Goal: Communication & Community: Answer question/provide support

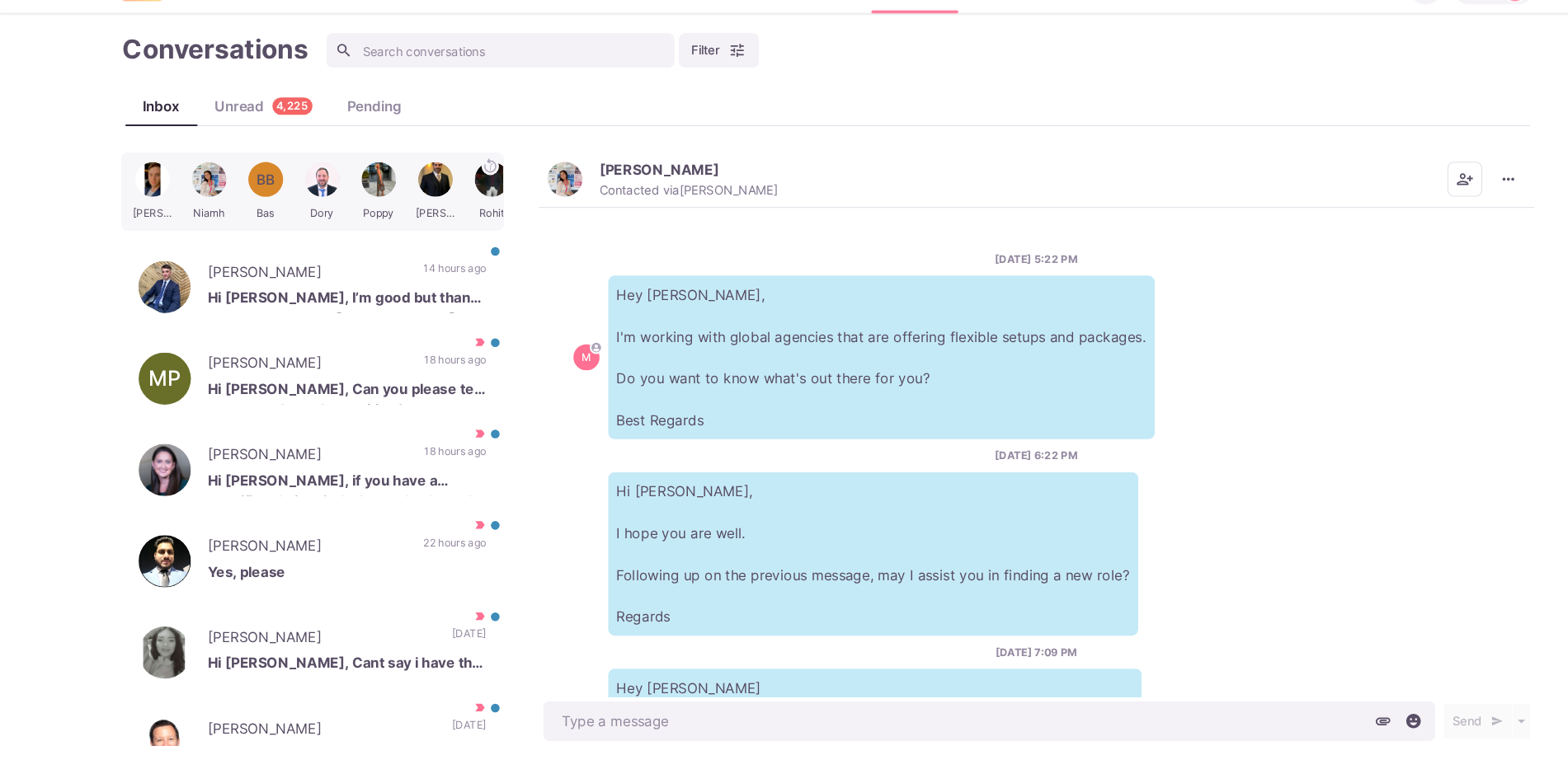
scroll to position [1075, 0]
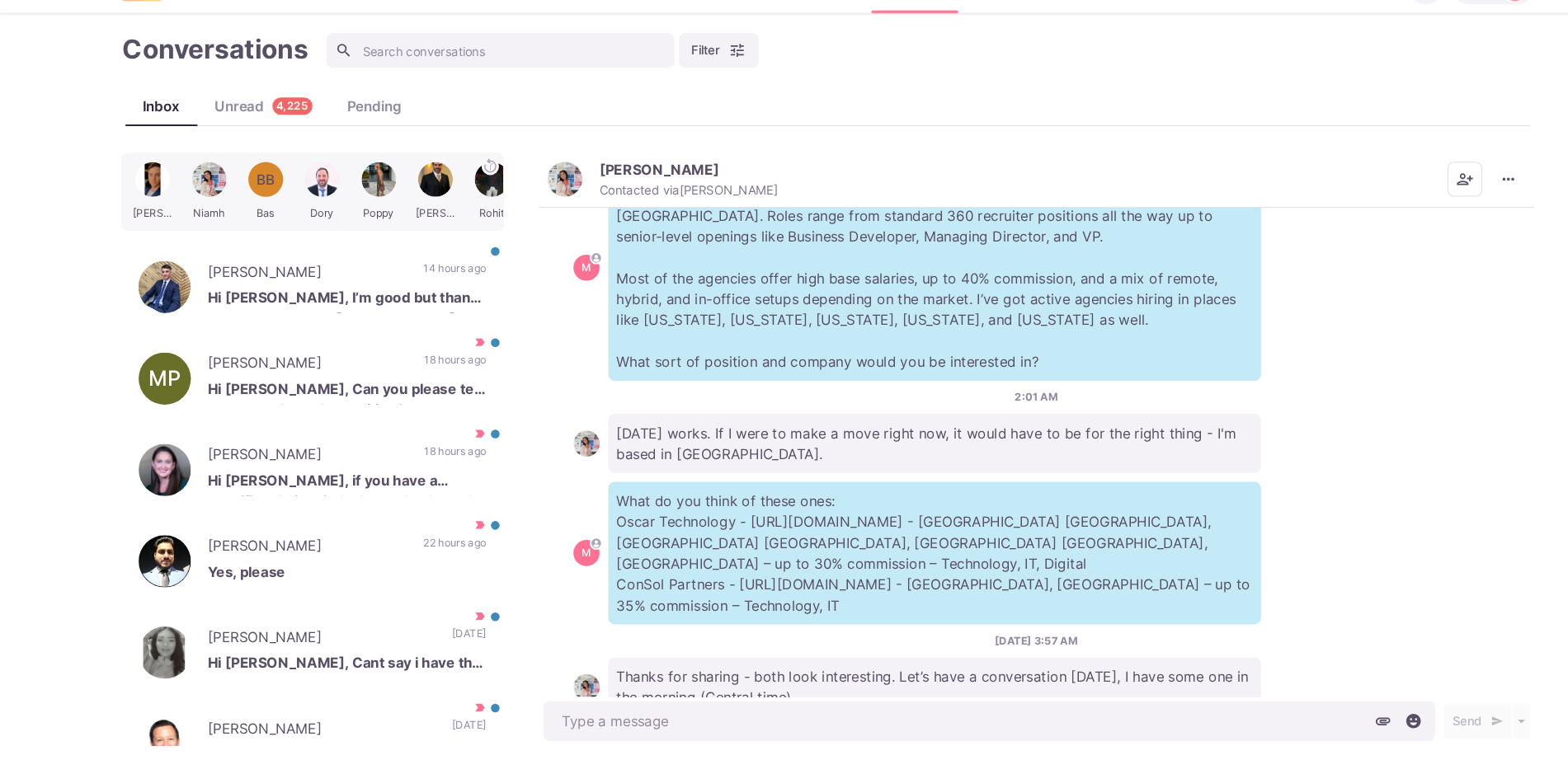
click at [1385, 429] on div "[DATE] works. If I were to make a move right now, it would have to be for the r…" at bounding box center [982, 458] width 878 height 56
click at [1436, 205] on icon "More menu" at bounding box center [1429, 206] width 16 height 16
click at [547, 203] on img "button" at bounding box center [535, 207] width 33 height 33
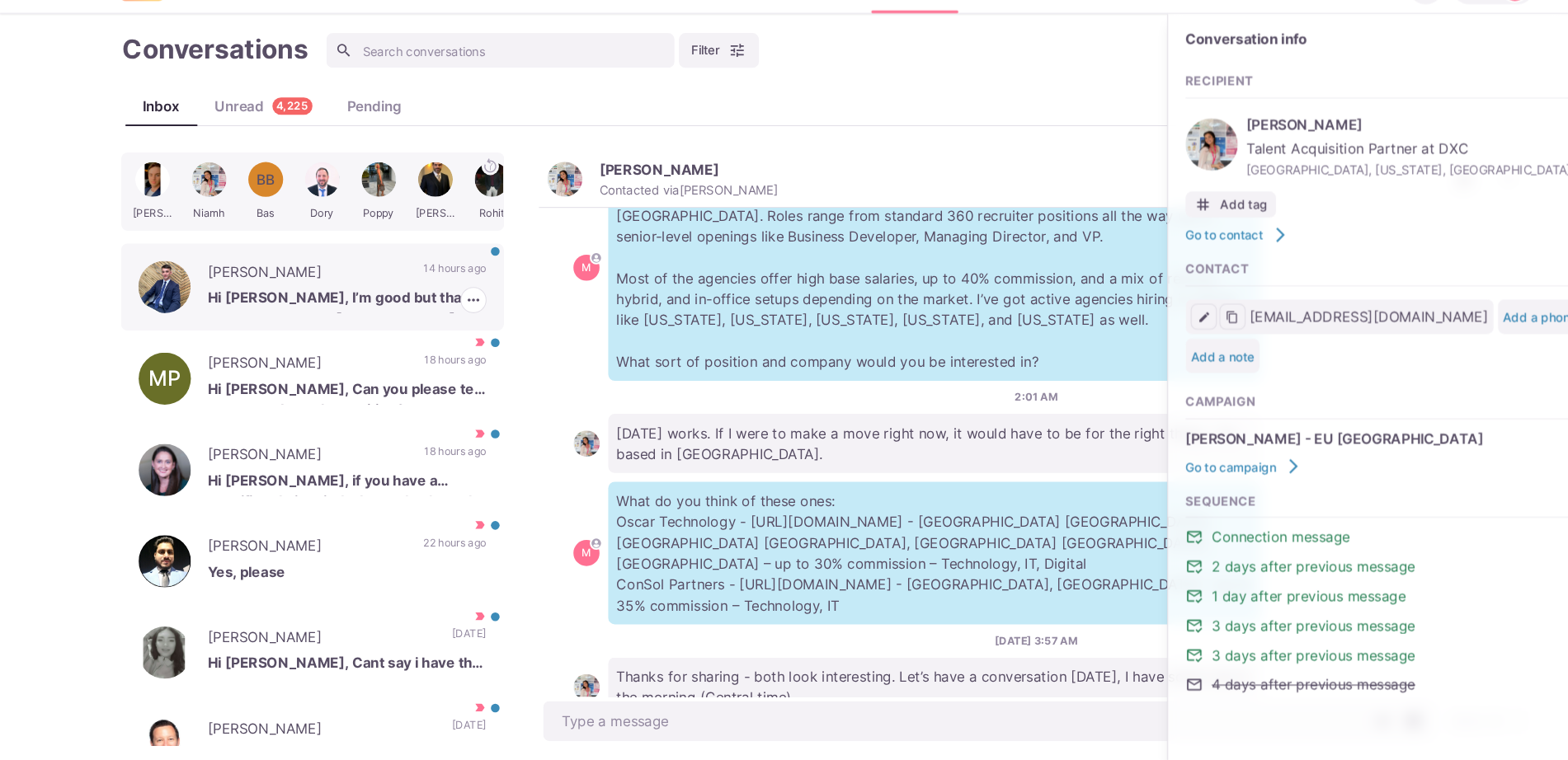
click at [323, 315] on p "Hi [PERSON_NAME], I’m good but thanks for your message, [PERSON_NAME]" at bounding box center [329, 322] width 264 height 25
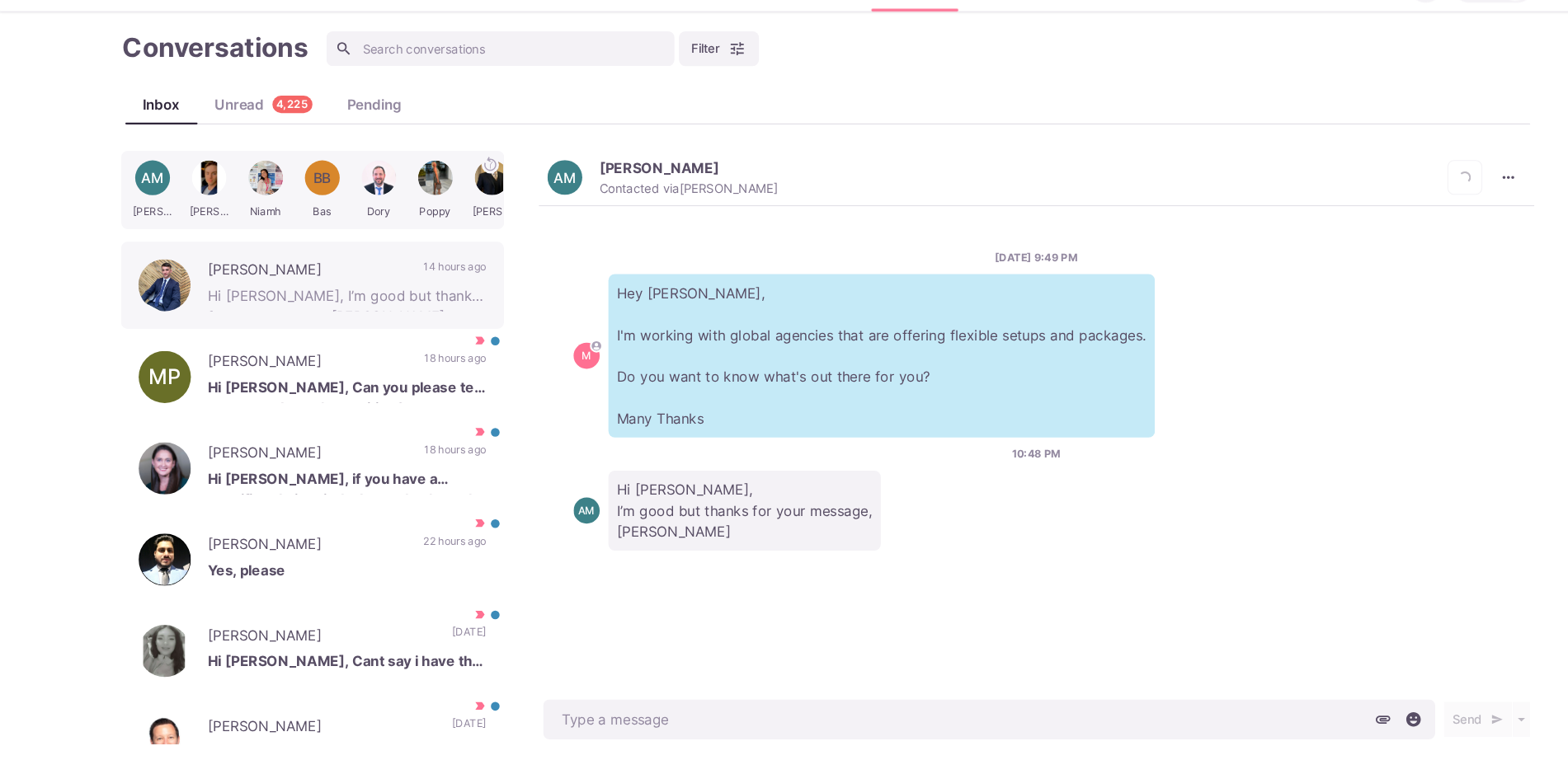
click at [196, 226] on div at bounding box center [198, 218] width 49 height 64
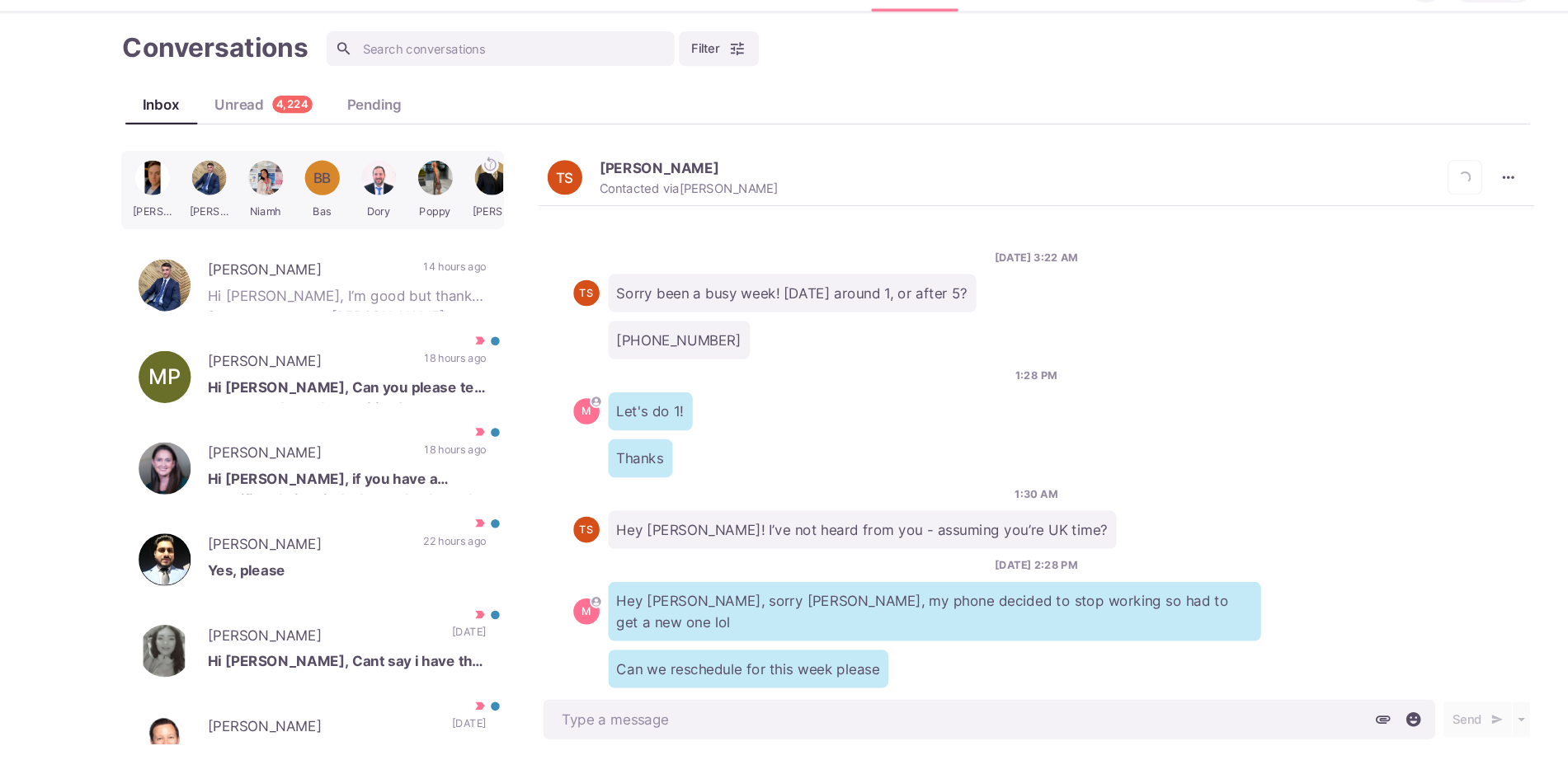
scroll to position [1191, 0]
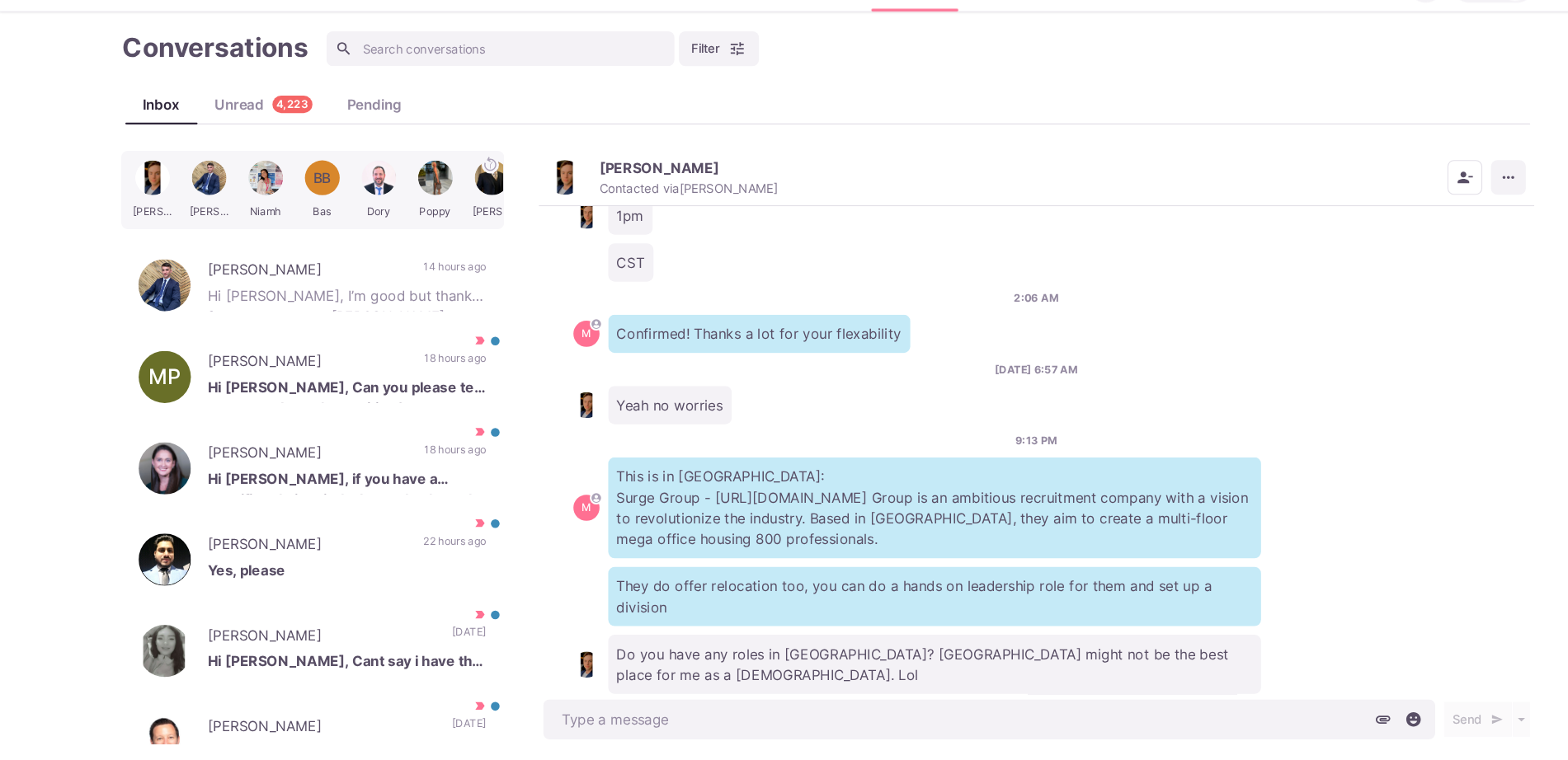
click at [1435, 193] on button "More menu" at bounding box center [1429, 207] width 33 height 33
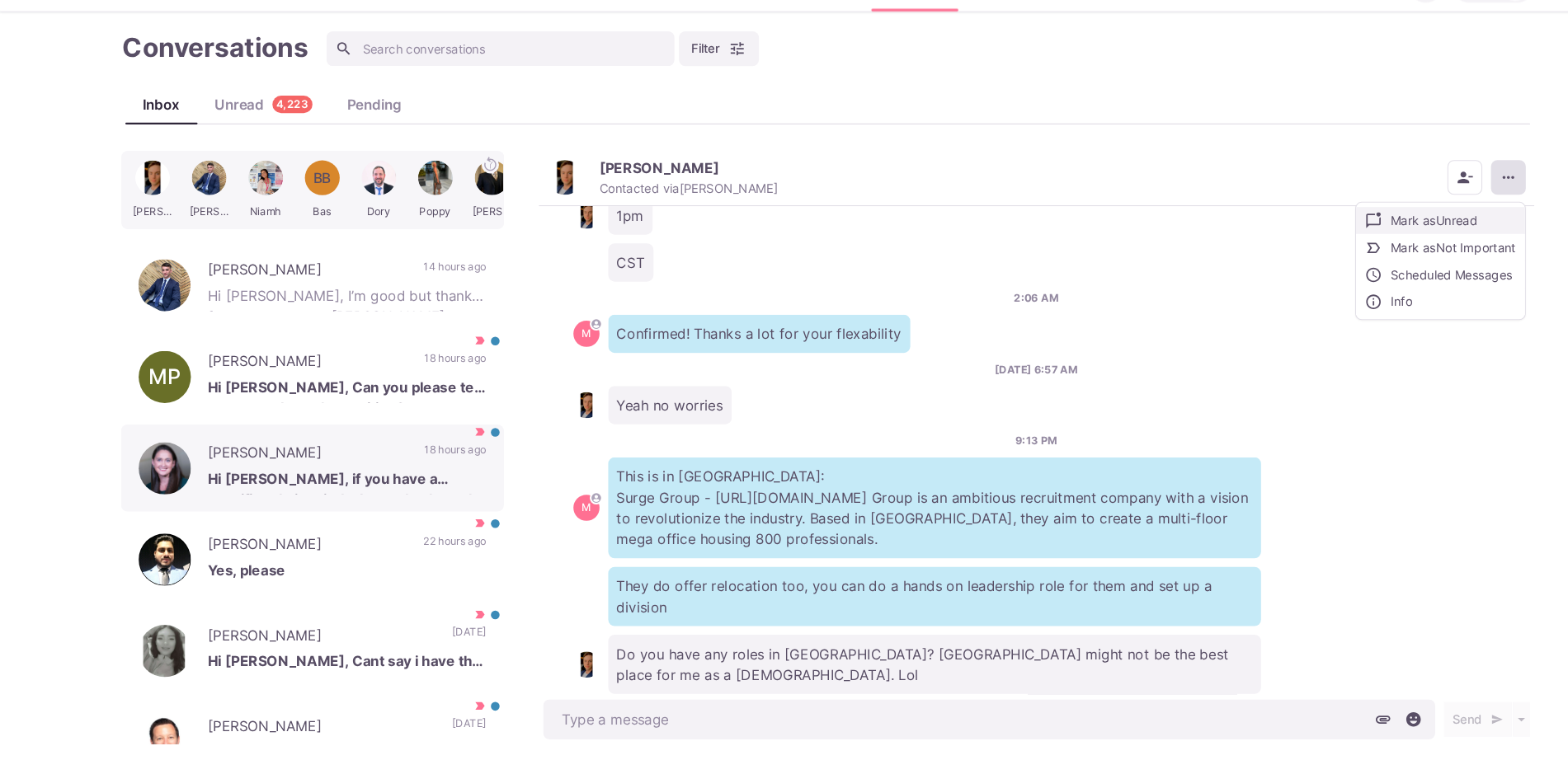
click at [1381, 240] on button "Mark as Unread" at bounding box center [1365, 247] width 160 height 25
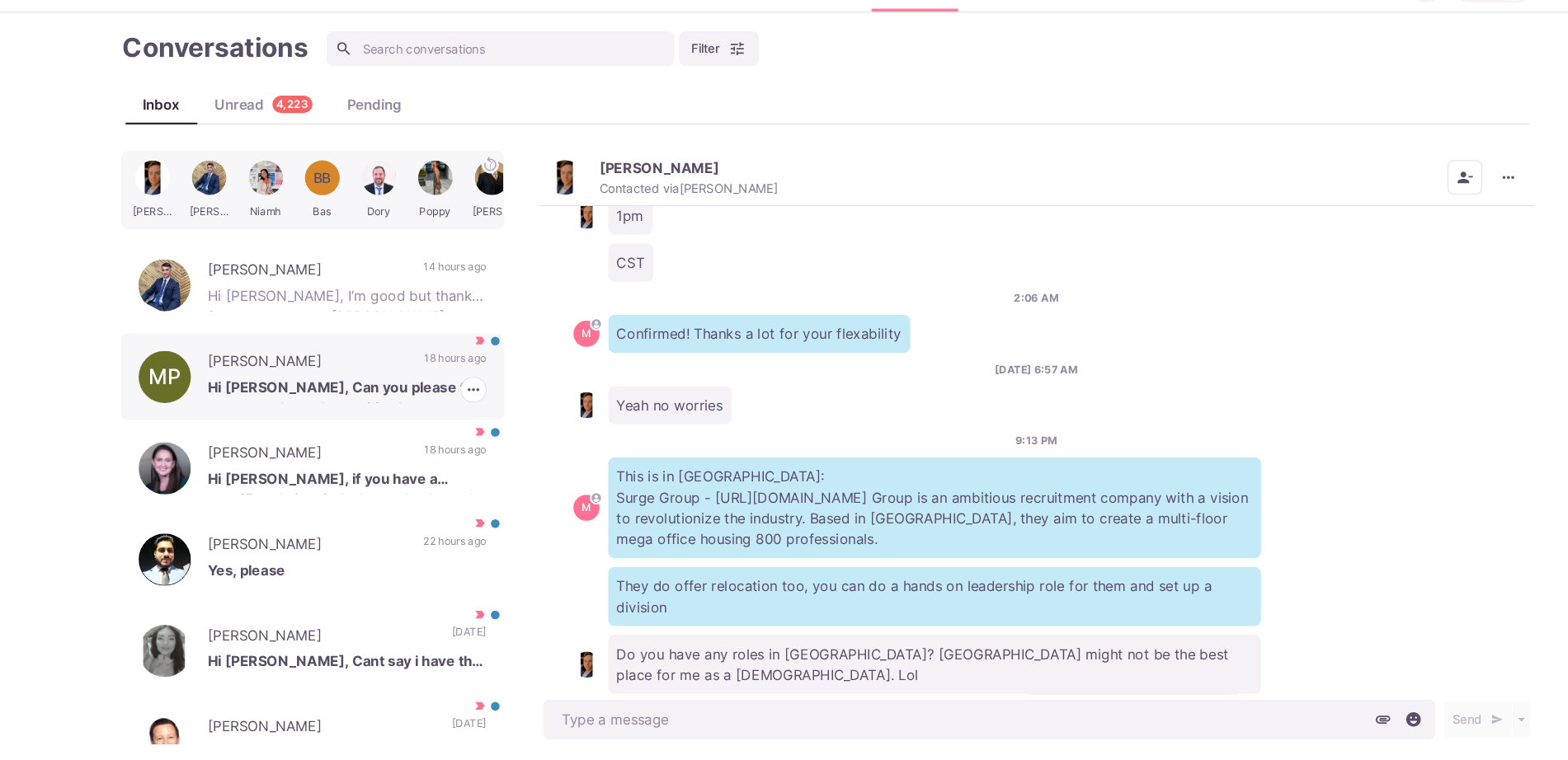
click at [321, 415] on p "Hi [PERSON_NAME], Can you please tell me more about the position?" at bounding box center [329, 408] width 264 height 25
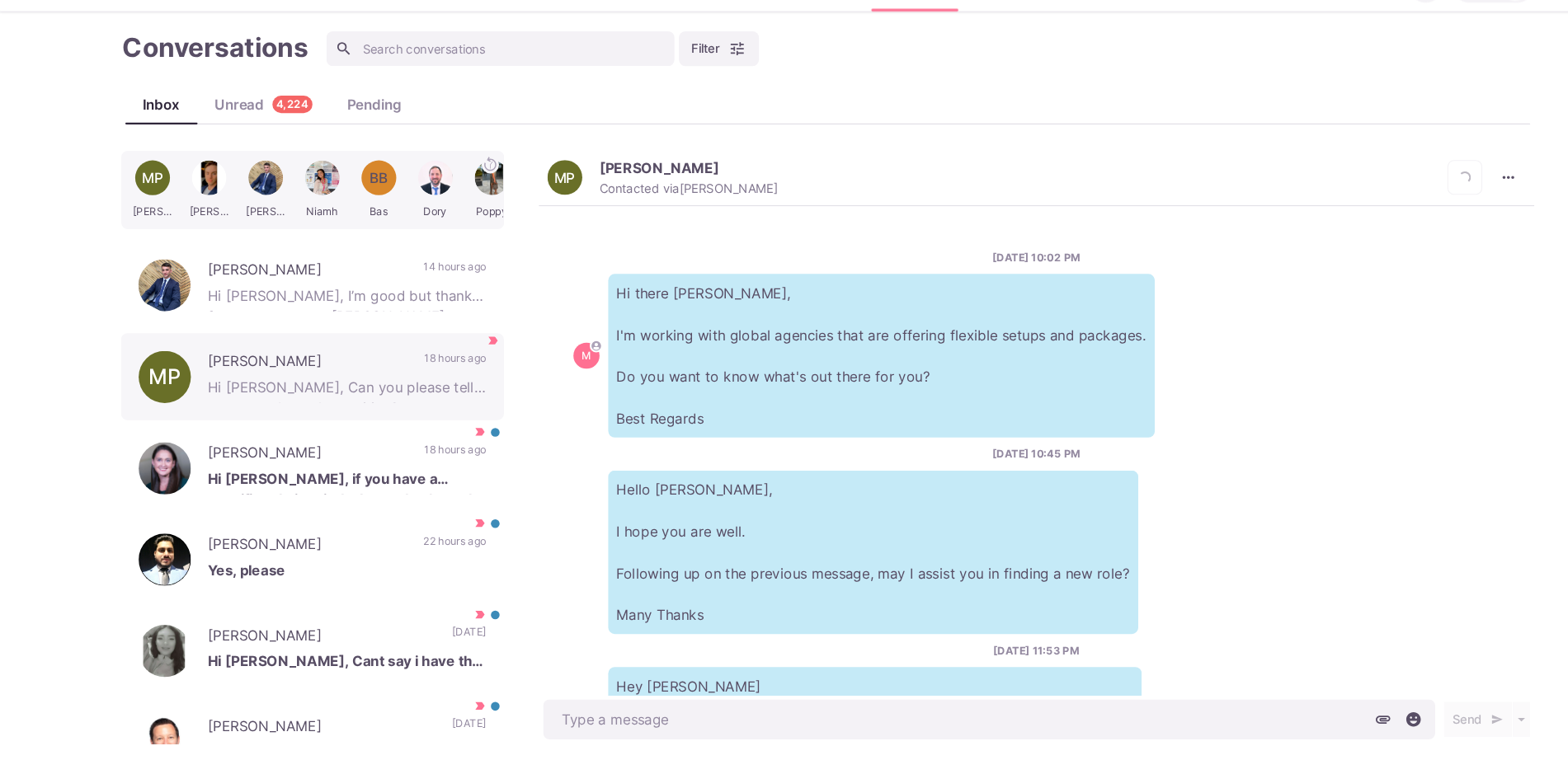
scroll to position [756, 0]
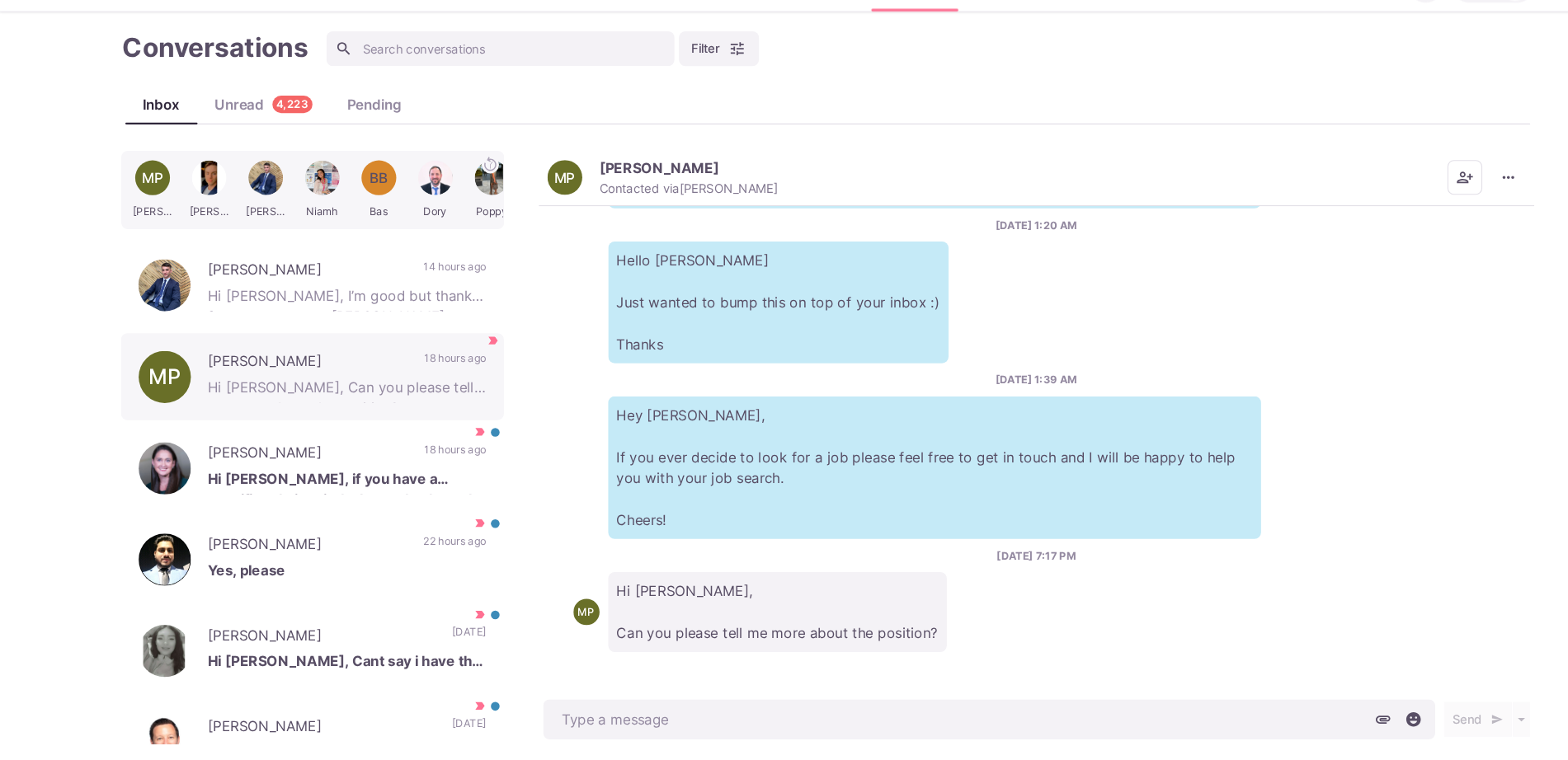
click at [545, 203] on span "MP" at bounding box center [535, 207] width 33 height 33
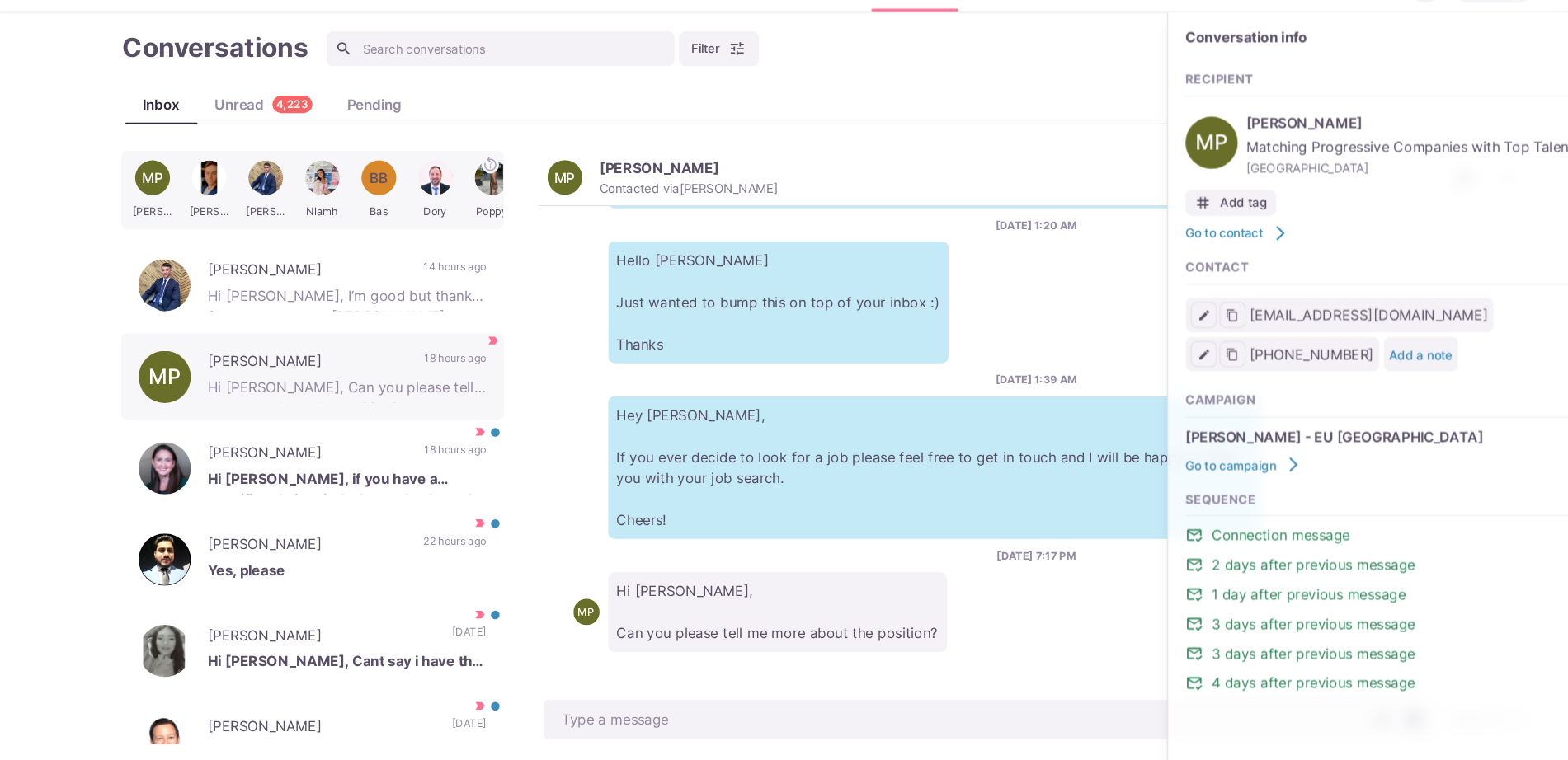
click at [1483, 176] on span "Matching Progressive Companies with Top Talent!" at bounding box center [1366, 178] width 370 height 19
click at [980, 269] on div "MP Hello Maria Just wanted to bump this on top of your inbox :) Thanks" at bounding box center [982, 326] width 878 height 115
click at [558, 207] on button "MP [PERSON_NAME] Contacted via [PERSON_NAME]" at bounding box center [627, 207] width 218 height 36
click at [537, 213] on div "MP" at bounding box center [535, 207] width 19 height 14
click at [593, 321] on p "Hello [PERSON_NAME] Just wanted to bump this on top of your inbox :) Thanks" at bounding box center [738, 326] width 323 height 115
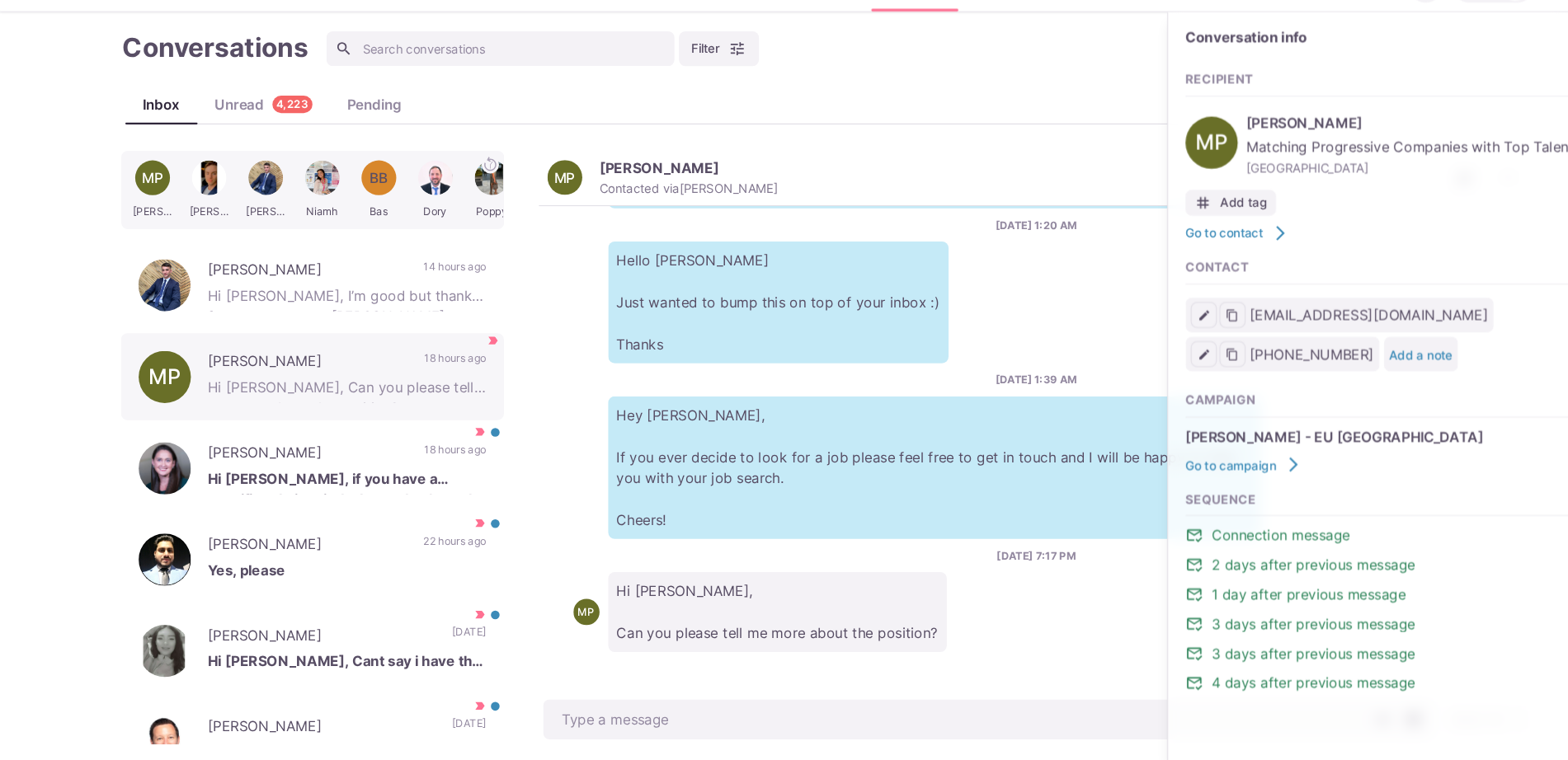
click at [554, 208] on button "MP [PERSON_NAME] Contacted via [PERSON_NAME]" at bounding box center [627, 207] width 218 height 36
click at [1125, 132] on div "Recipient MP Maria Popp Matching Progressive Companies with Top Talent! Los Ang…" at bounding box center [1338, 188] width 429 height 162
type textarea "x"
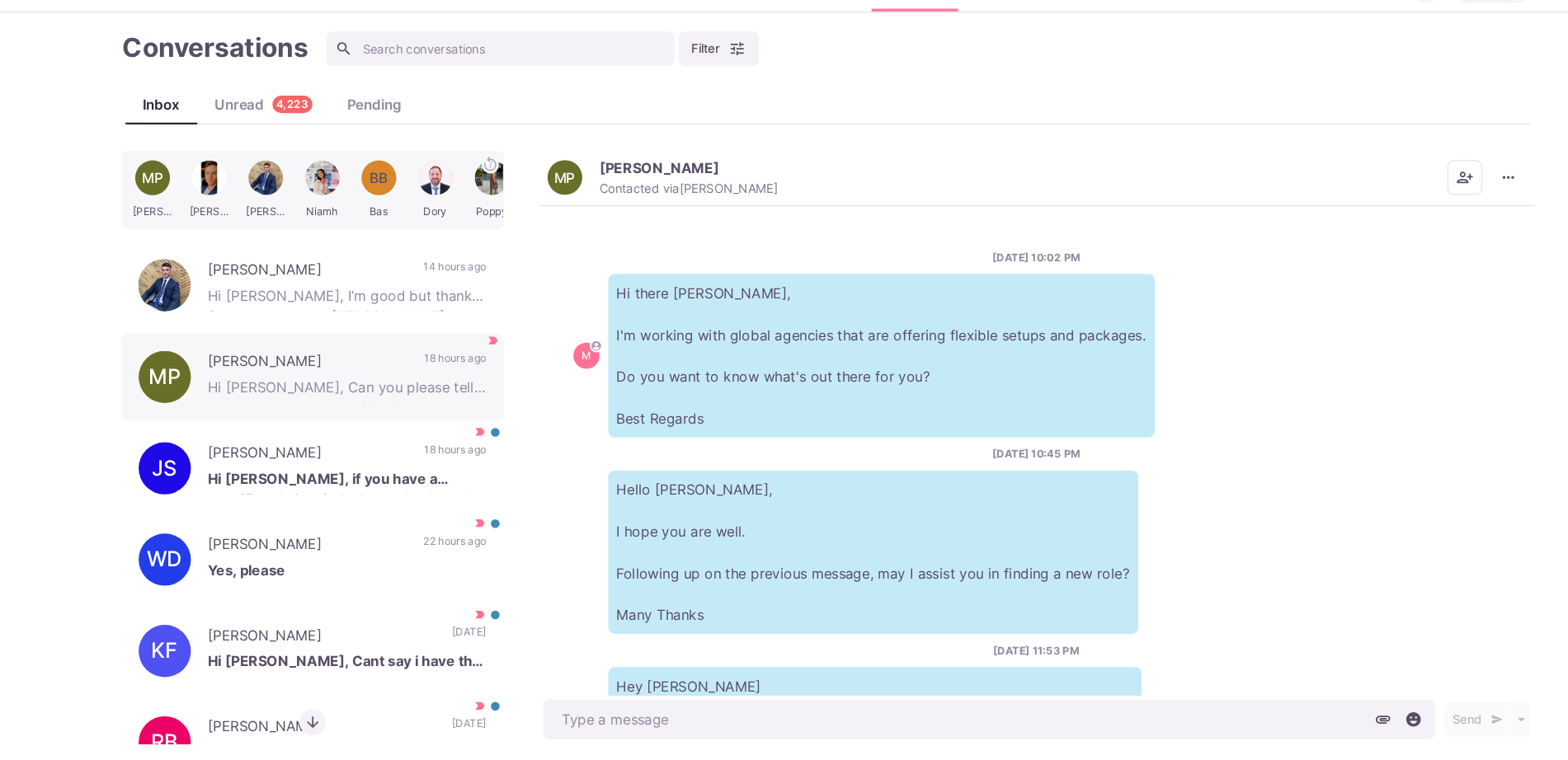
scroll to position [756, 0]
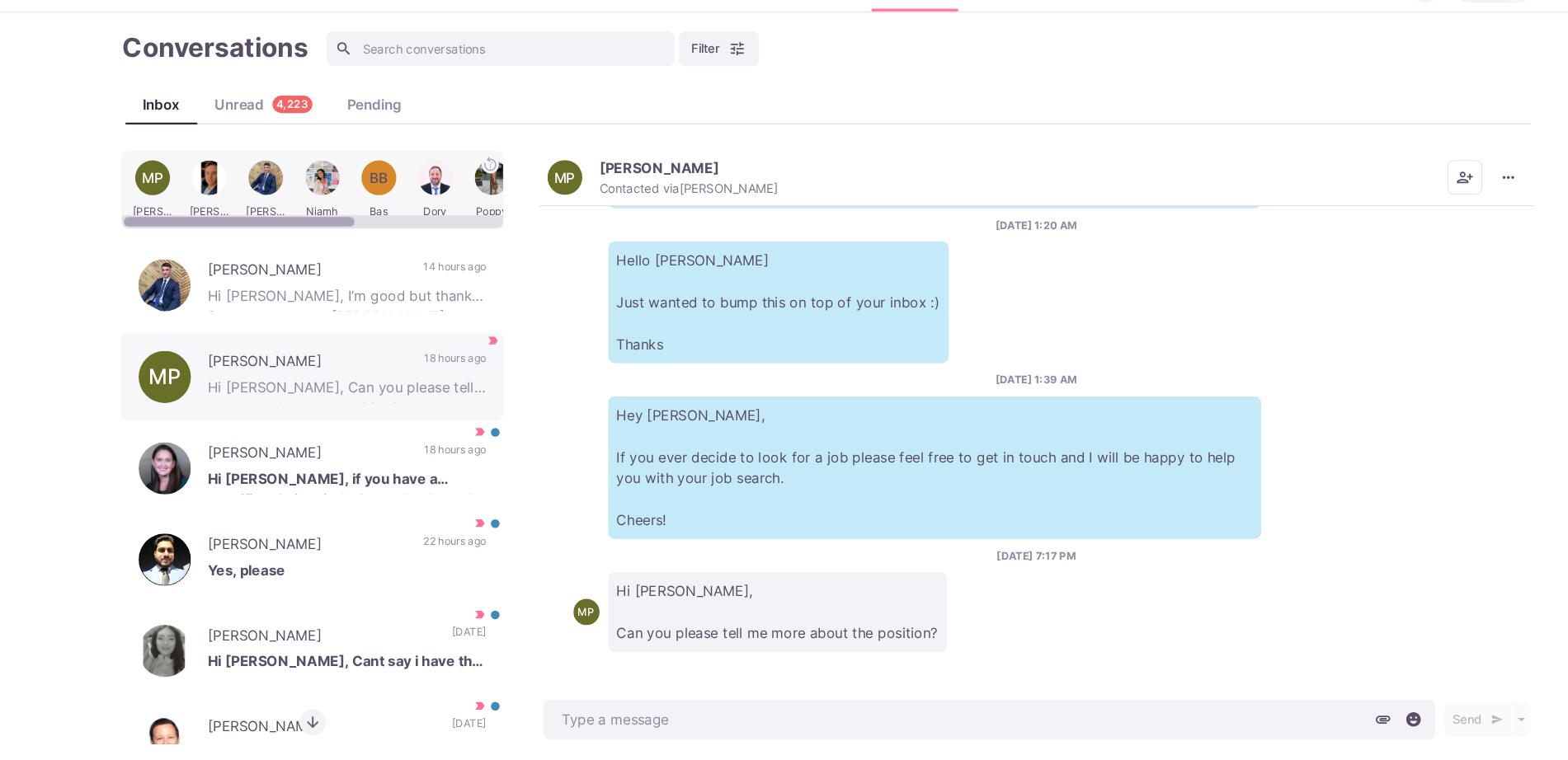
click at [539, 210] on div "MP" at bounding box center [535, 207] width 19 height 14
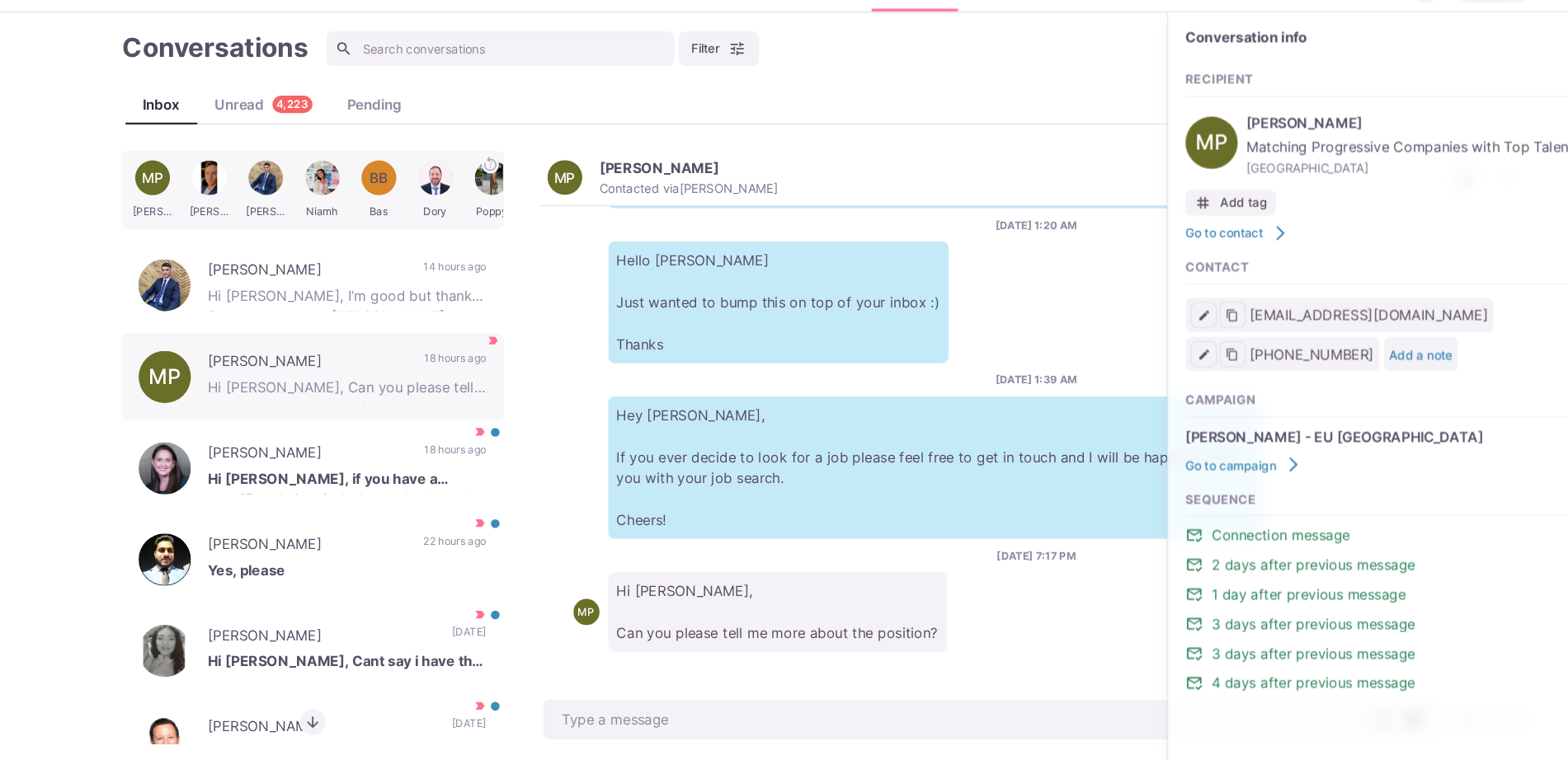
type textarea "x"
click at [1179, 142] on div "MP [PERSON_NAME] Matching Progressive Companies with Top Talent! [GEOGRAPHIC_DA…" at bounding box center [1338, 174] width 429 height 72
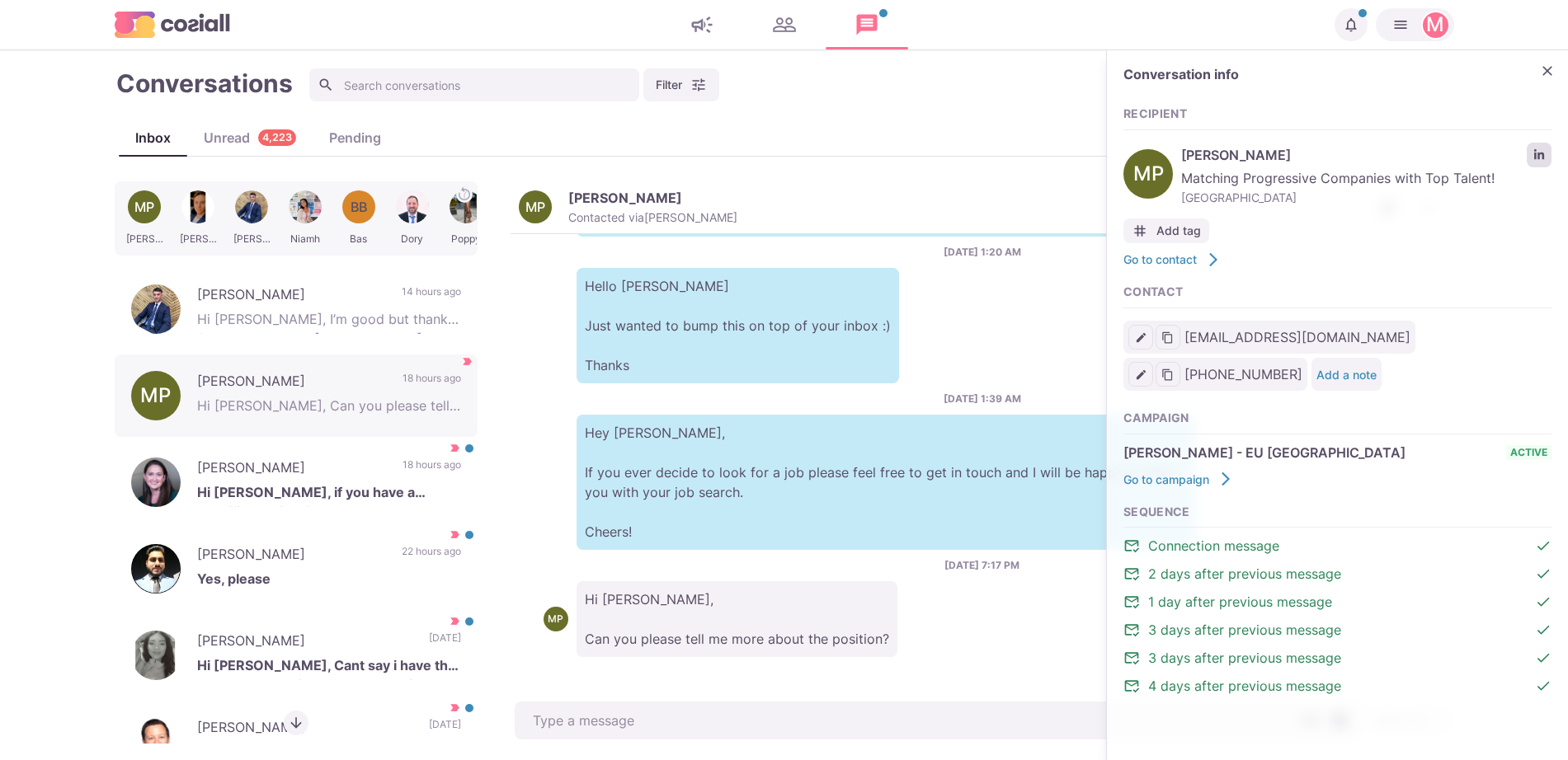
click at [1540, 158] on icon "LinkedIn profile link" at bounding box center [1539, 154] width 10 height 10
click at [771, 644] on p "Hi [PERSON_NAME], Can you please tell me more about the position?" at bounding box center [737, 619] width 321 height 76
type textarea "x"
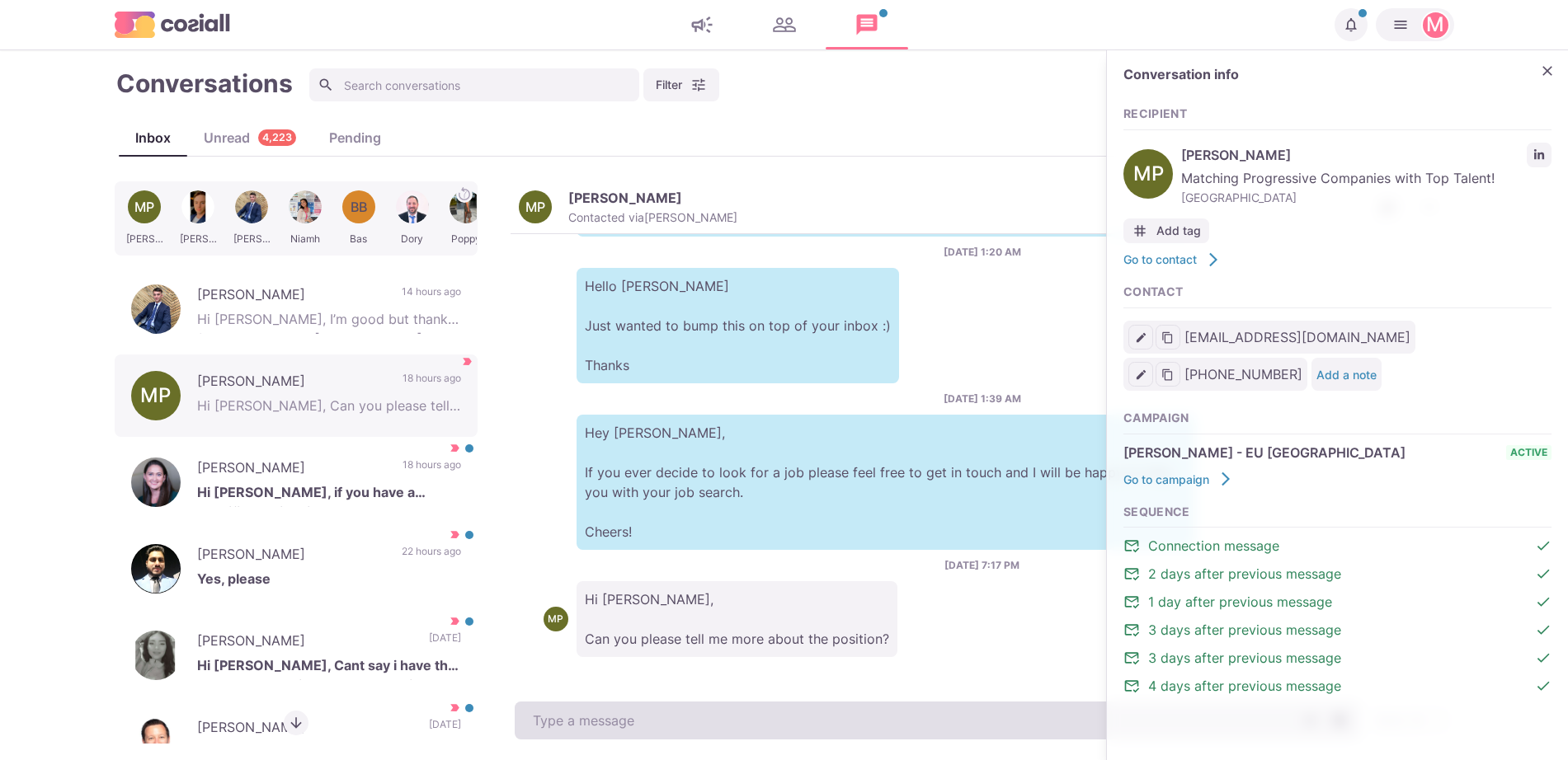
click at [547, 718] on textarea at bounding box center [938, 720] width 846 height 38
paste textarea "I work with around 500 agencies across the [GEOGRAPHIC_DATA], [GEOGRAPHIC_DATA]…"
type textarea "I work with around 500 agencies across the [GEOGRAPHIC_DATA], [GEOGRAPHIC_DATA]…"
type textarea "x"
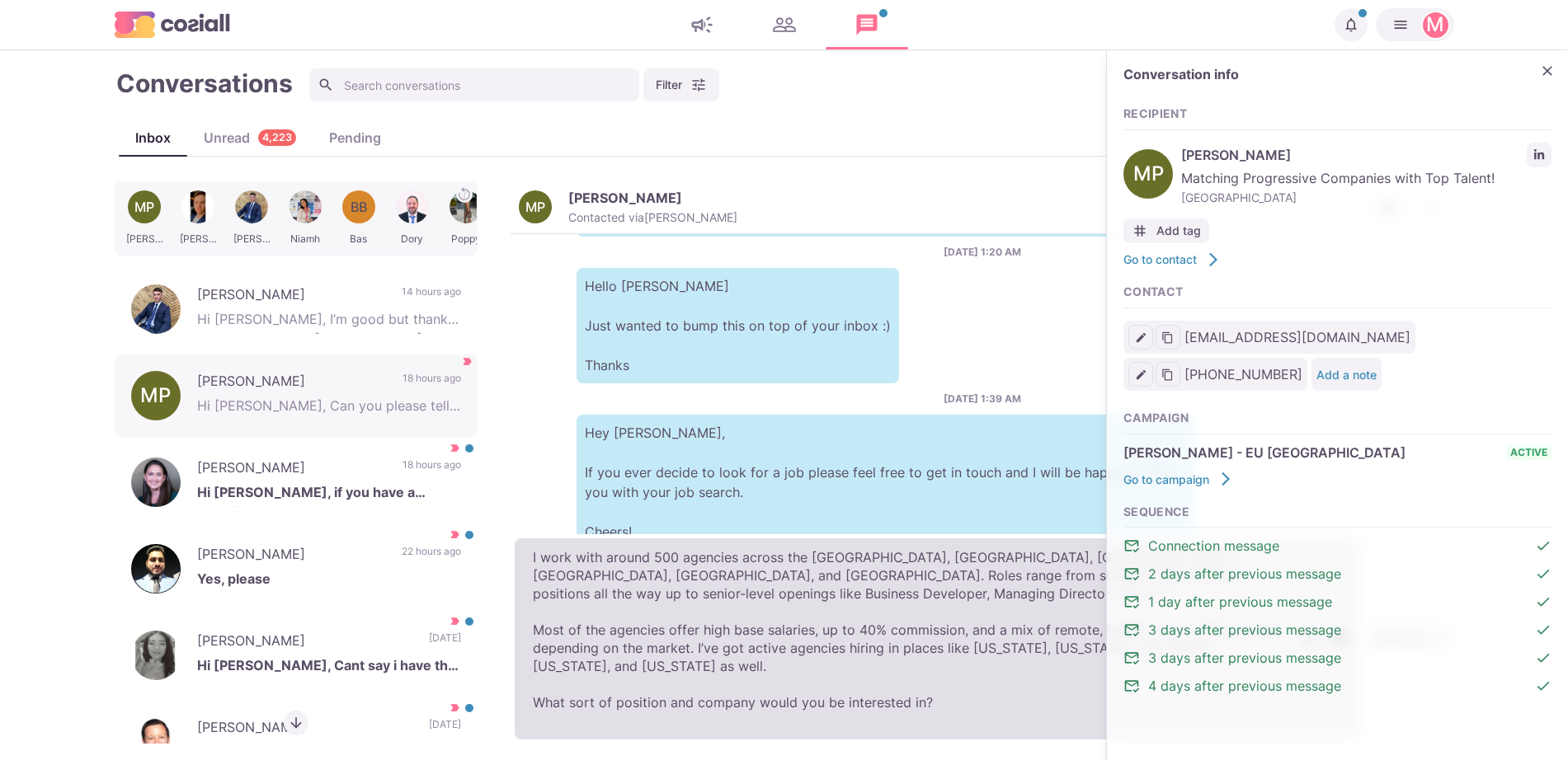
drag, startPoint x: 547, startPoint y: 718, endPoint x: 569, endPoint y: 591, distance: 128.9
click at [569, 591] on textarea "I work with around 500 agencies across the [GEOGRAPHIC_DATA], [GEOGRAPHIC_DATA]…" at bounding box center [938, 640] width 846 height 202
click at [529, 578] on textarea "I work with around 500 agencies across the [GEOGRAPHIC_DATA], [GEOGRAPHIC_DATA]…" at bounding box center [938, 640] width 846 height 202
type textarea "I work with around 500 agencies across the [GEOGRAPHIC_DATA], [GEOGRAPHIC_DATA]…"
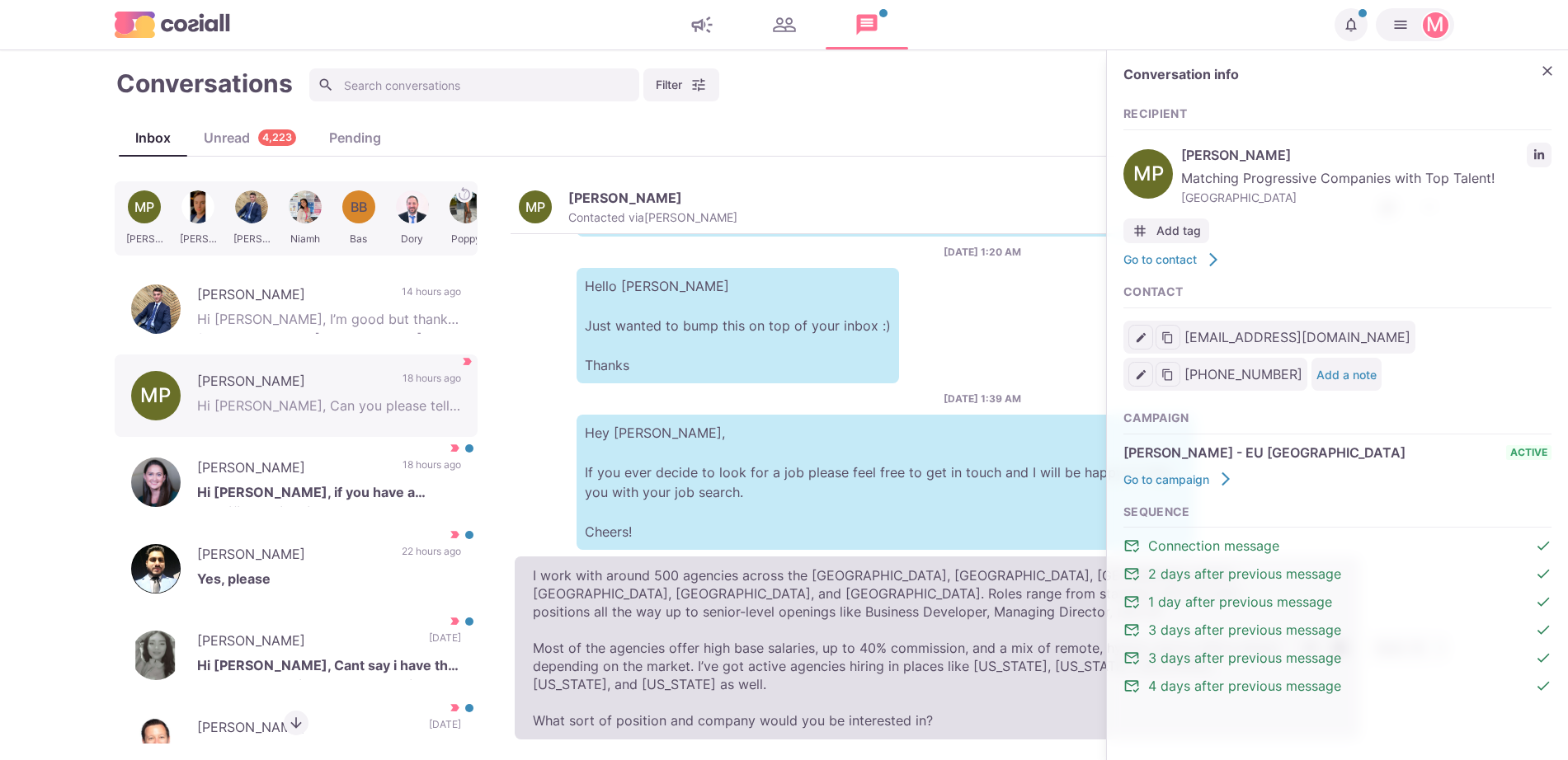
drag, startPoint x: 532, startPoint y: 579, endPoint x: 898, endPoint y: 727, distance: 394.8
click at [921, 734] on textarea "I work with around 500 agencies across the [GEOGRAPHIC_DATA], [GEOGRAPHIC_DATA]…" at bounding box center [938, 648] width 846 height 183
click at [962, 735] on textarea "I work with around 500 agencies across the [GEOGRAPHIC_DATA], [GEOGRAPHIC_DATA]…" at bounding box center [938, 648] width 846 height 183
click at [262, 460] on div "MP [PERSON_NAME] [PERSON_NAME] BB Bas Dory Poppy [PERSON_NAME] [PERSON_NAME] Hi…" at bounding box center [784, 462] width 1340 height 562
type textarea "x"
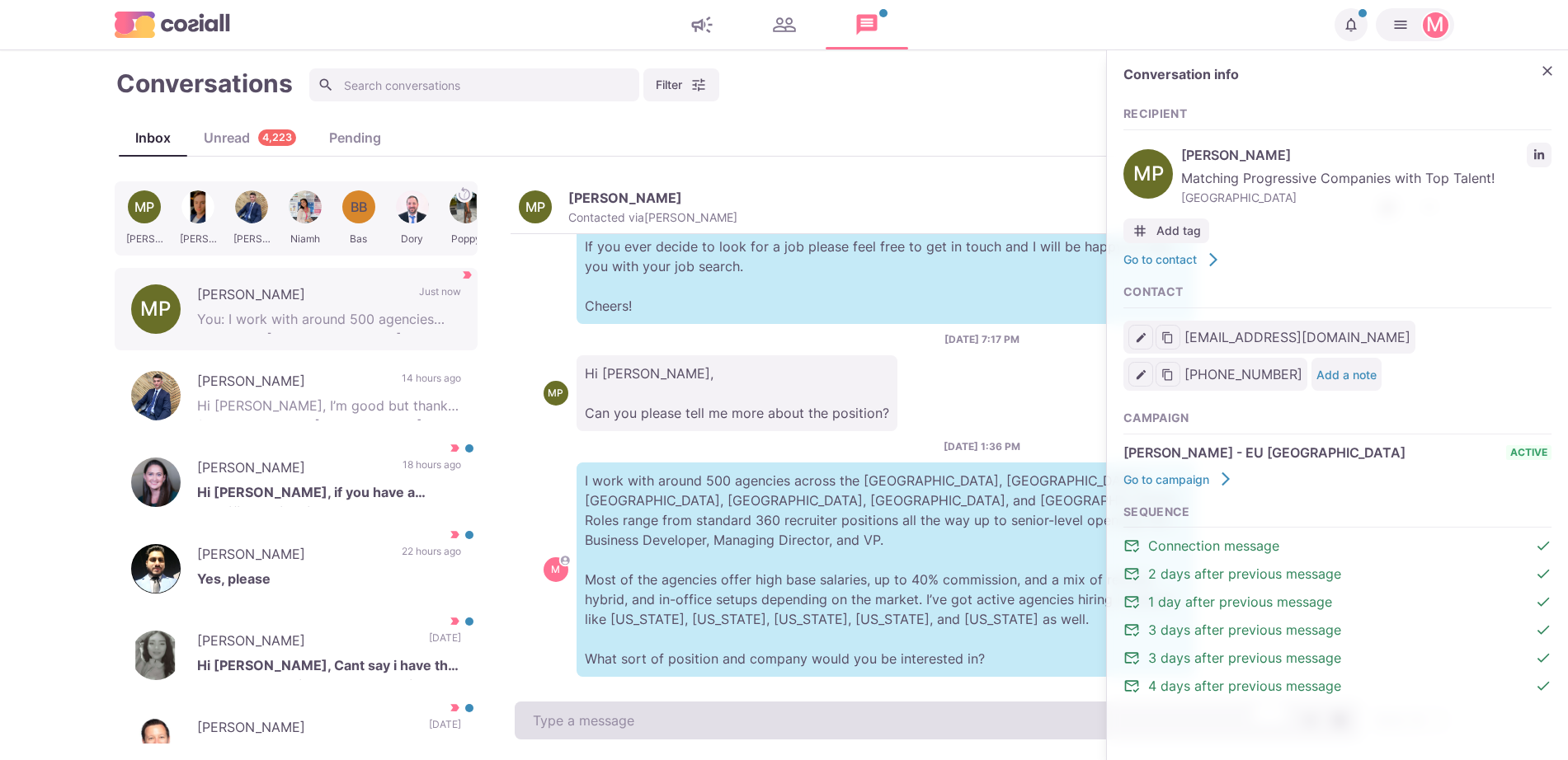
scroll to position [9, 0]
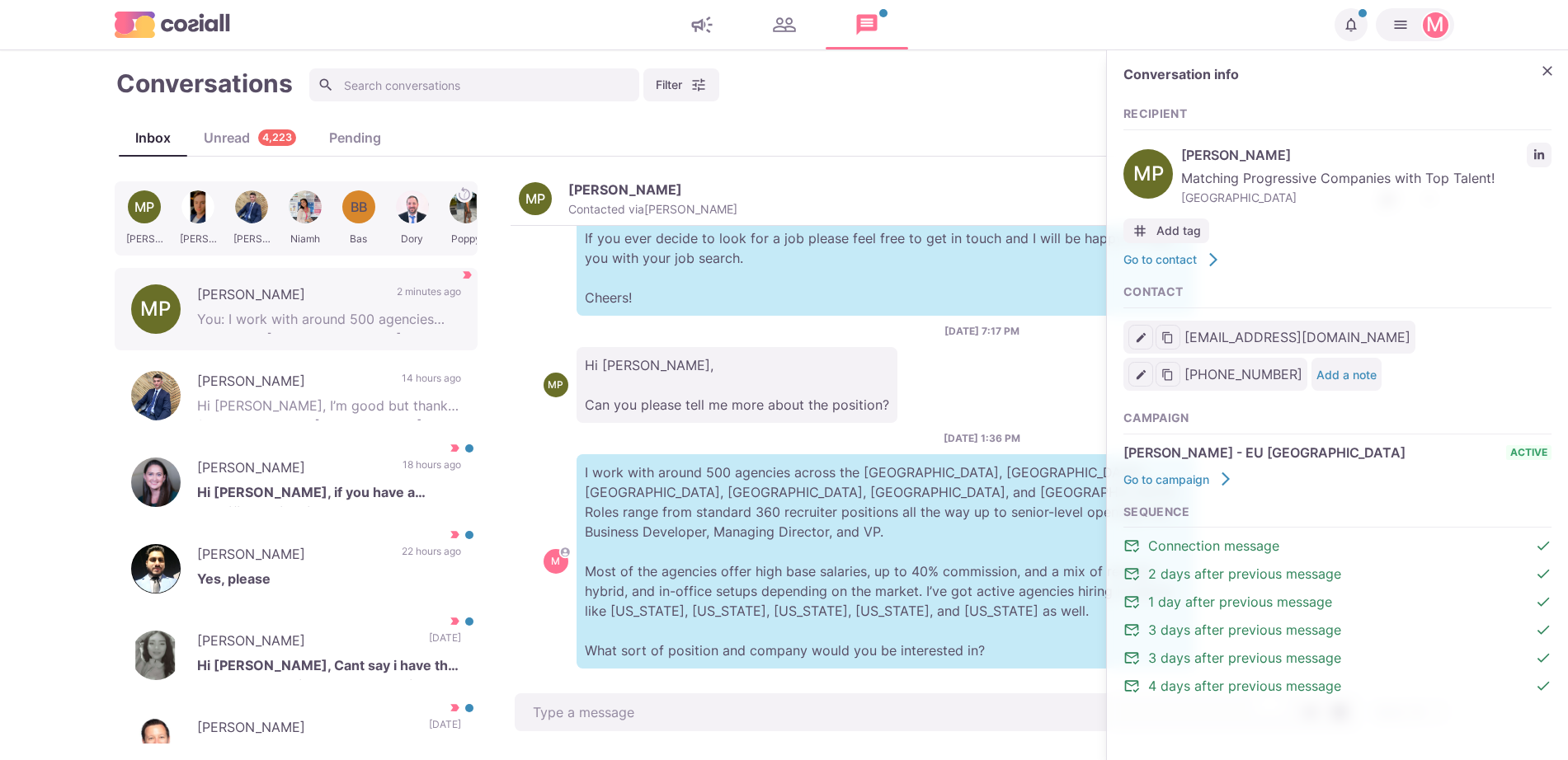
click at [226, 156] on div "Inbox Unread 4,223 Pending" at bounding box center [784, 138] width 1340 height 37
click at [214, 142] on div "Unread 4,223" at bounding box center [249, 138] width 125 height 19
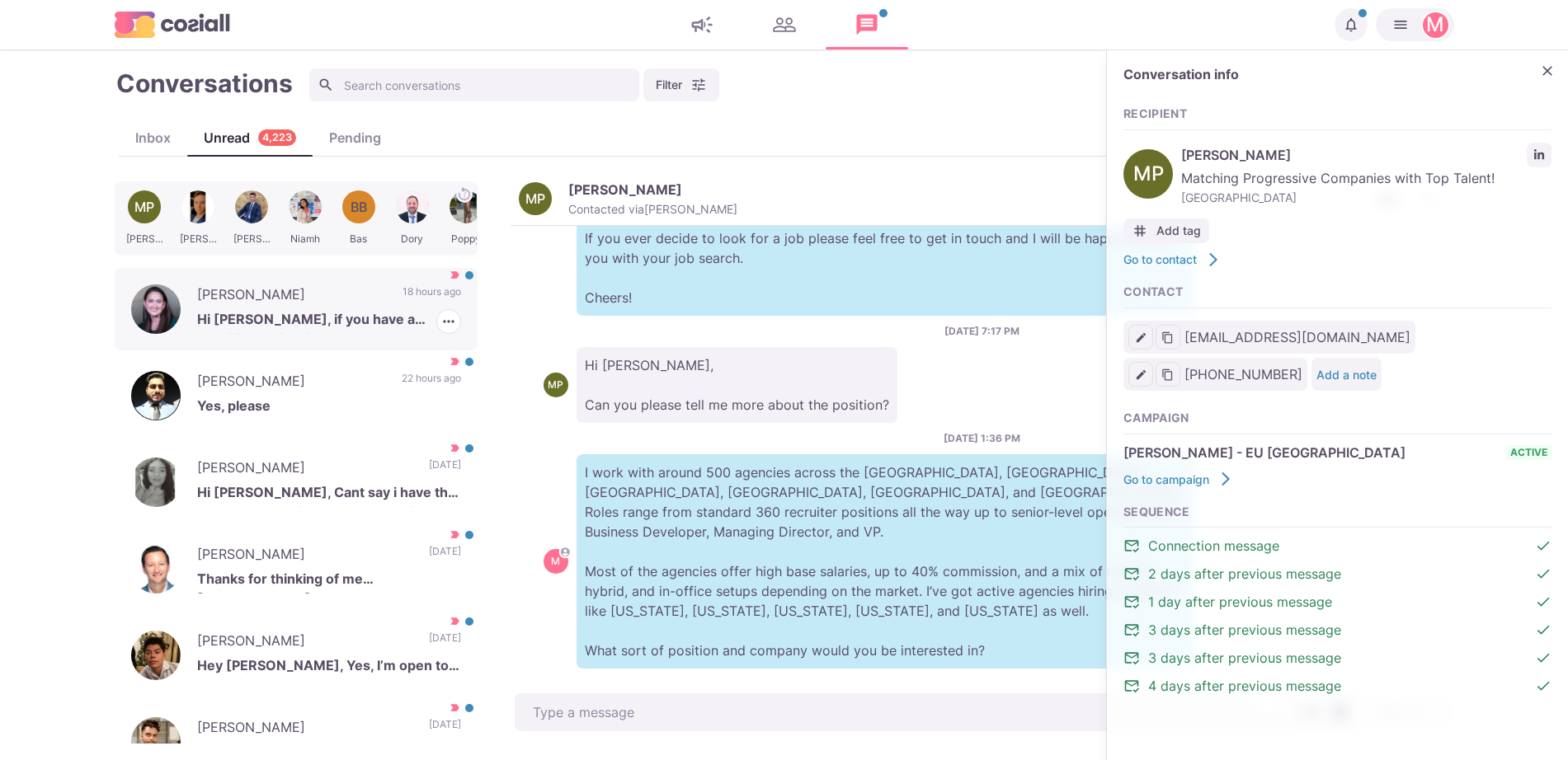
click at [313, 328] on p "Hi [PERSON_NAME], if you have a specific role in mind, please do share the deta…" at bounding box center [329, 322] width 264 height 25
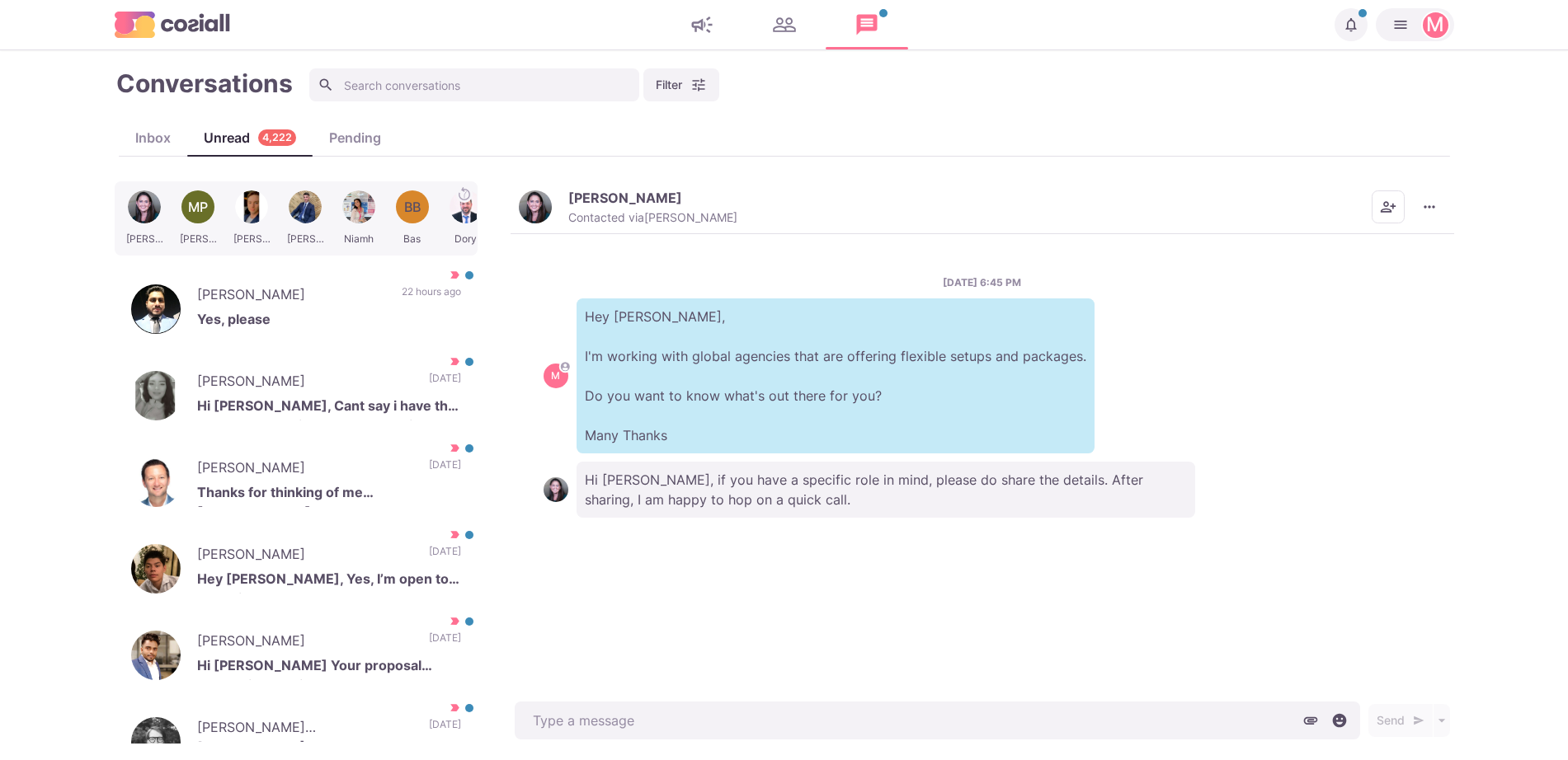
click at [556, 208] on button "[PERSON_NAME] Contacted via [PERSON_NAME]" at bounding box center [627, 207] width 218 height 36
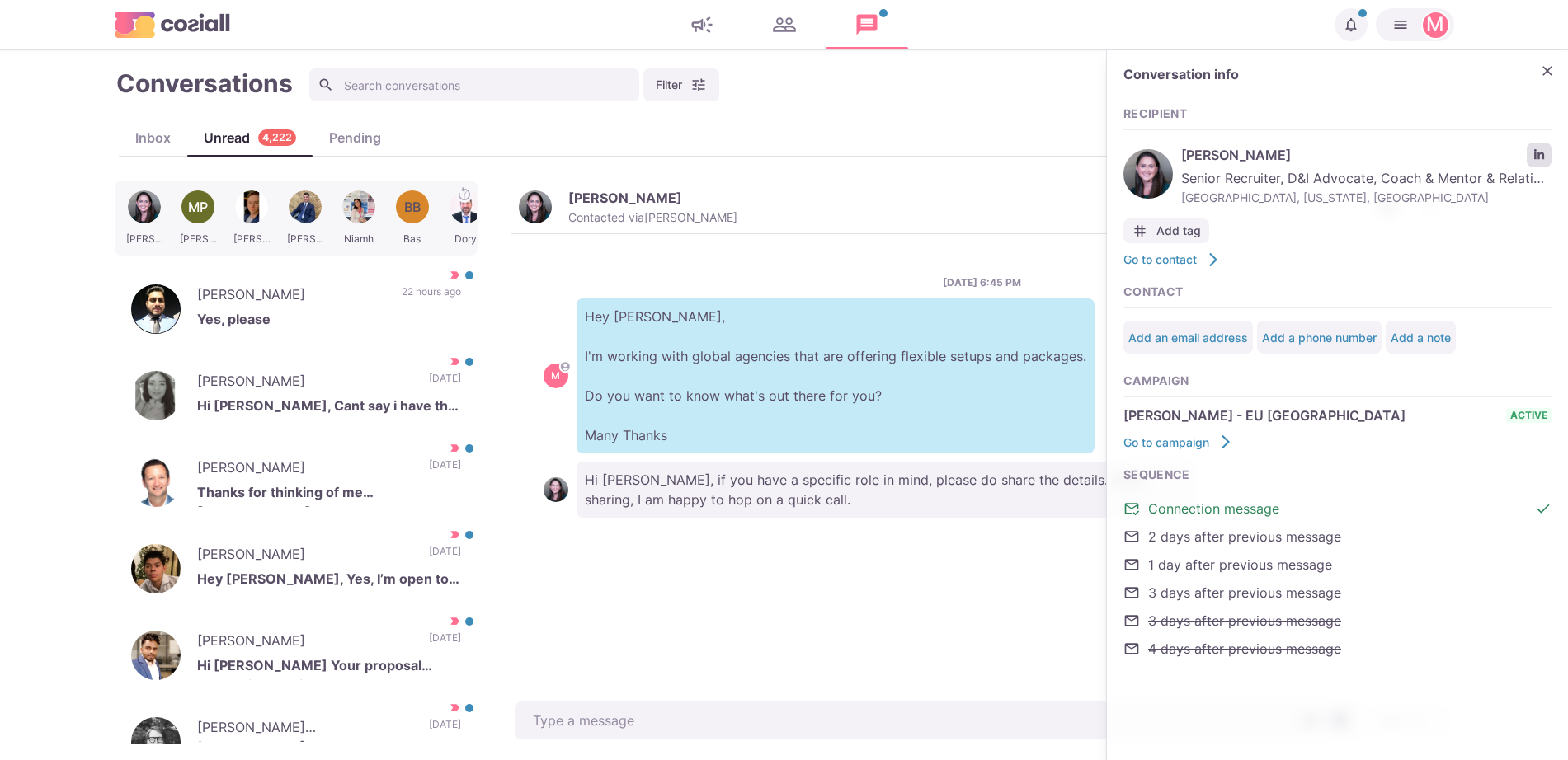
click at [1551, 158] on link "LinkedIn profile link" at bounding box center [1540, 155] width 25 height 25
click at [1540, 78] on button "Close" at bounding box center [1548, 71] width 25 height 25
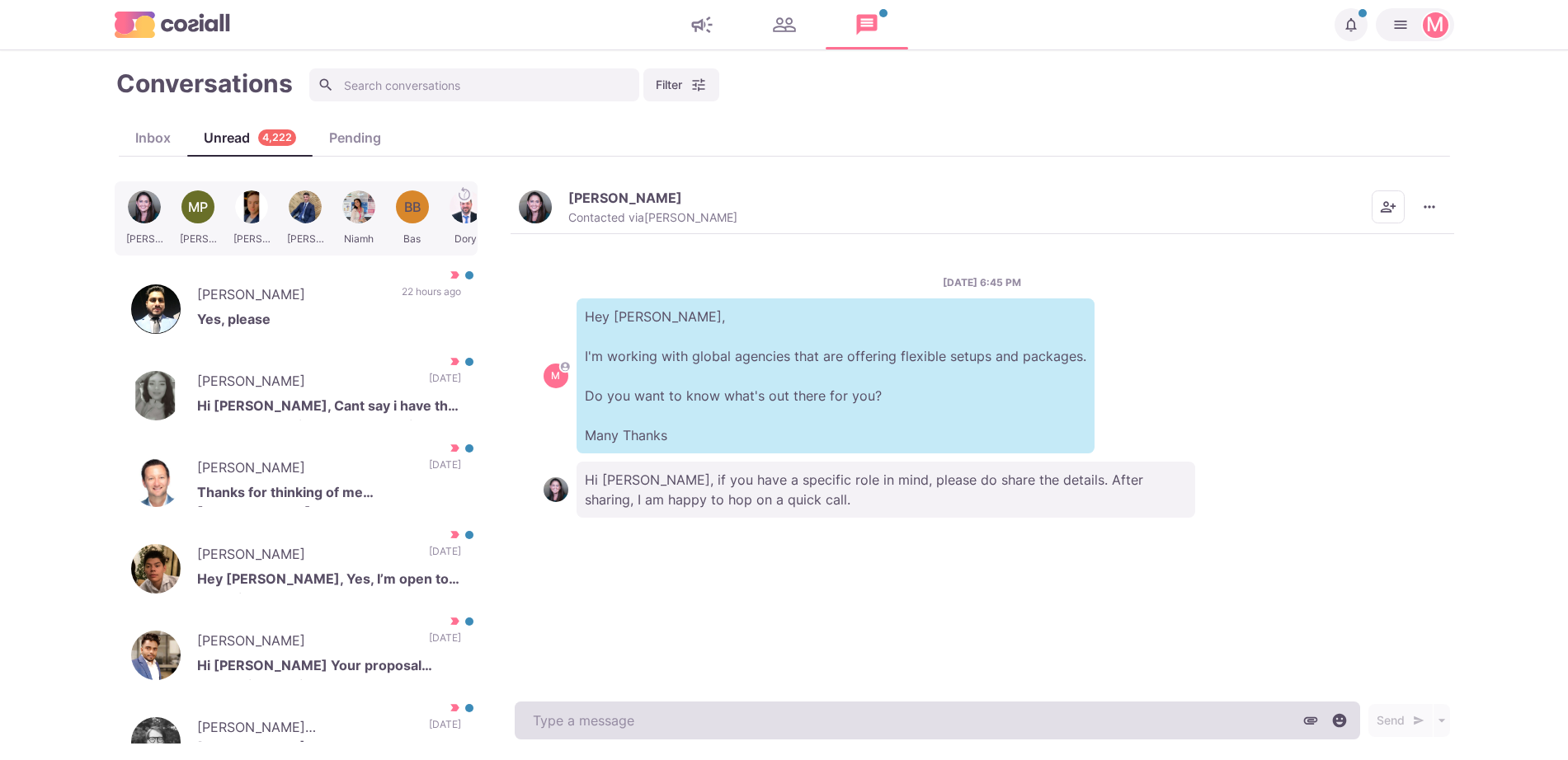
type textarea "x"
click at [893, 705] on textarea at bounding box center [938, 720] width 846 height 38
paste textarea "I work with around 500 agencies across the [GEOGRAPHIC_DATA], [GEOGRAPHIC_DATA]…"
type textarea "I work with around 500 agencies across the [GEOGRAPHIC_DATA], [GEOGRAPHIC_DATA]…"
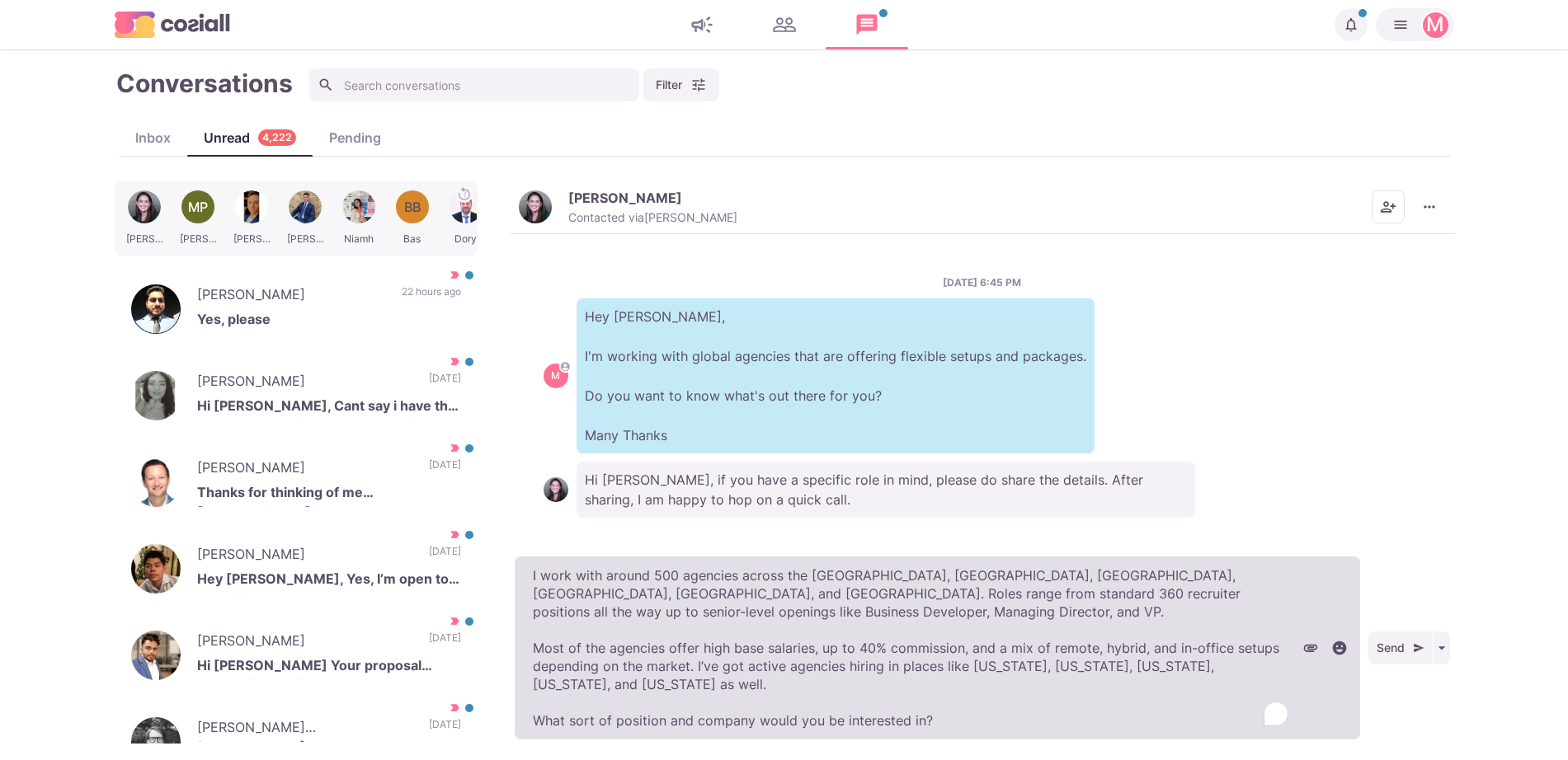
type textarea "x"
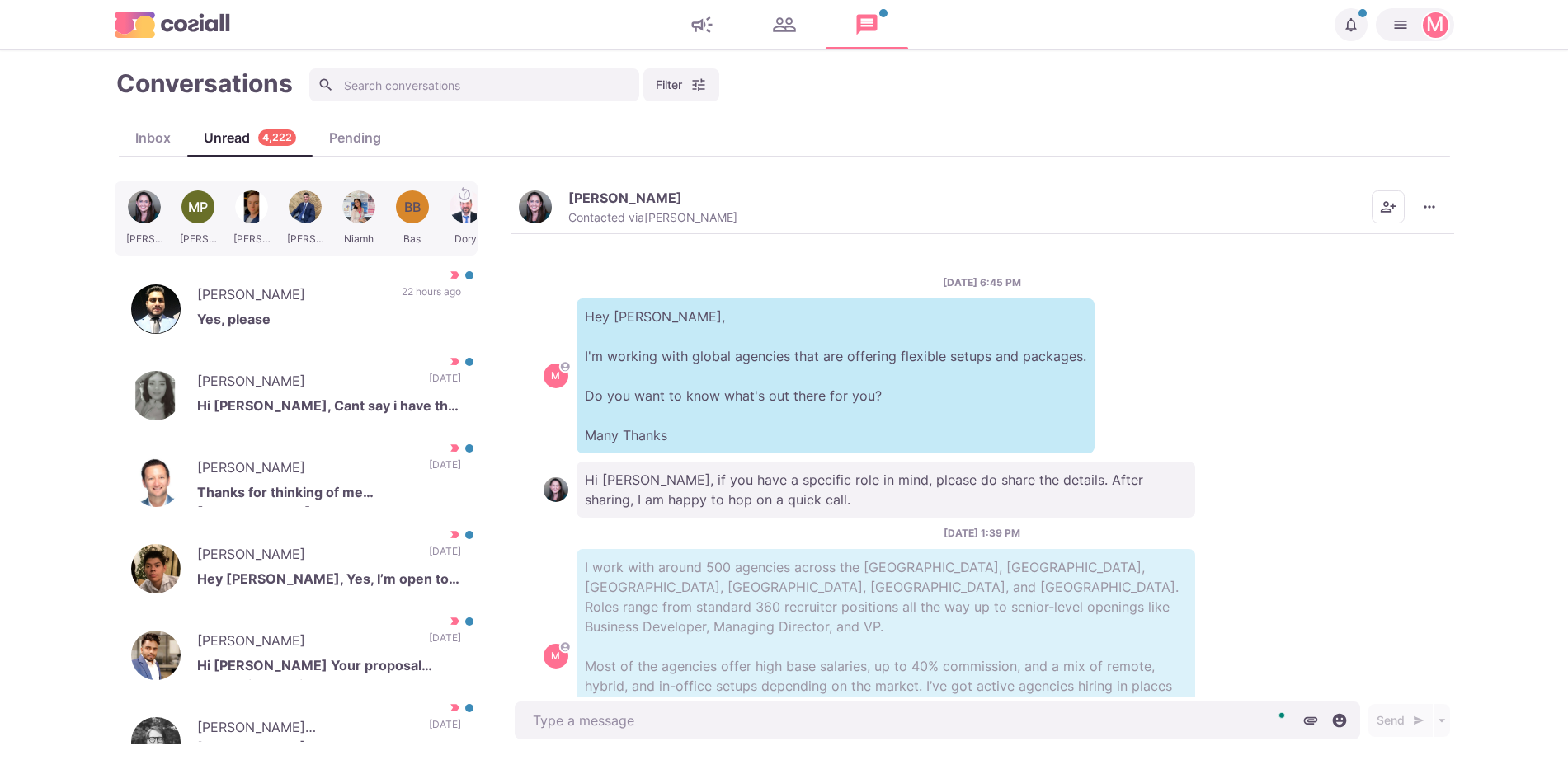
scroll to position [86, 0]
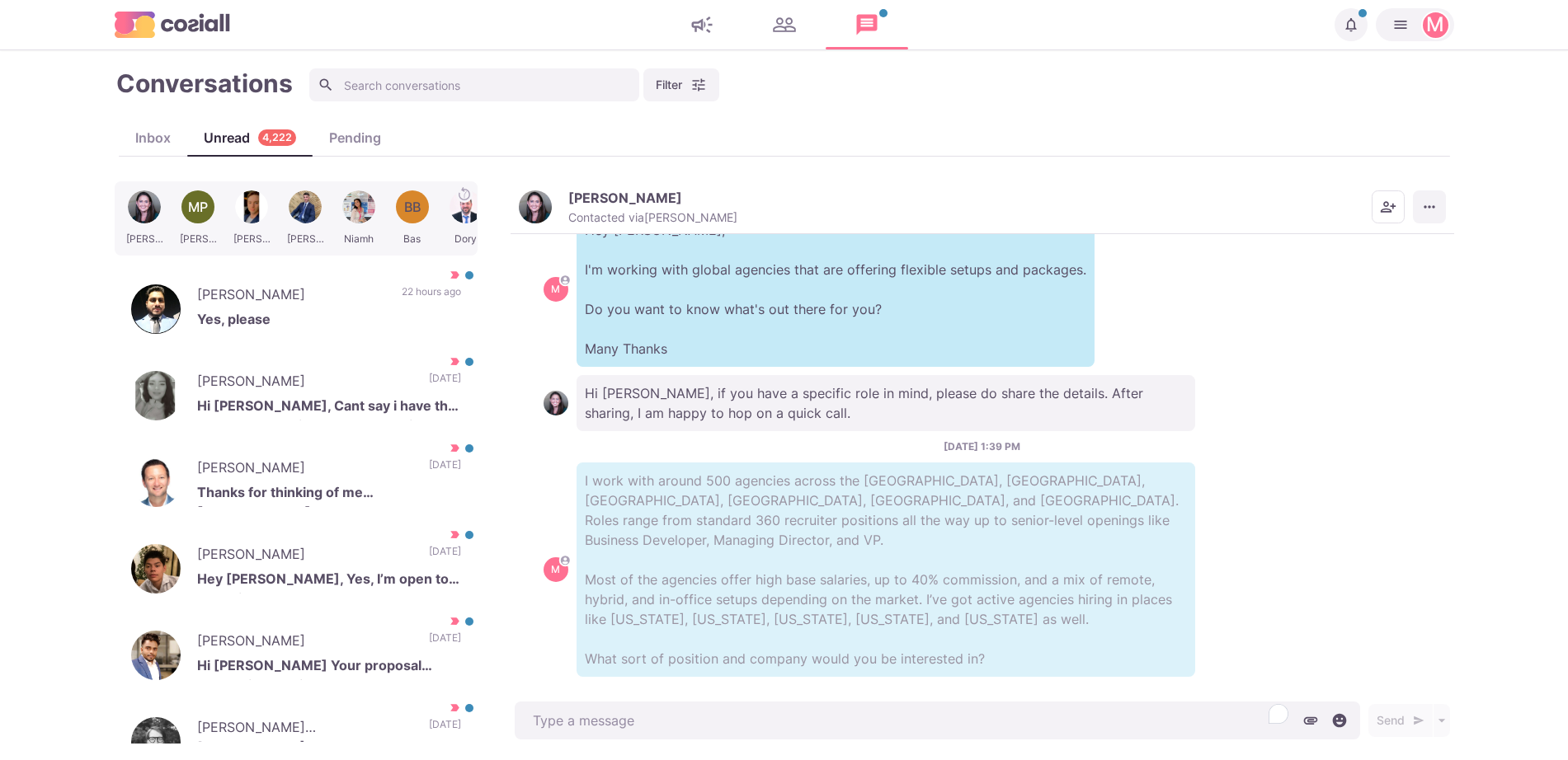
click at [1429, 201] on icon "More menu" at bounding box center [1429, 206] width 16 height 16
click at [1374, 266] on button "Mark as Not Important" at bounding box center [1365, 273] width 160 height 25
click at [340, 326] on p "Yes, please" at bounding box center [329, 322] width 264 height 25
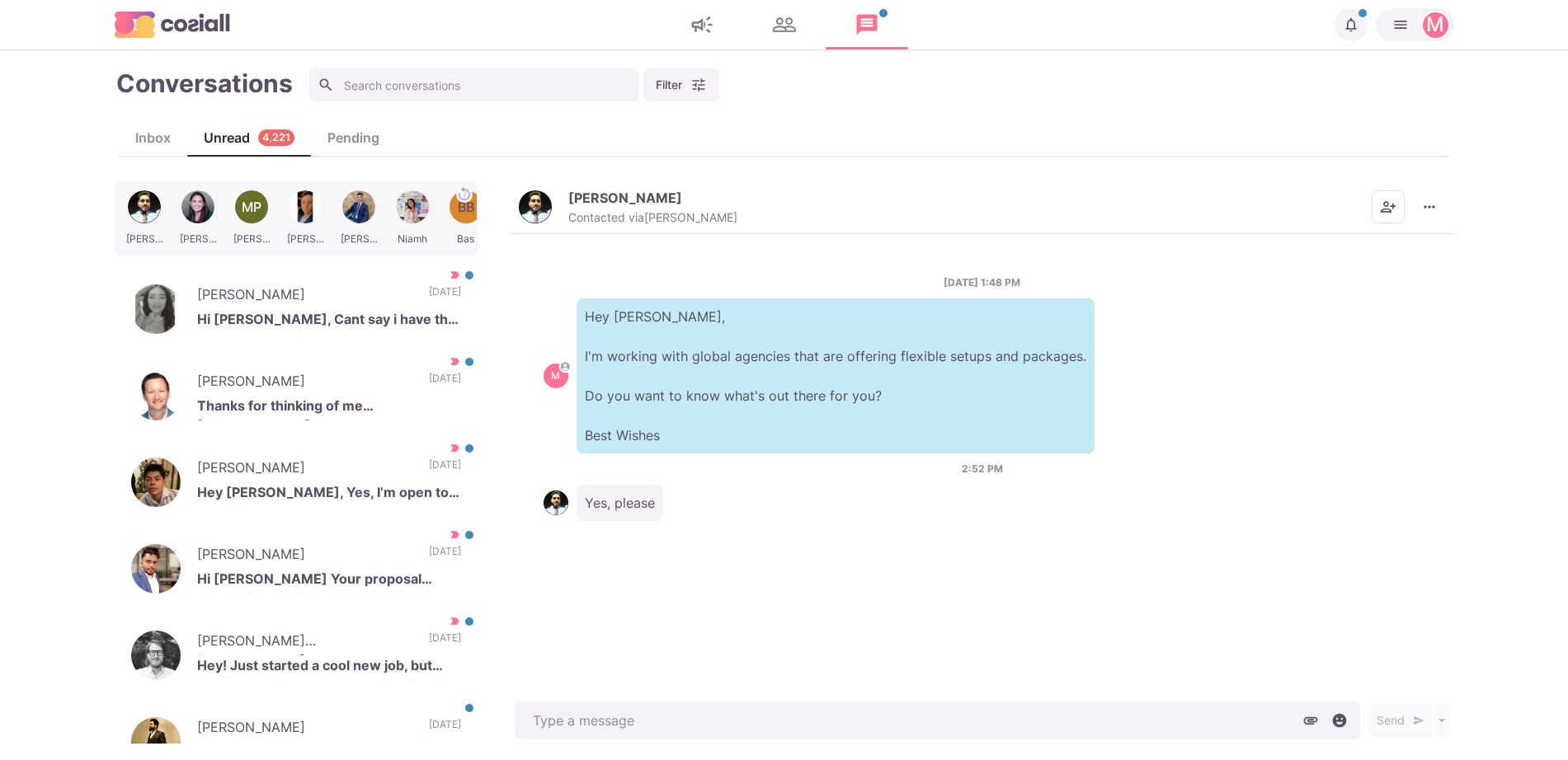
click at [533, 214] on img "button" at bounding box center [535, 207] width 33 height 33
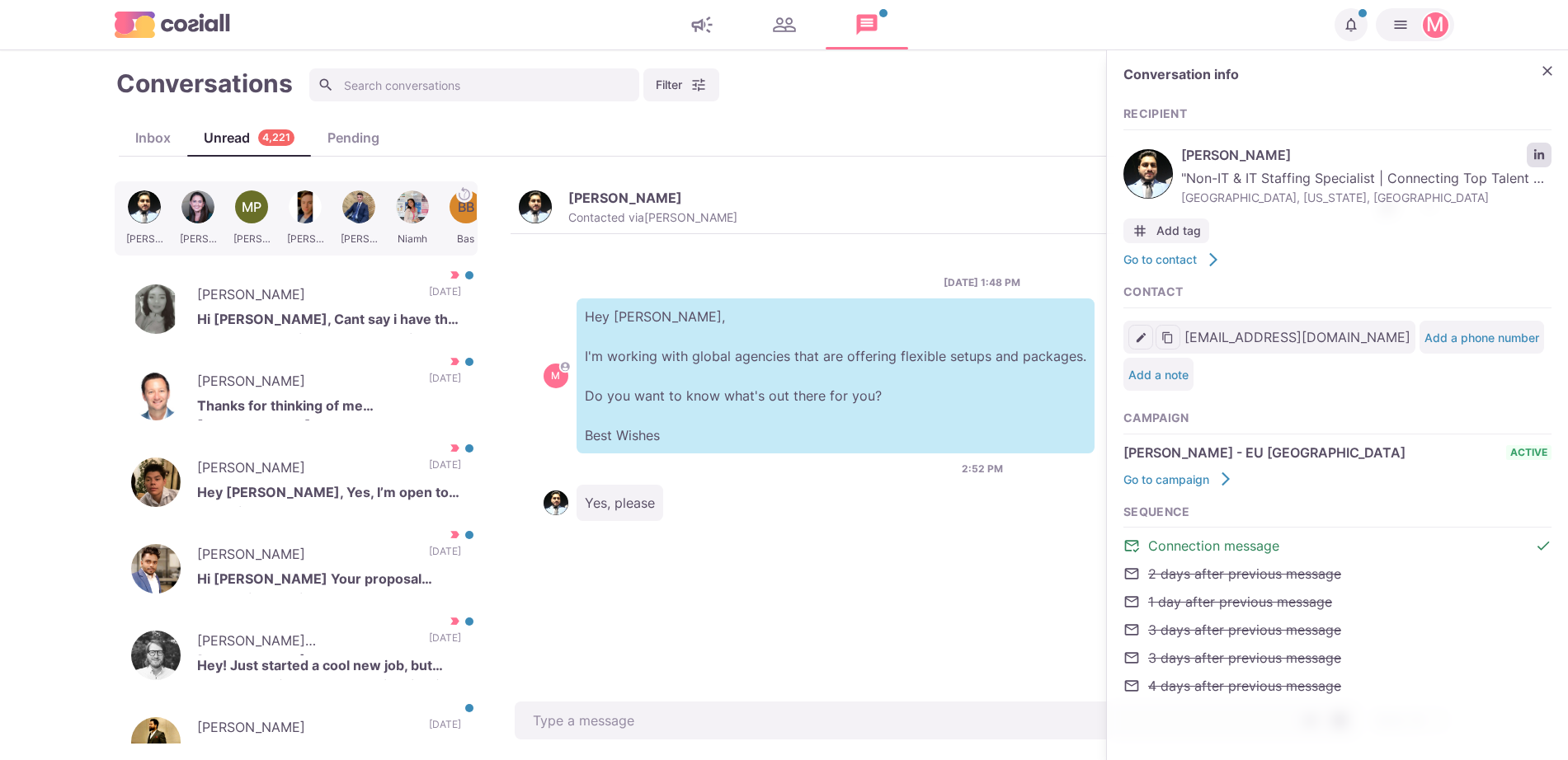
click at [1537, 159] on icon "LinkedIn profile link" at bounding box center [1540, 155] width 12 height 12
click at [1542, 71] on icon "Close" at bounding box center [1548, 71] width 16 height 16
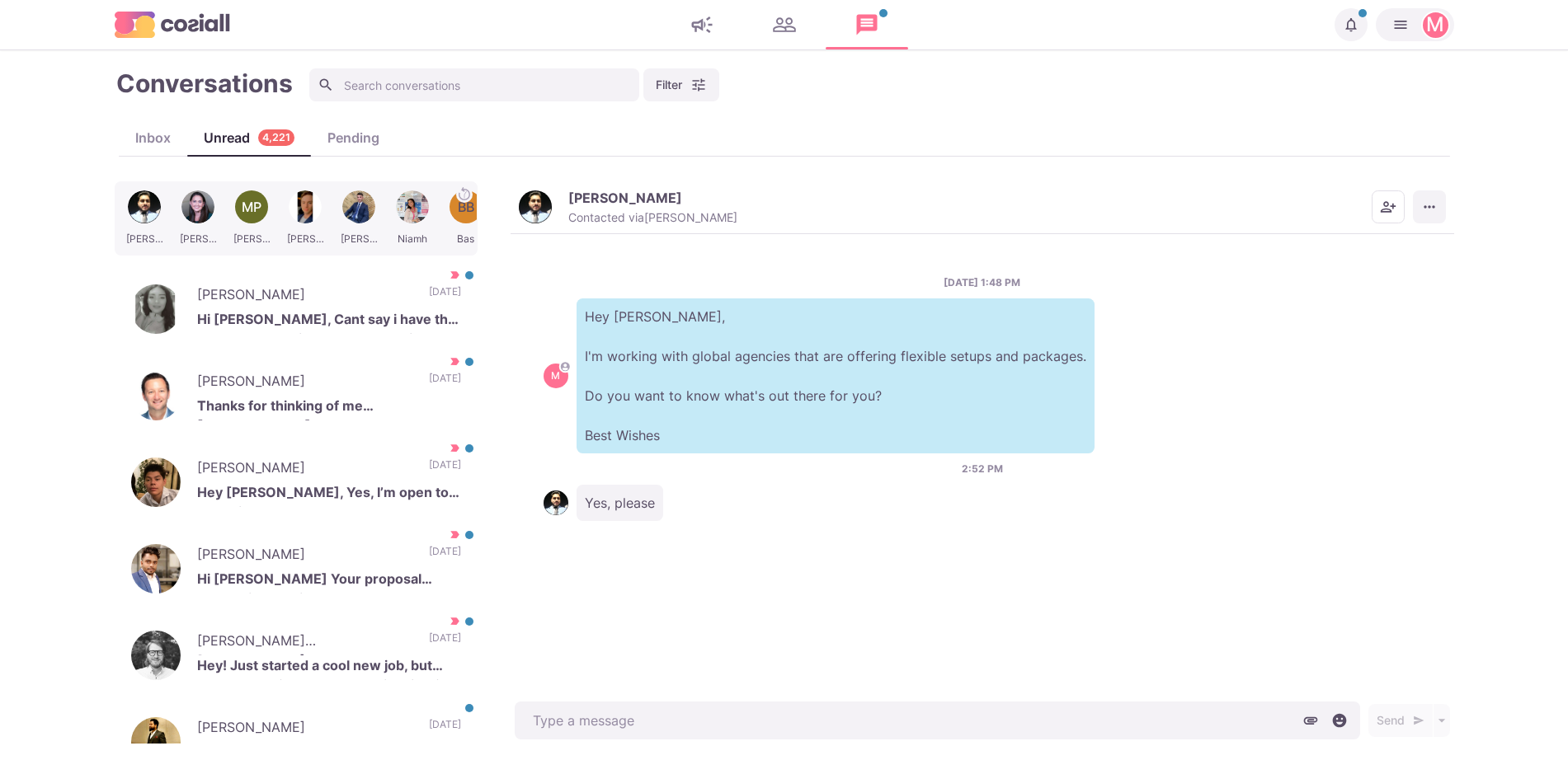
click at [1425, 211] on icon "More menu" at bounding box center [1429, 206] width 16 height 16
click at [1387, 272] on button "Mark as Not Important" at bounding box center [1365, 273] width 160 height 25
click at [285, 381] on p "[PERSON_NAME]" at bounding box center [304, 384] width 215 height 25
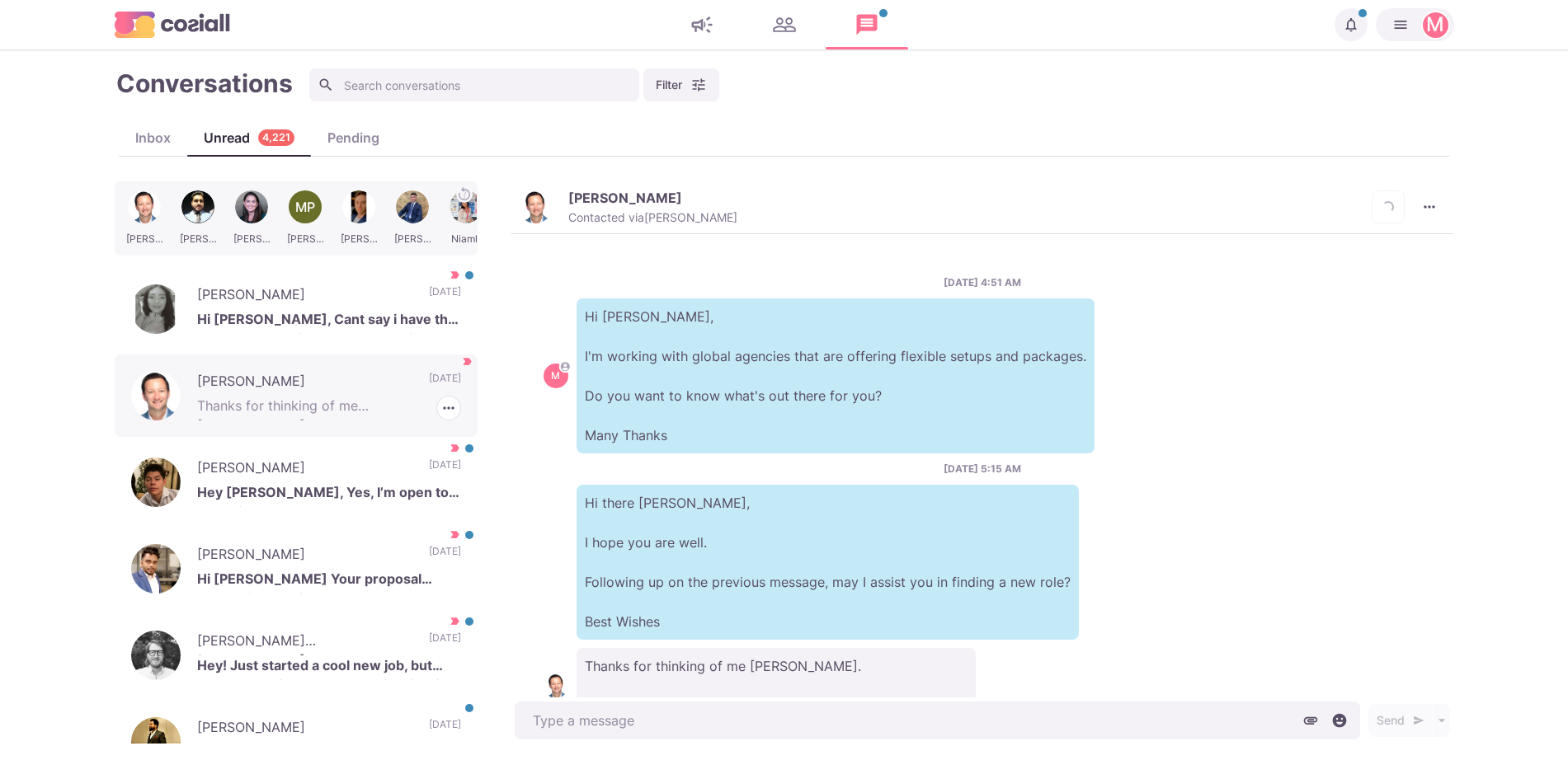
scroll to position [67, 0]
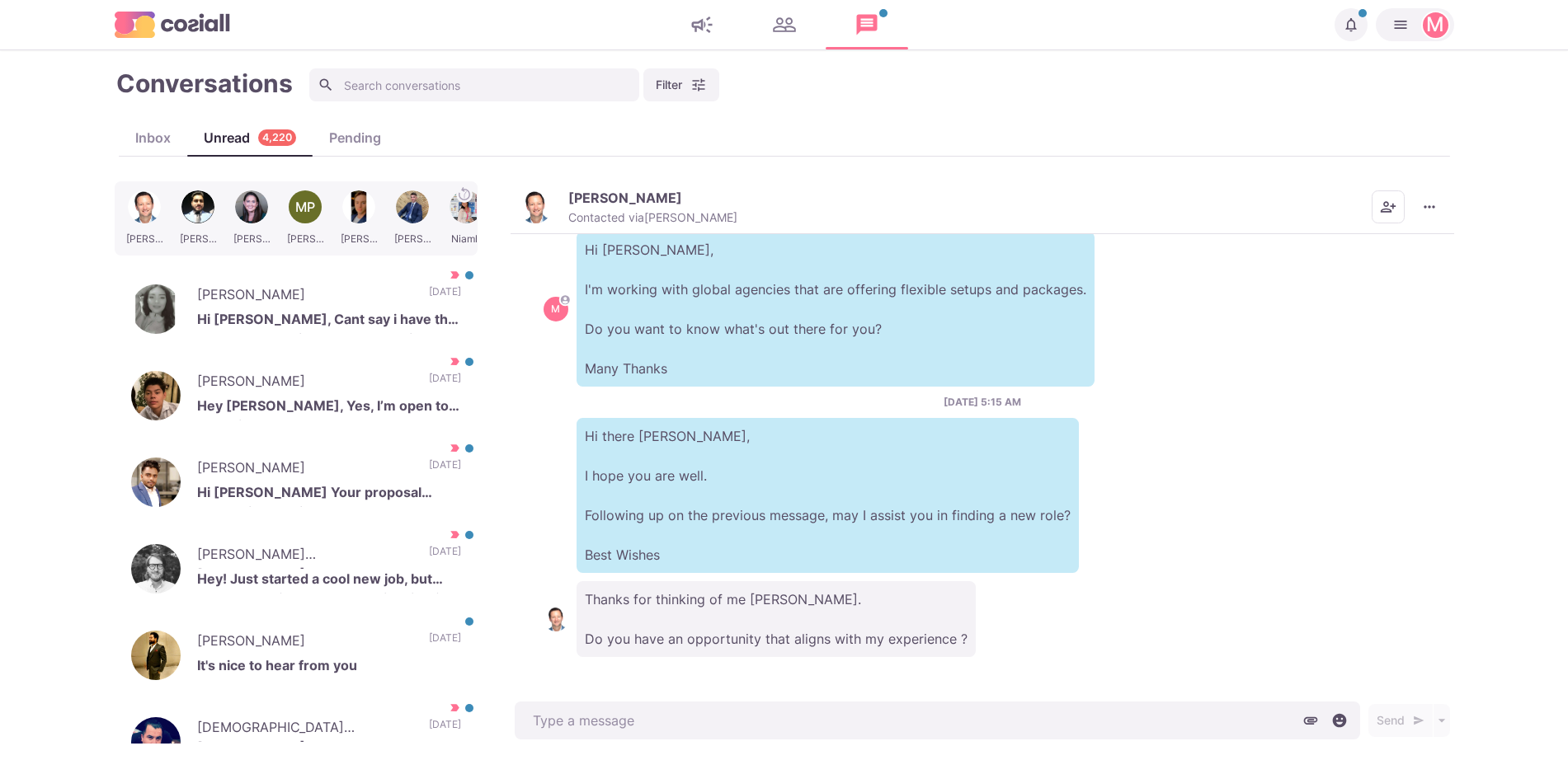
click at [545, 204] on img "button" at bounding box center [535, 207] width 33 height 33
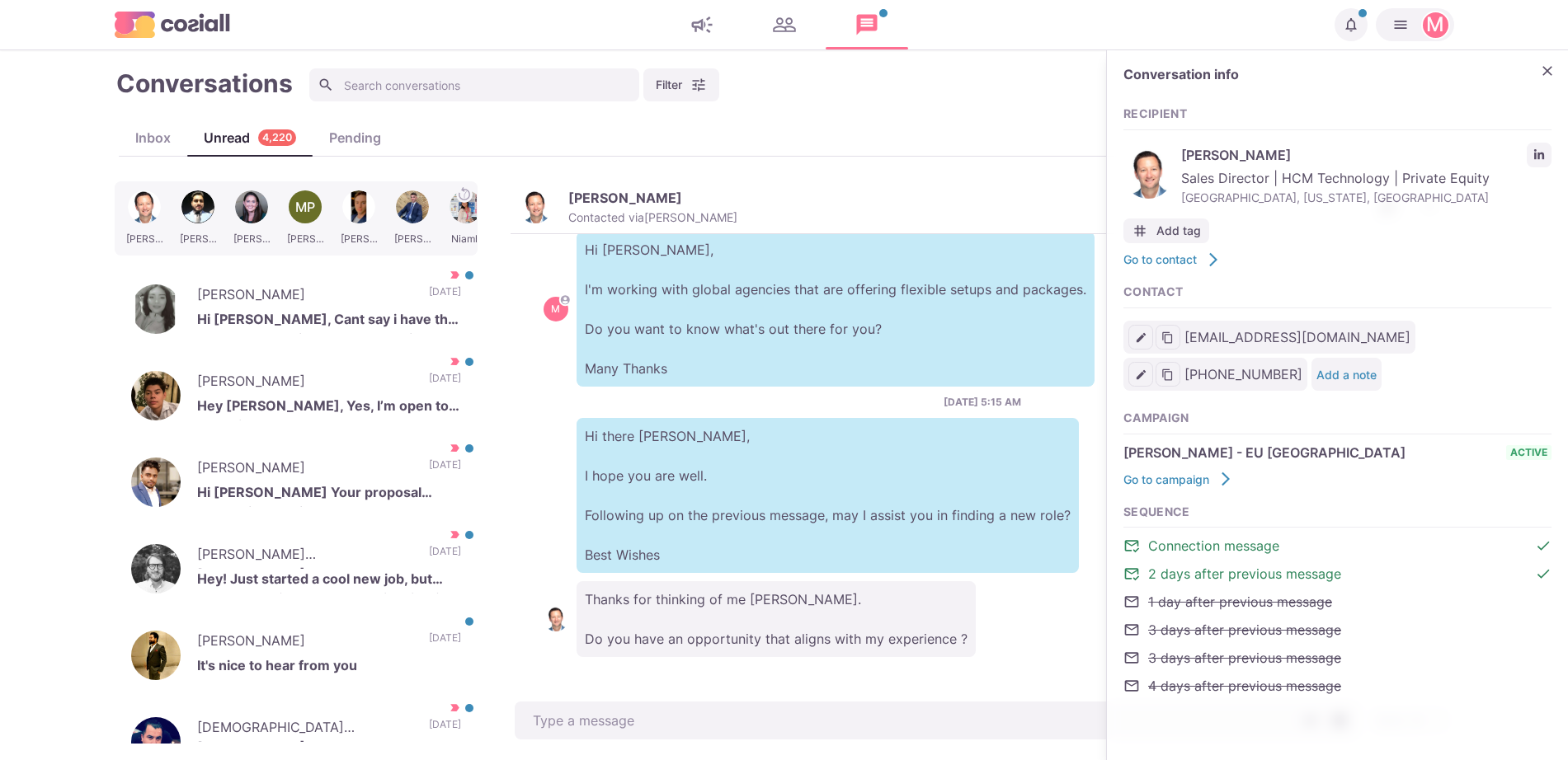
click at [1544, 156] on icon "LinkedIn profile link" at bounding box center [1539, 154] width 10 height 10
click at [1551, 80] on button "Close" at bounding box center [1548, 71] width 25 height 25
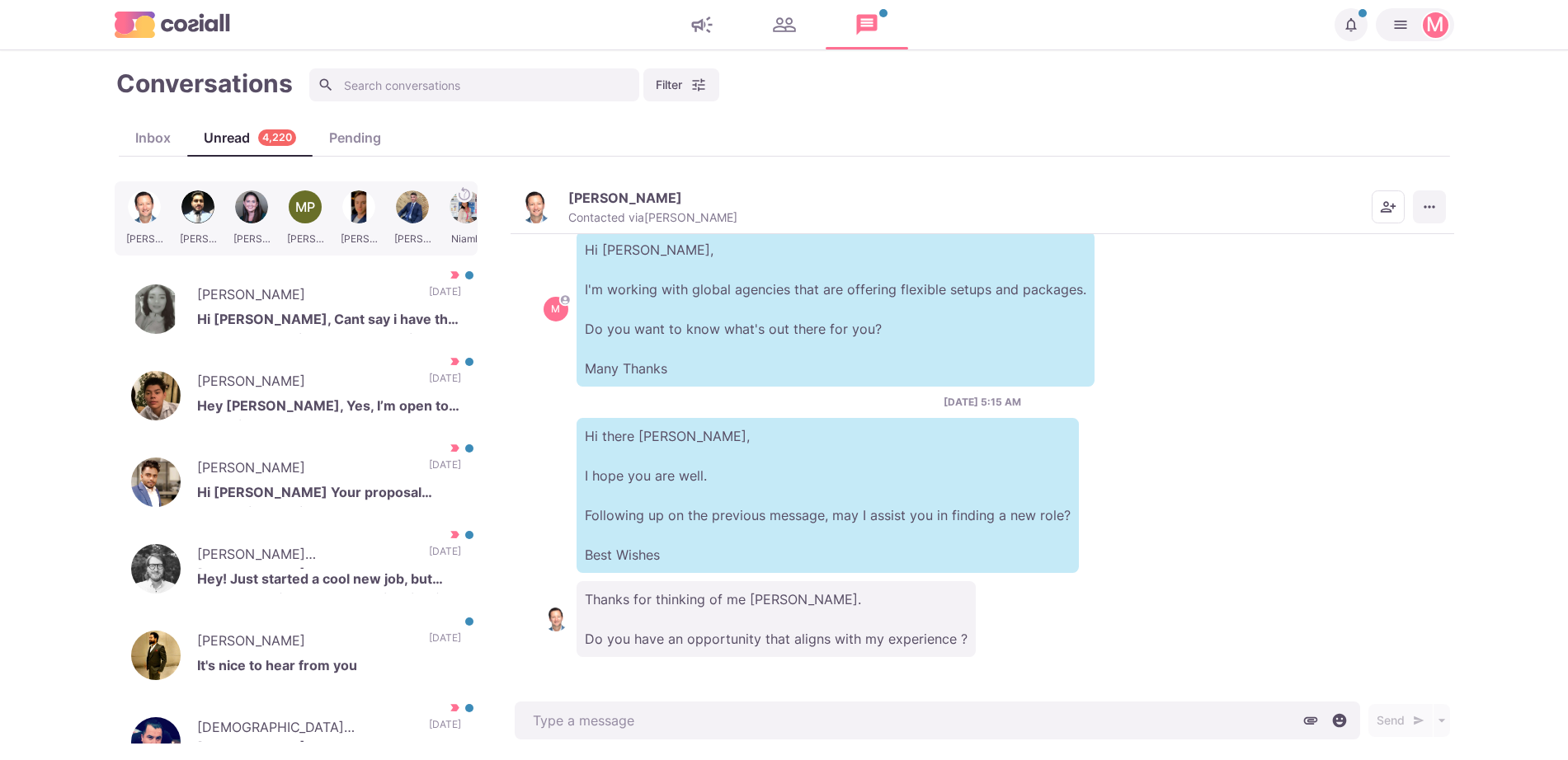
click at [1445, 199] on button "More menu" at bounding box center [1429, 207] width 33 height 33
click at [1379, 275] on button "Mark as Not Important" at bounding box center [1365, 273] width 160 height 25
click at [429, 297] on p "[DATE]" at bounding box center [444, 298] width 32 height 25
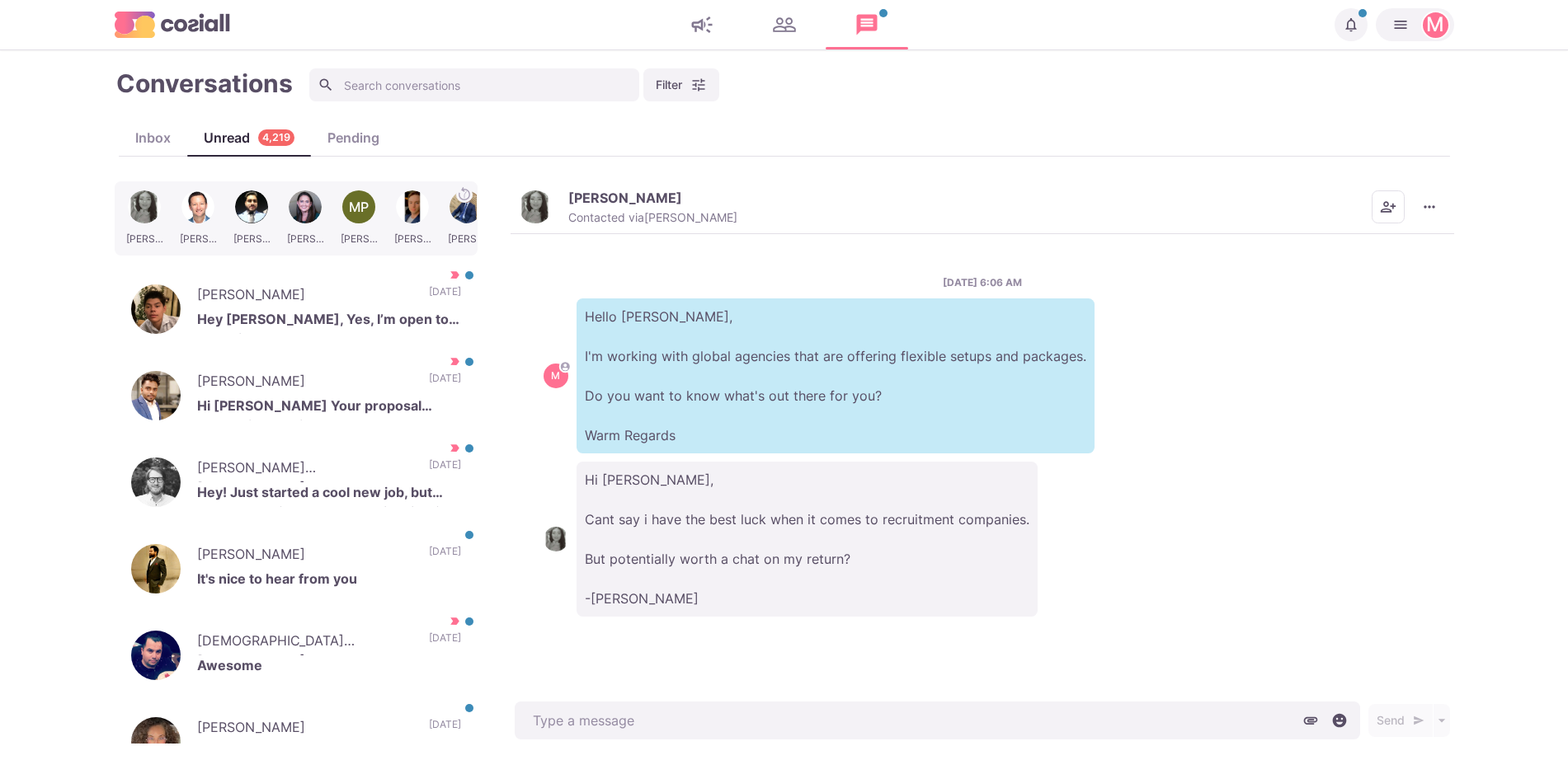
click at [560, 211] on button "[PERSON_NAME] Contacted via [PERSON_NAME]" at bounding box center [627, 207] width 218 height 36
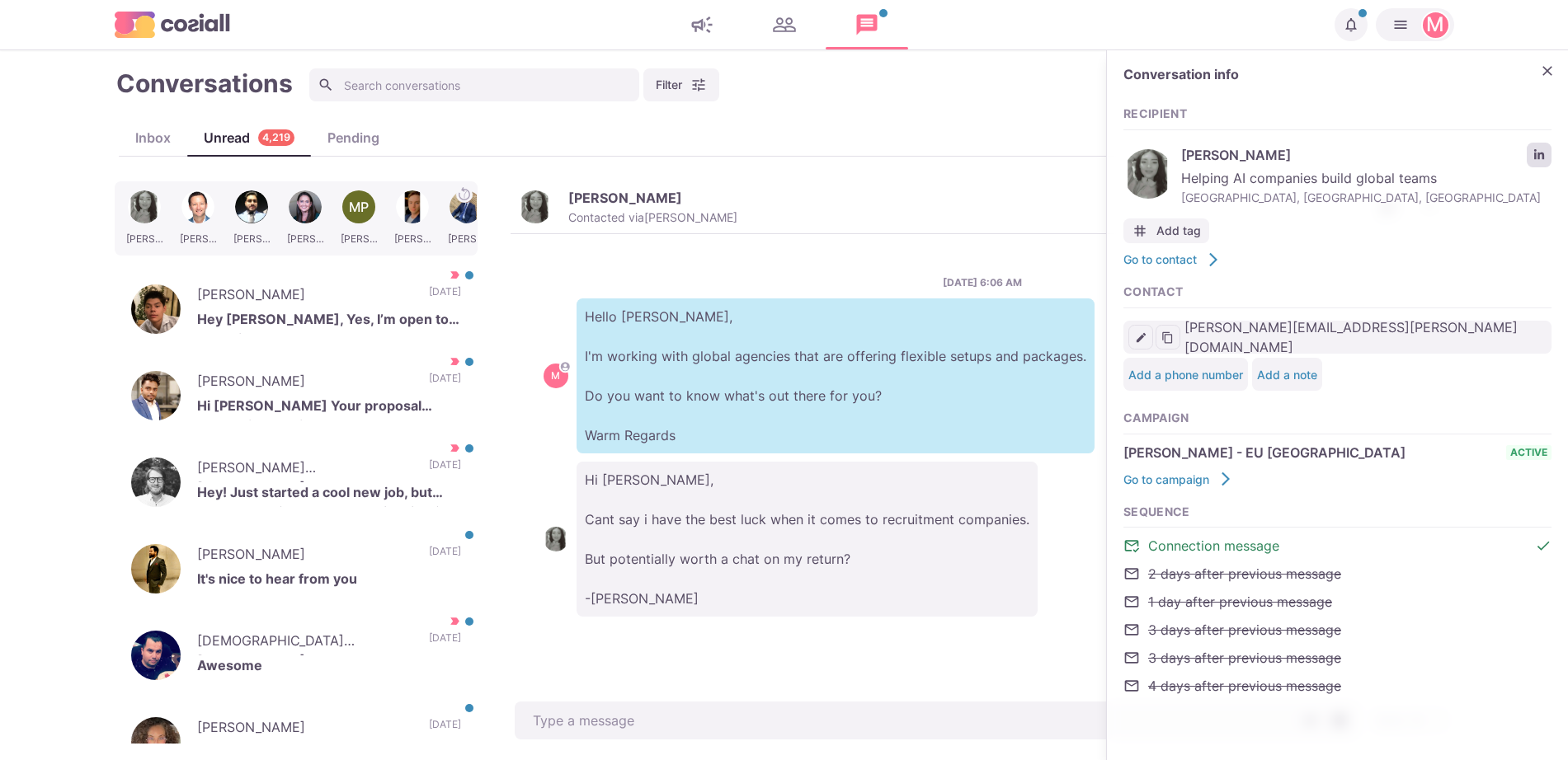
click at [1545, 156] on icon "LinkedIn profile link" at bounding box center [1539, 154] width 10 height 10
click at [1554, 75] on icon "Close" at bounding box center [1548, 71] width 16 height 16
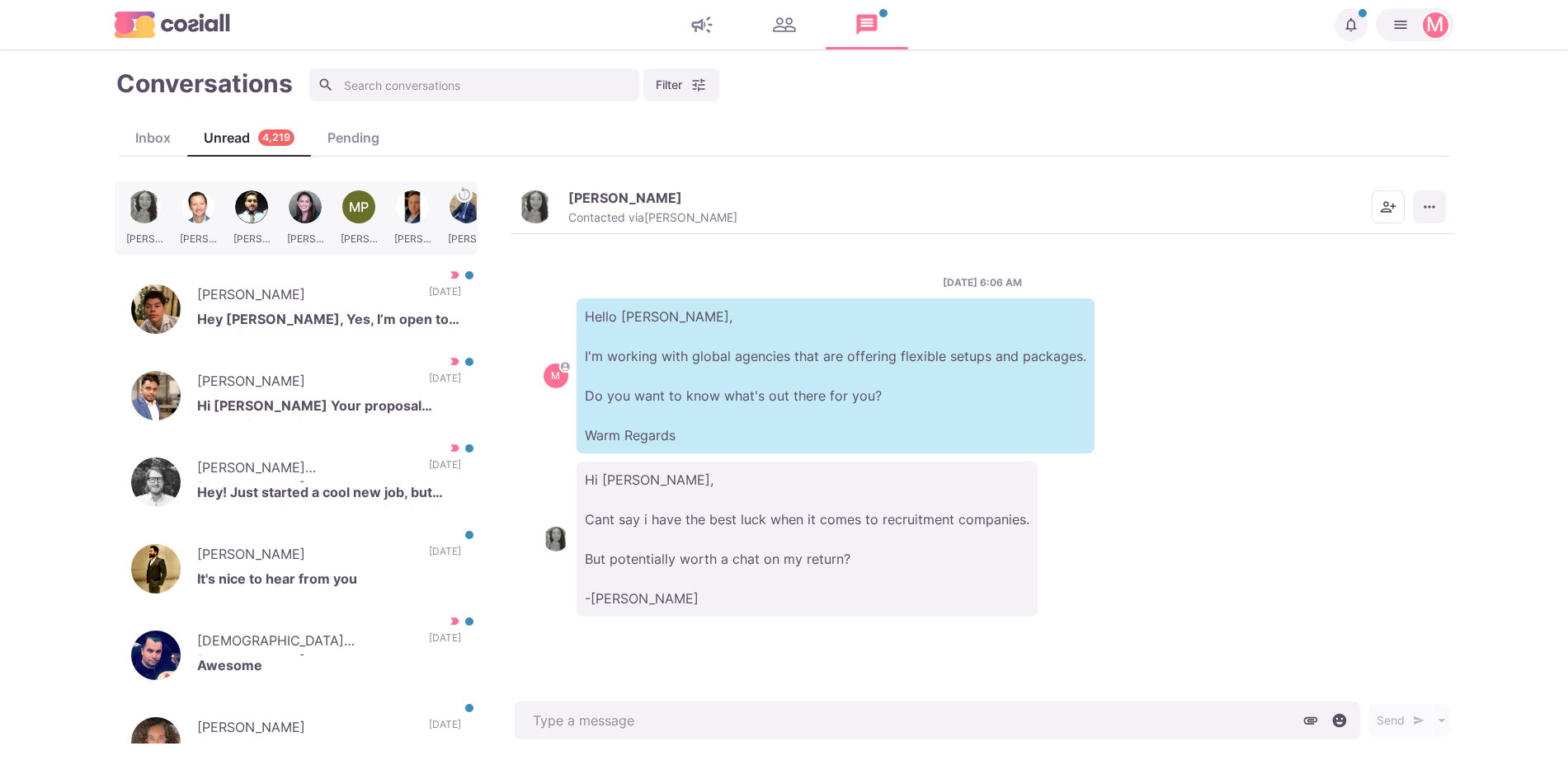
click at [1425, 201] on icon "More menu" at bounding box center [1429, 206] width 16 height 16
click at [1364, 275] on button "Mark as Not Important" at bounding box center [1365, 273] width 160 height 25
click at [368, 298] on p "[PERSON_NAME]" at bounding box center [304, 298] width 215 height 25
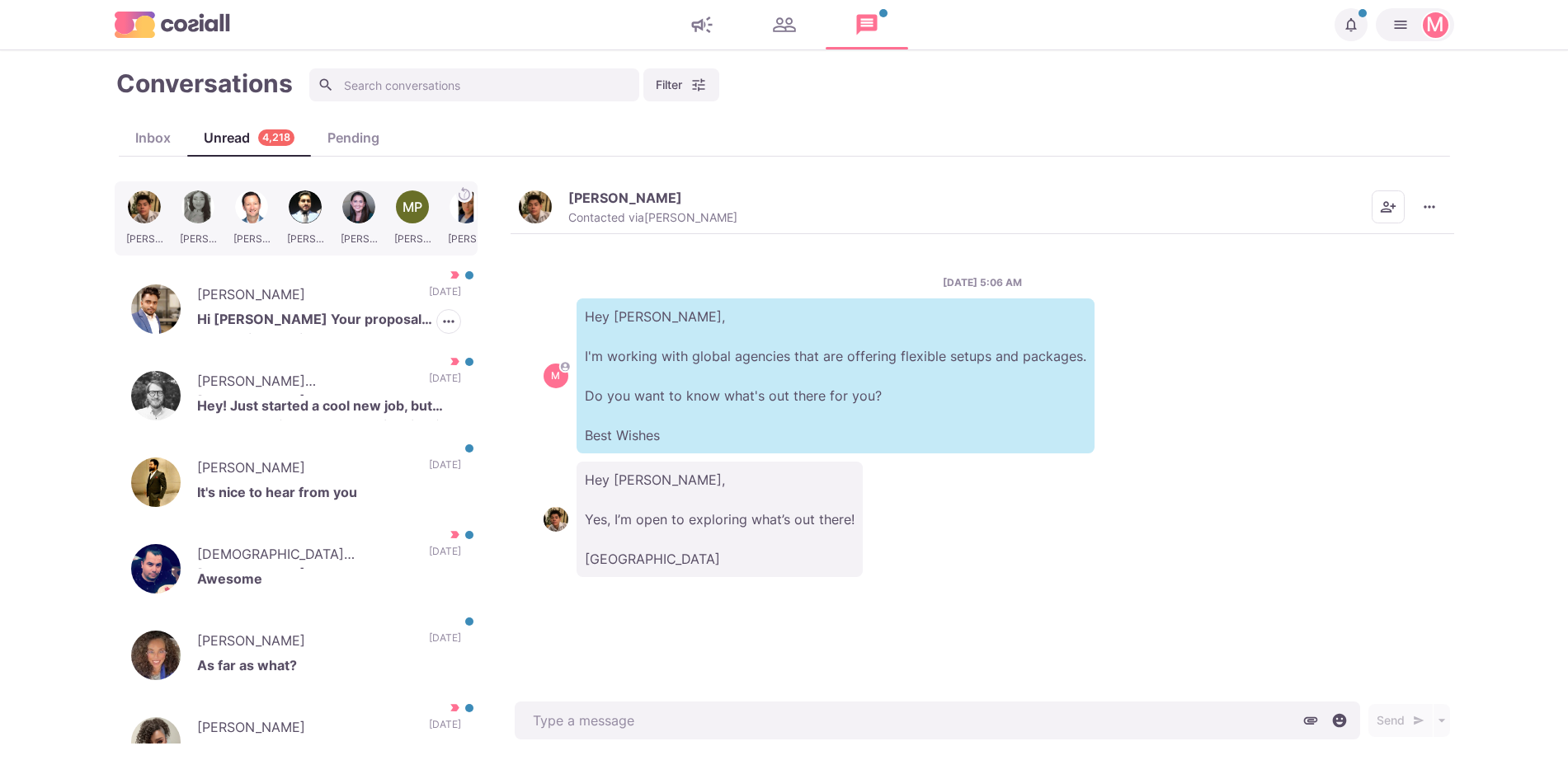
click at [368, 298] on p "[PERSON_NAME]" at bounding box center [304, 298] width 215 height 25
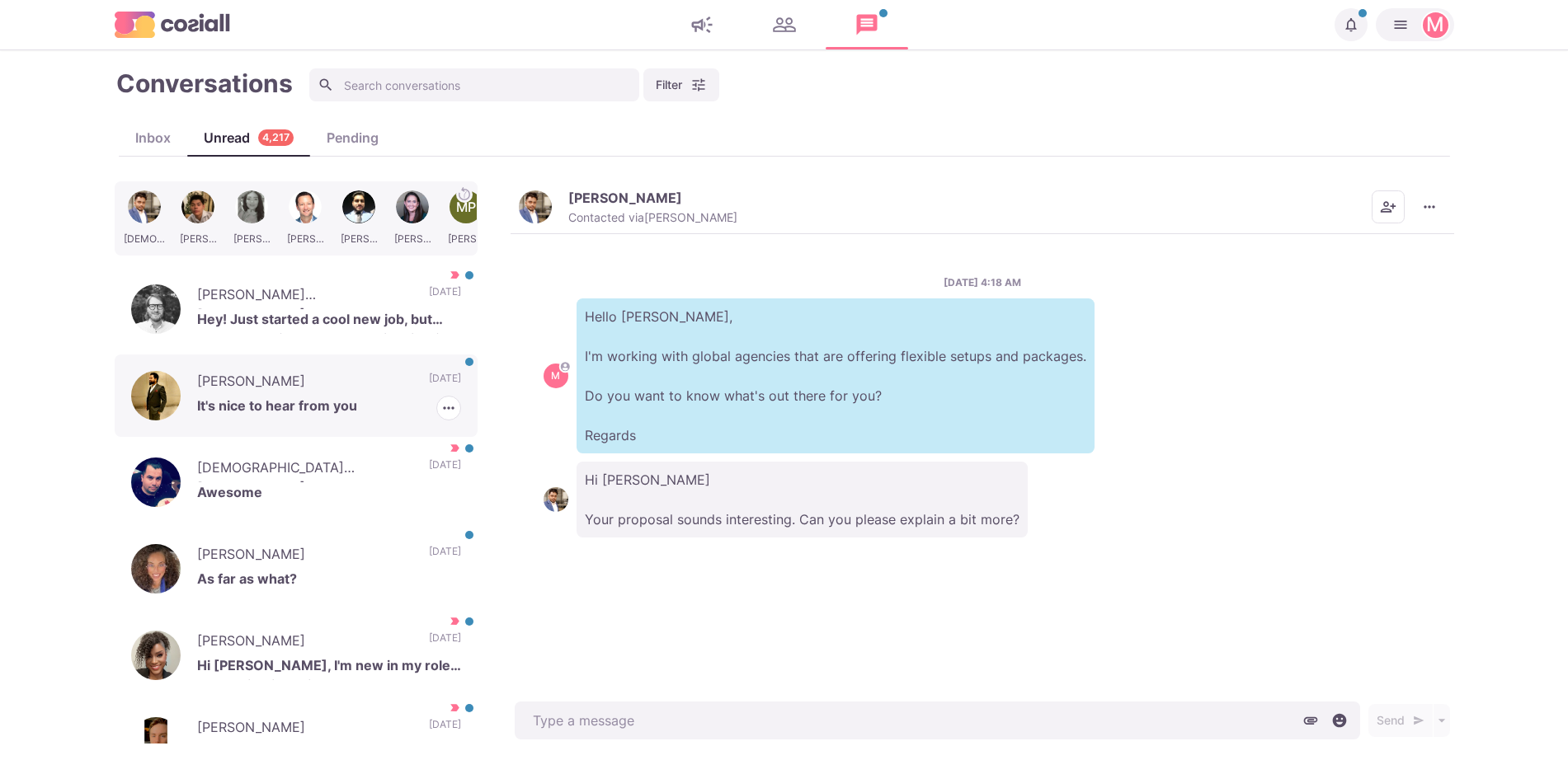
click at [378, 390] on p "[PERSON_NAME]" at bounding box center [304, 384] width 215 height 25
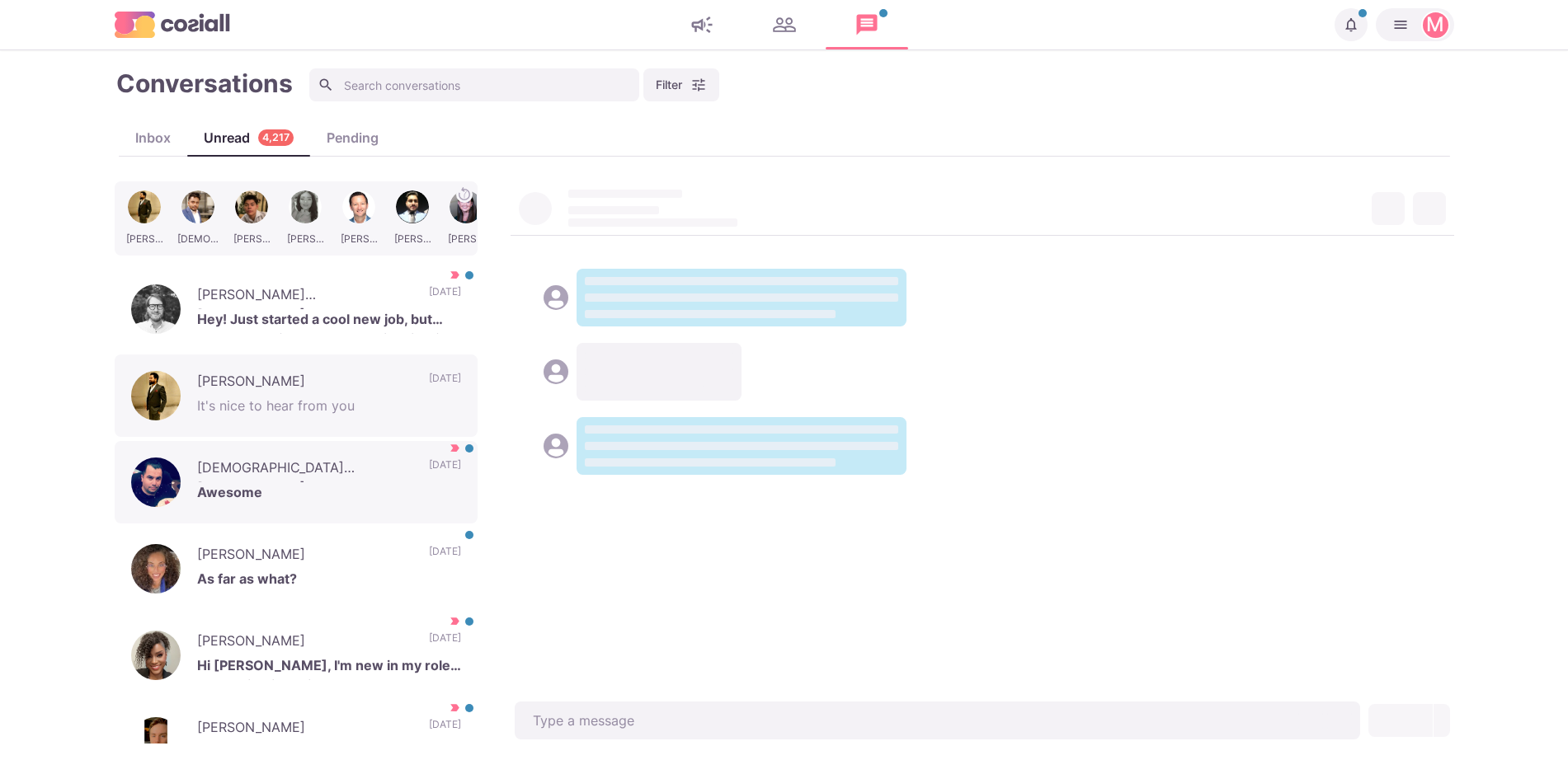
click at [344, 493] on p "Awesome" at bounding box center [329, 495] width 264 height 25
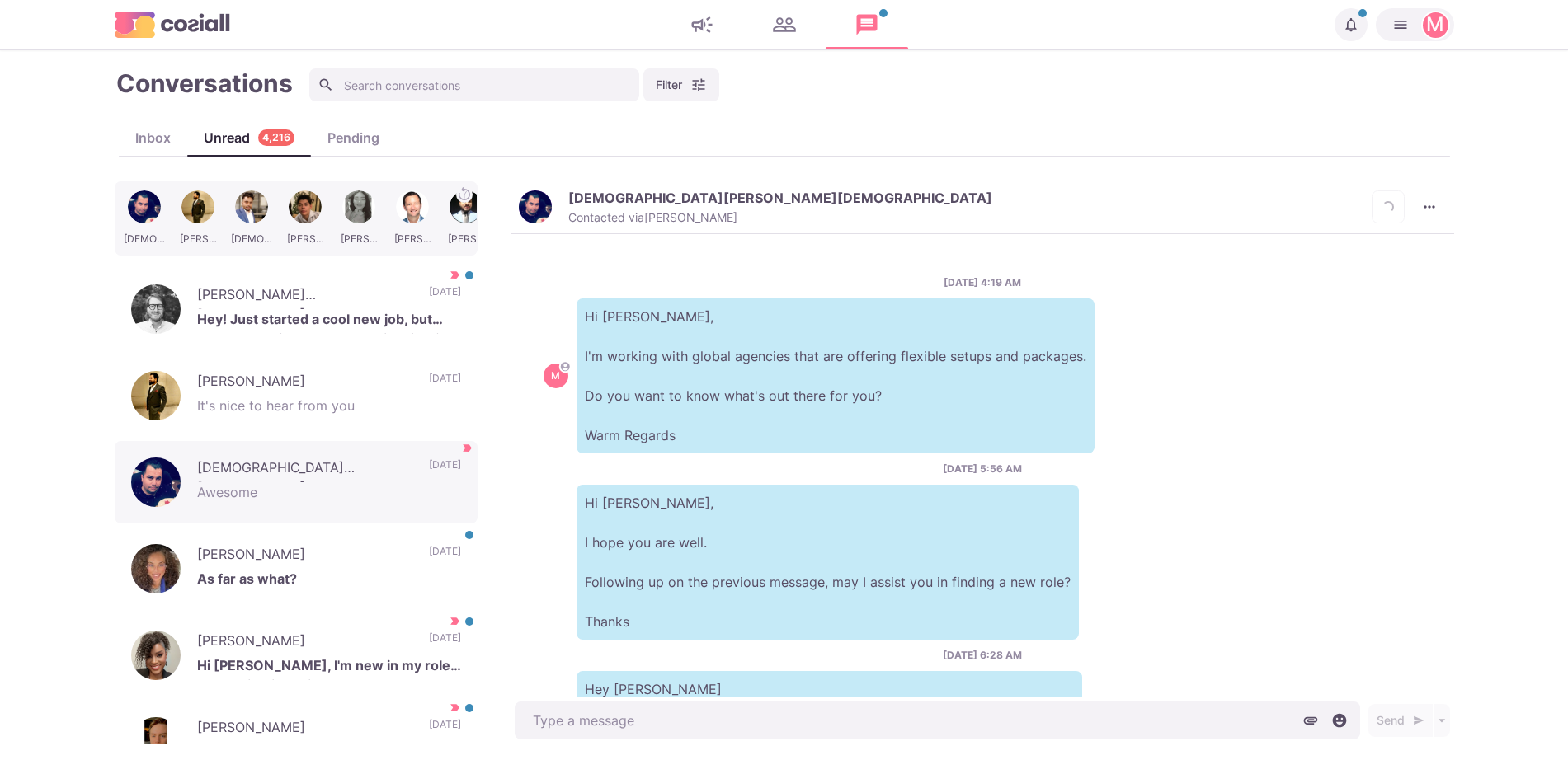
click at [530, 210] on img "button" at bounding box center [535, 207] width 33 height 33
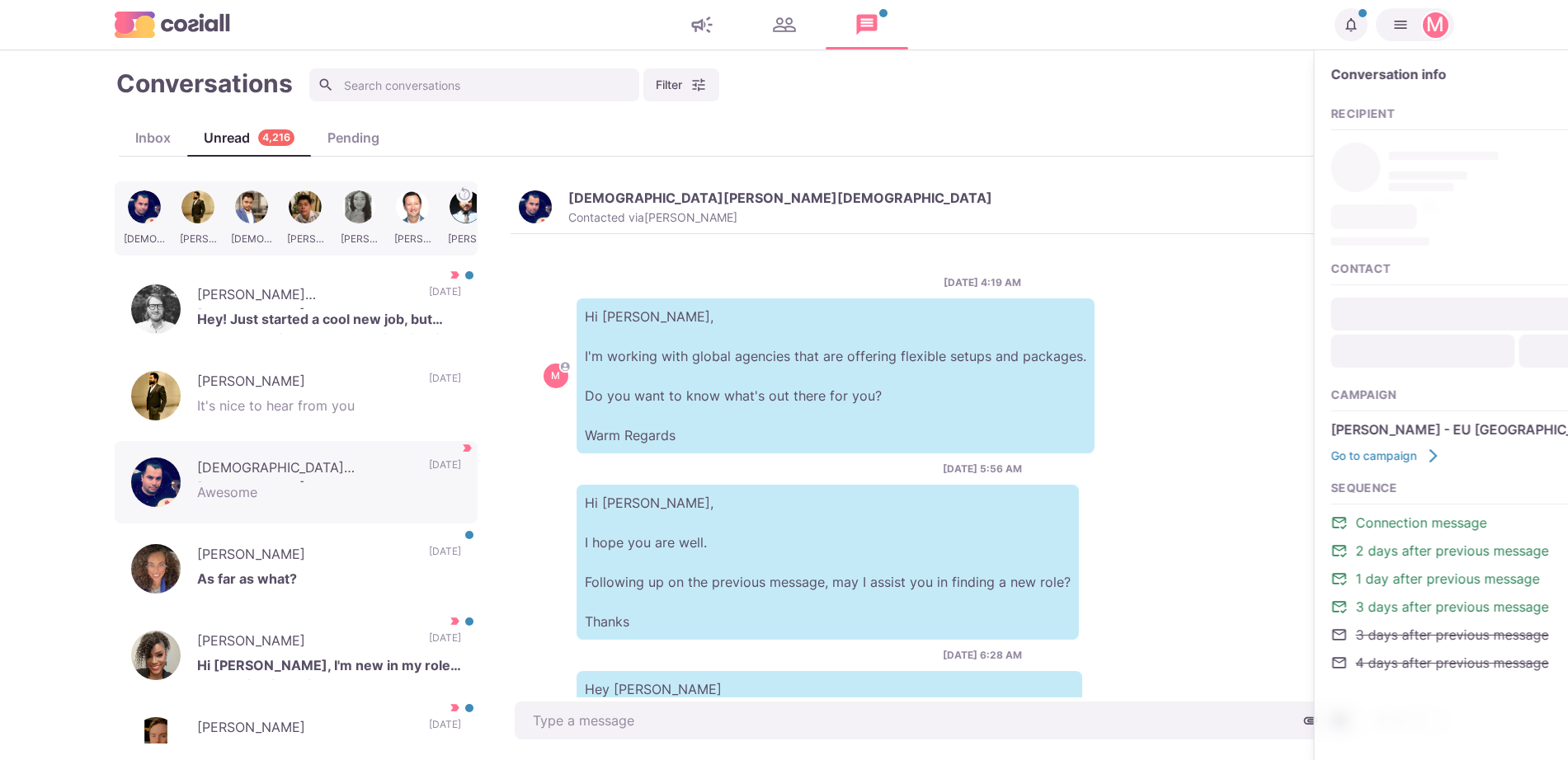
scroll to position [403, 0]
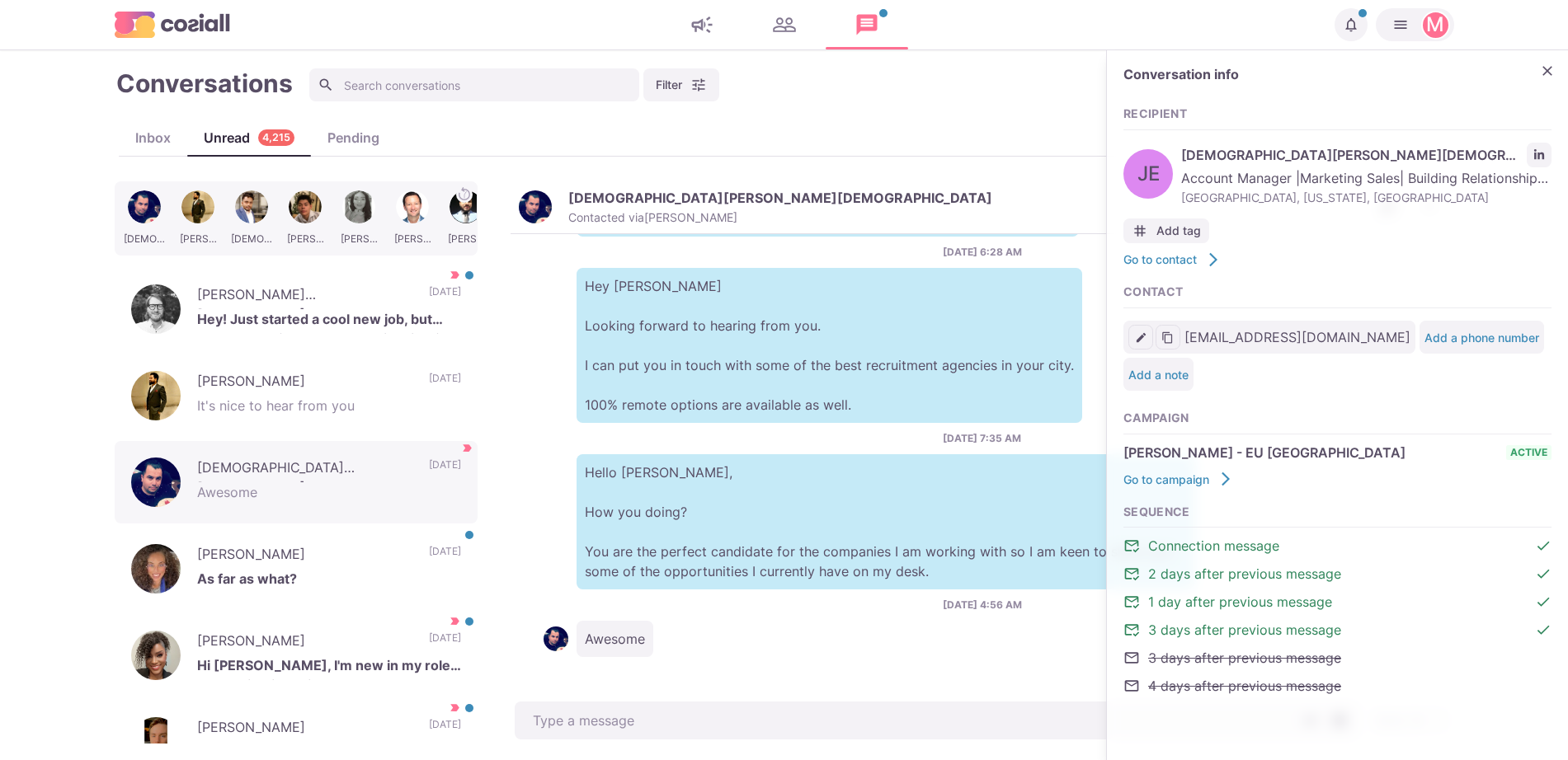
type textarea "x"
type input "[EMAIL_ADDRESS][DOMAIN_NAME]"
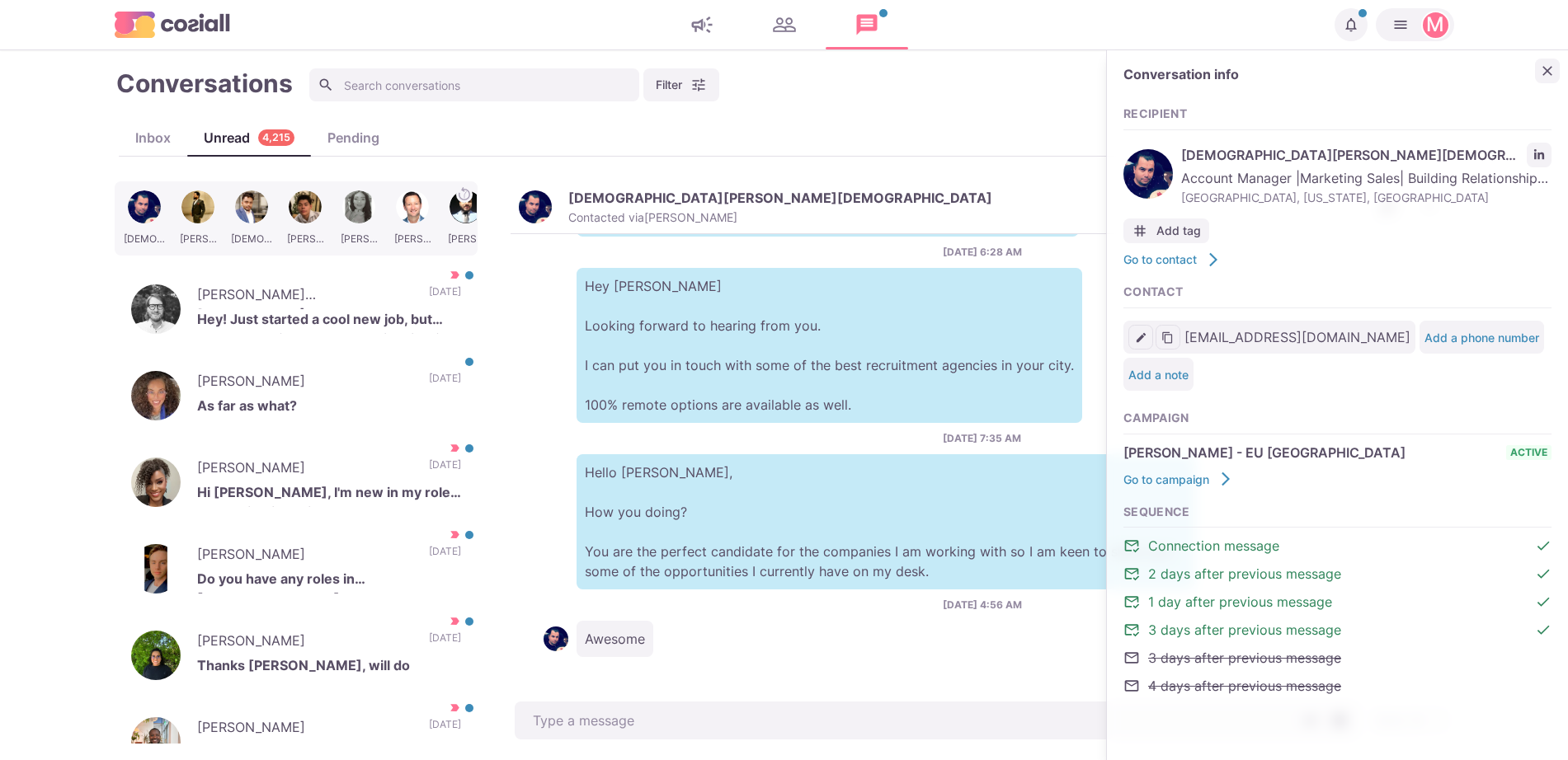
click at [1546, 70] on icon "Close" at bounding box center [1548, 71] width 16 height 16
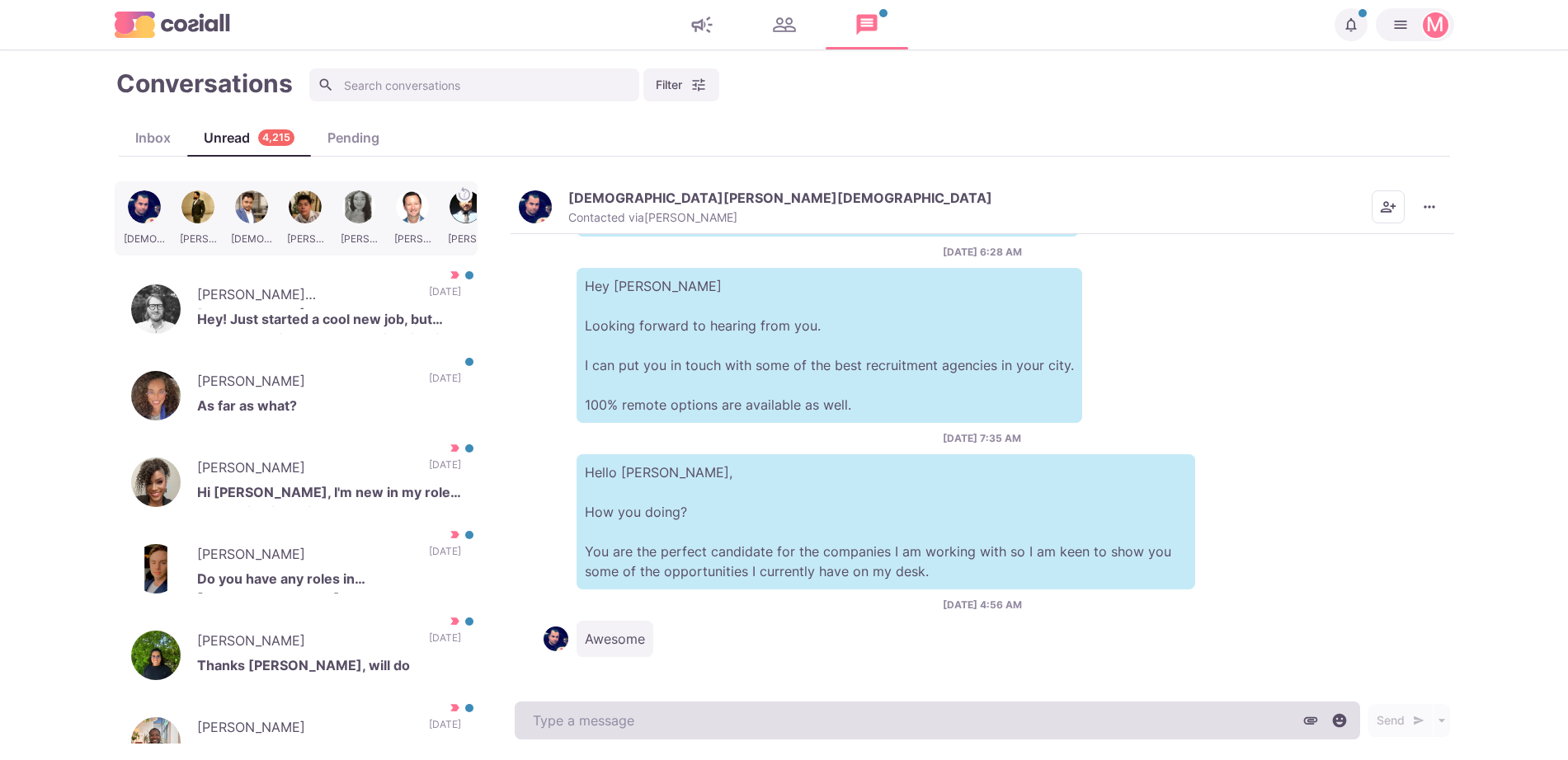
click at [635, 710] on textarea at bounding box center [938, 720] width 846 height 38
paste textarea "I work with around 500 agencies across the [GEOGRAPHIC_DATA], [GEOGRAPHIC_DATA]…"
type textarea "x"
type textarea "I work with around 500 agencies across the [GEOGRAPHIC_DATA], [GEOGRAPHIC_DATA]…"
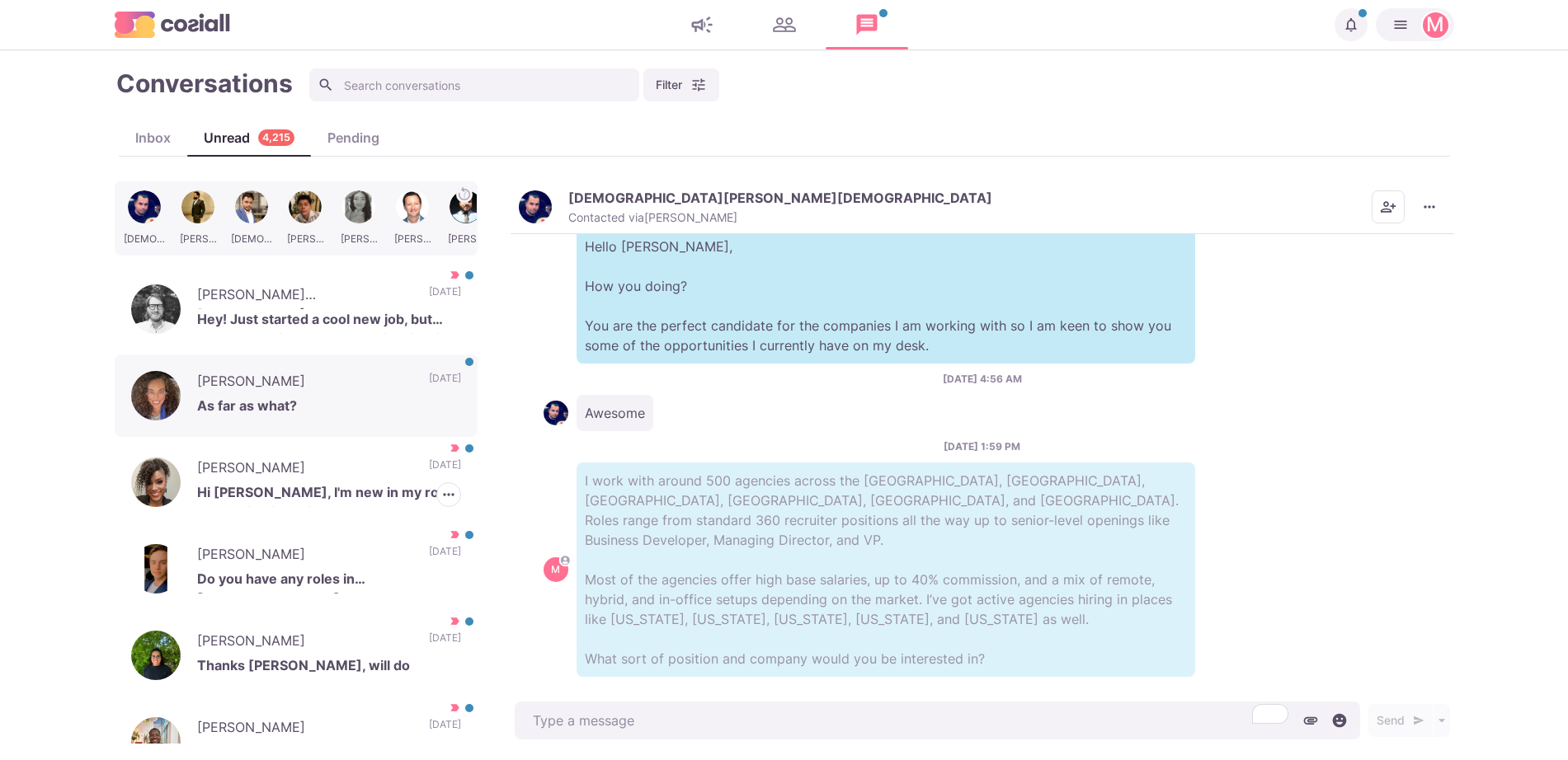
click at [334, 402] on p "As far as what?" at bounding box center [329, 408] width 264 height 25
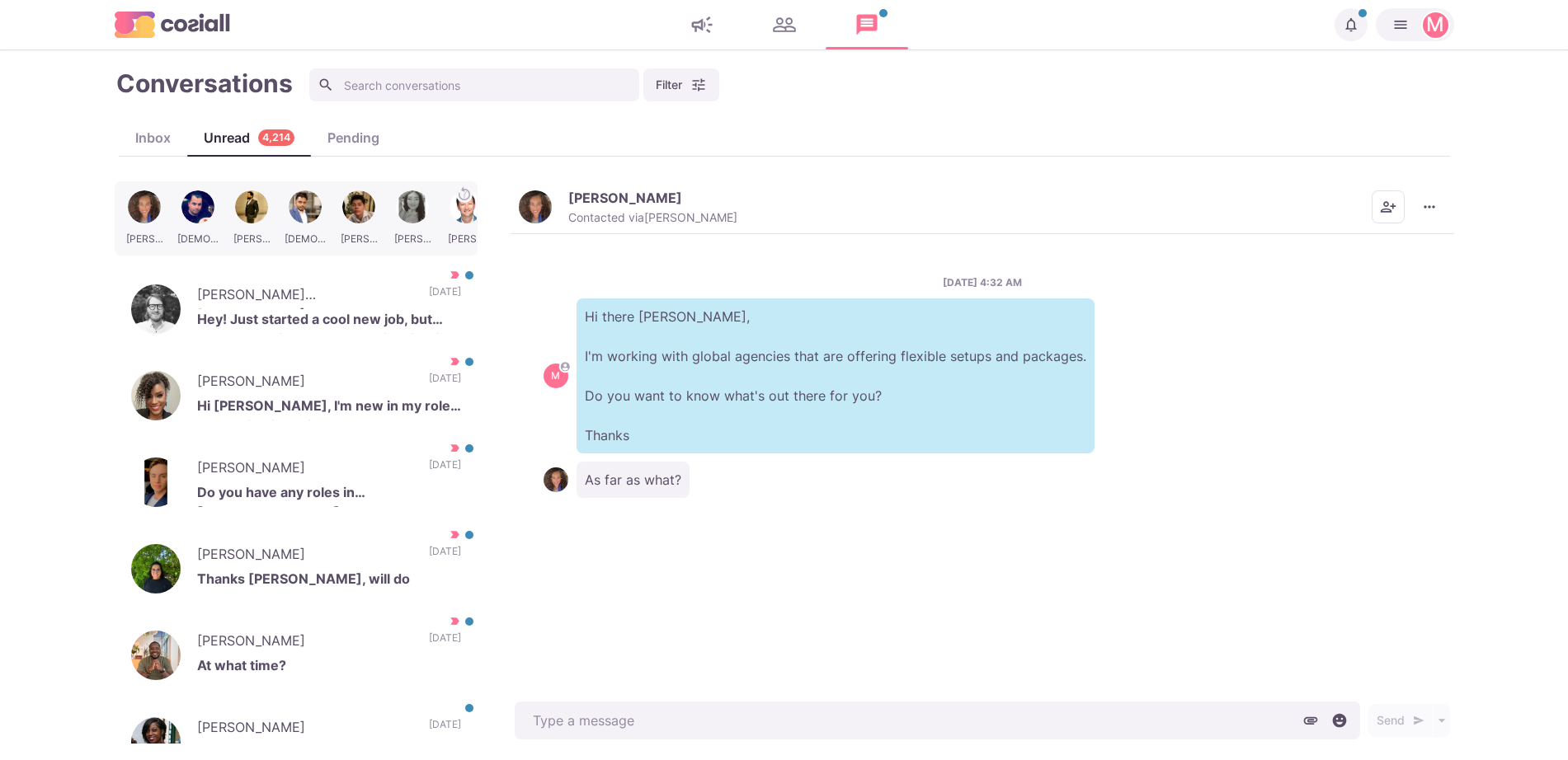
click at [528, 200] on img "button" at bounding box center [535, 207] width 33 height 33
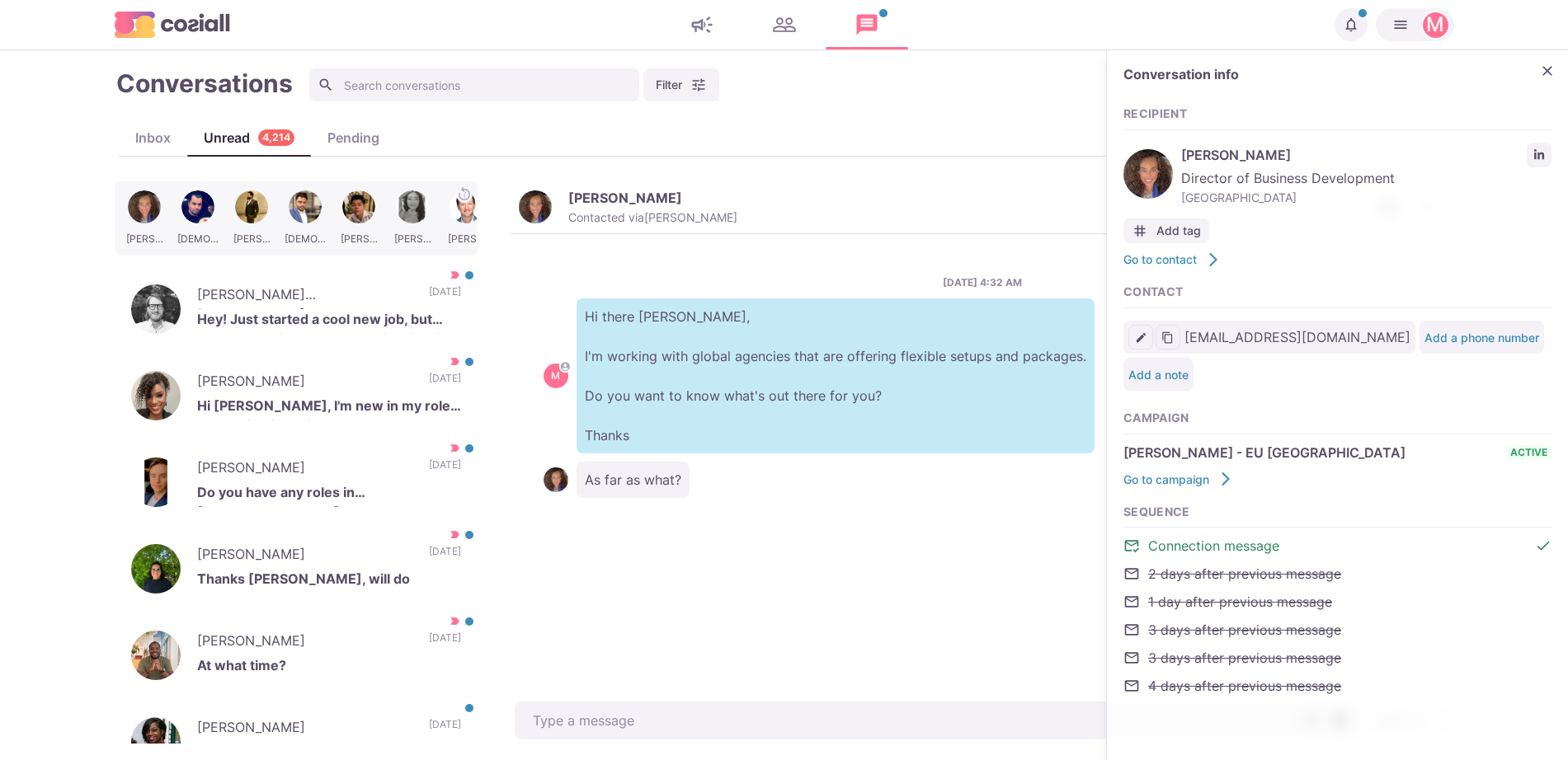
type textarea "x"
click at [618, 698] on div "Send Schedule Message" at bounding box center [982, 721] width 944 height 47
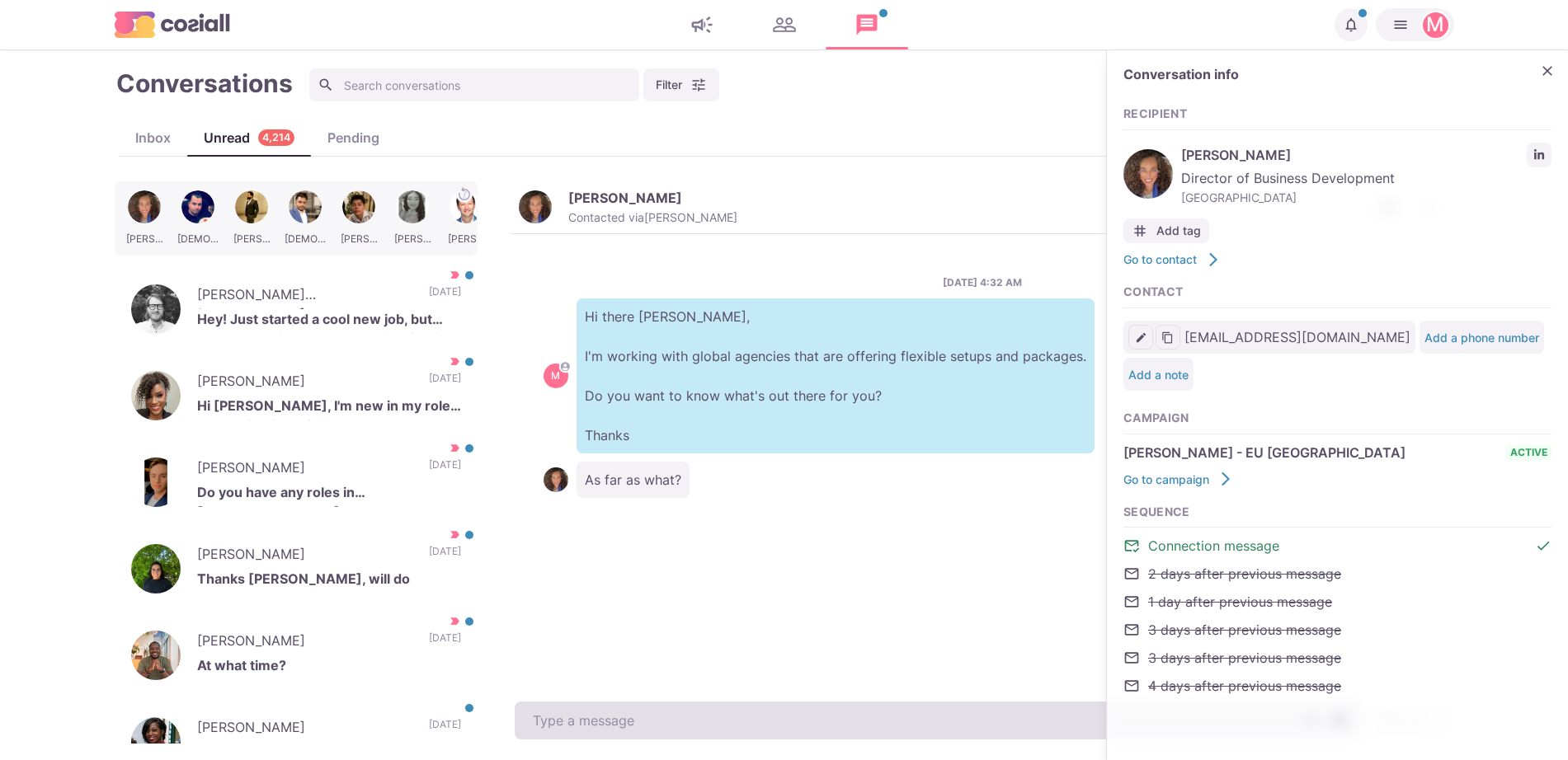
click at [623, 719] on textarea at bounding box center [938, 720] width 846 height 38
click at [623, 720] on textarea at bounding box center [938, 720] width 846 height 38
click at [624, 720] on textarea "To enrich screen reader interactions, please activate Accessibility in Grammarl…" at bounding box center [938, 720] width 846 height 38
type textarea "A"
type textarea "x"
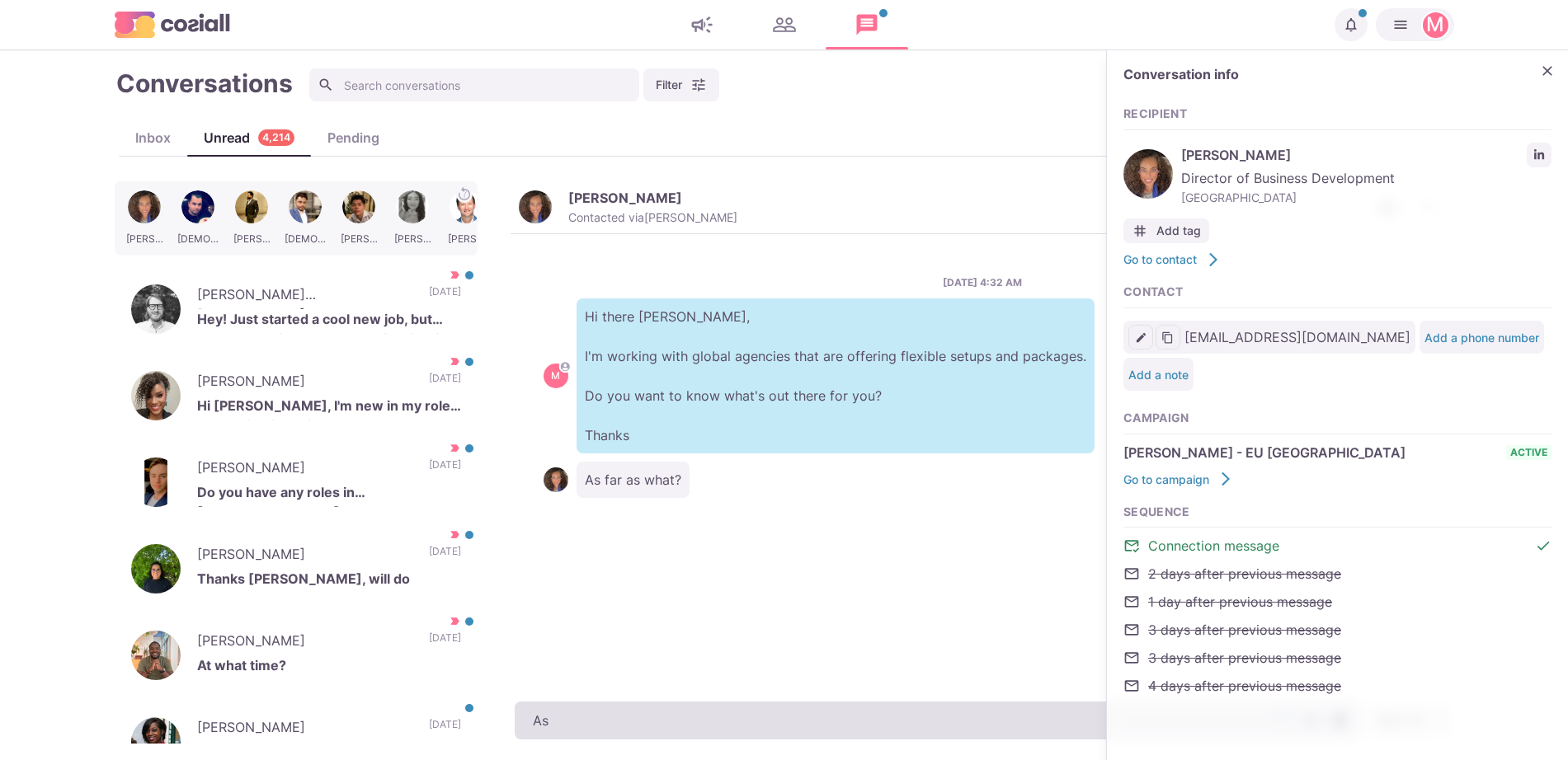
type textarea "As"
type textarea "x"
type textarea "As fa"
type textarea "x"
type textarea "As far"
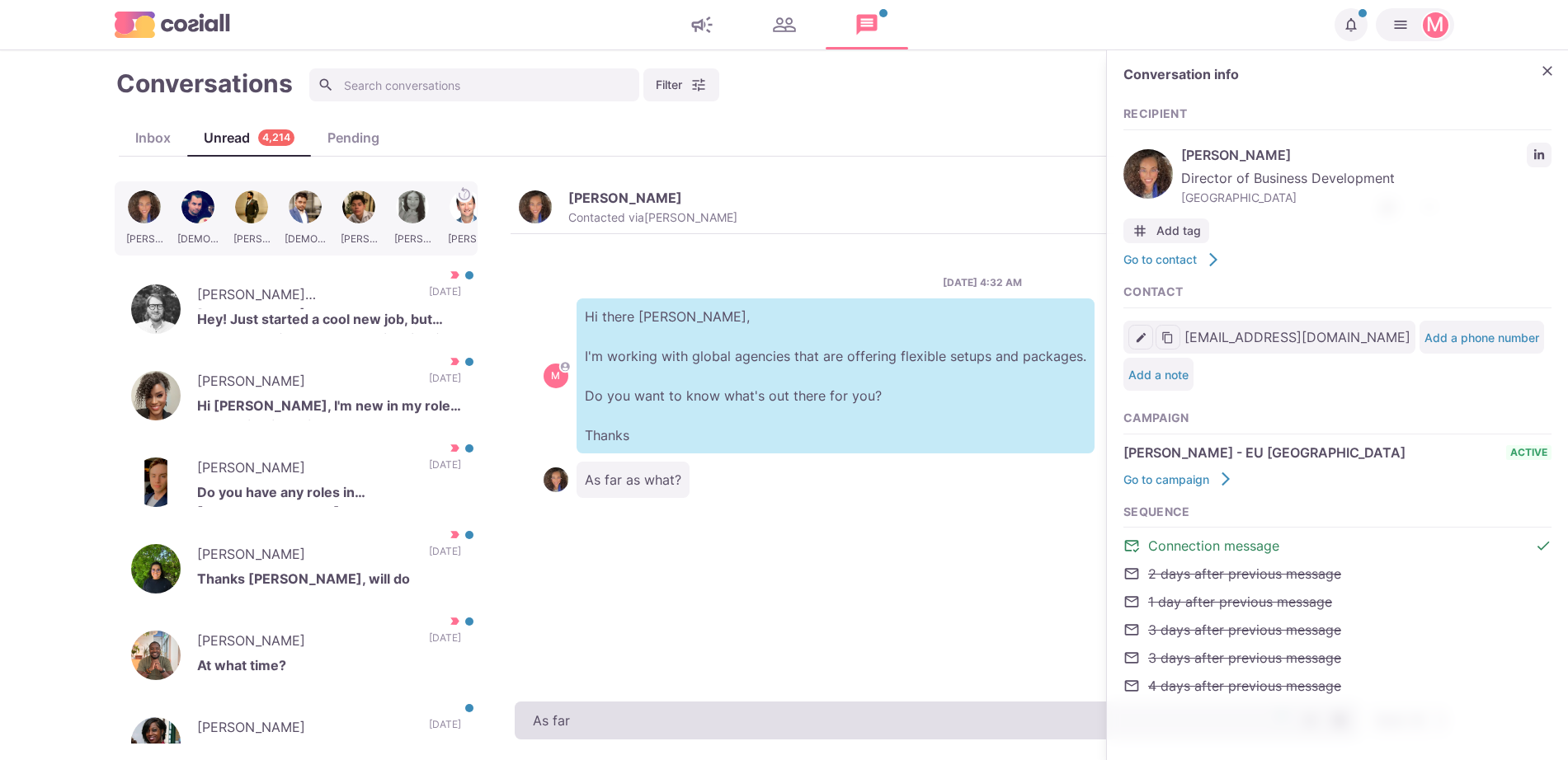
type textarea "x"
type textarea "As far as"
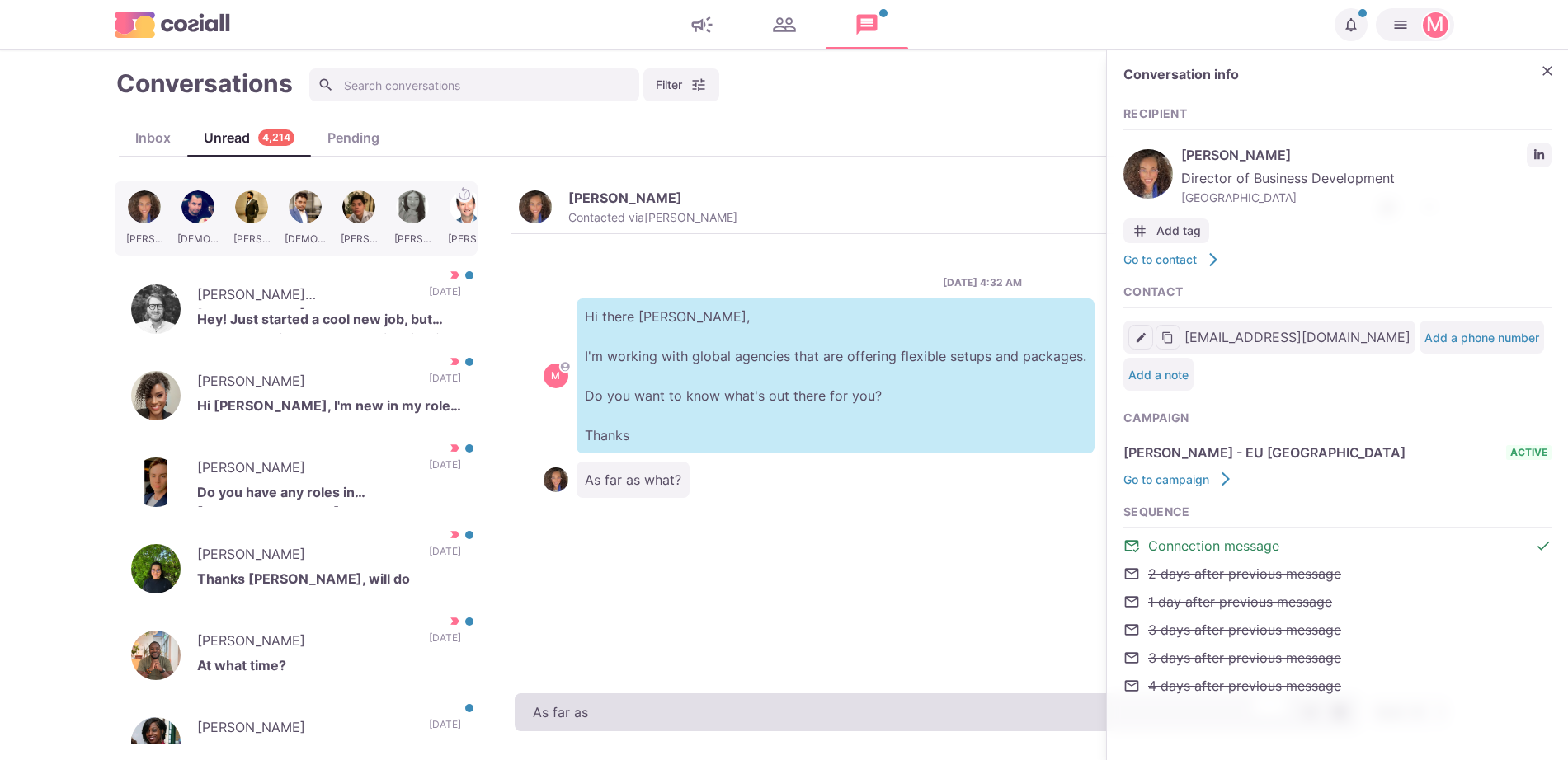
type textarea "x"
type textarea "As far as ag"
type textarea "x"
type textarea "As far as age"
type textarea "x"
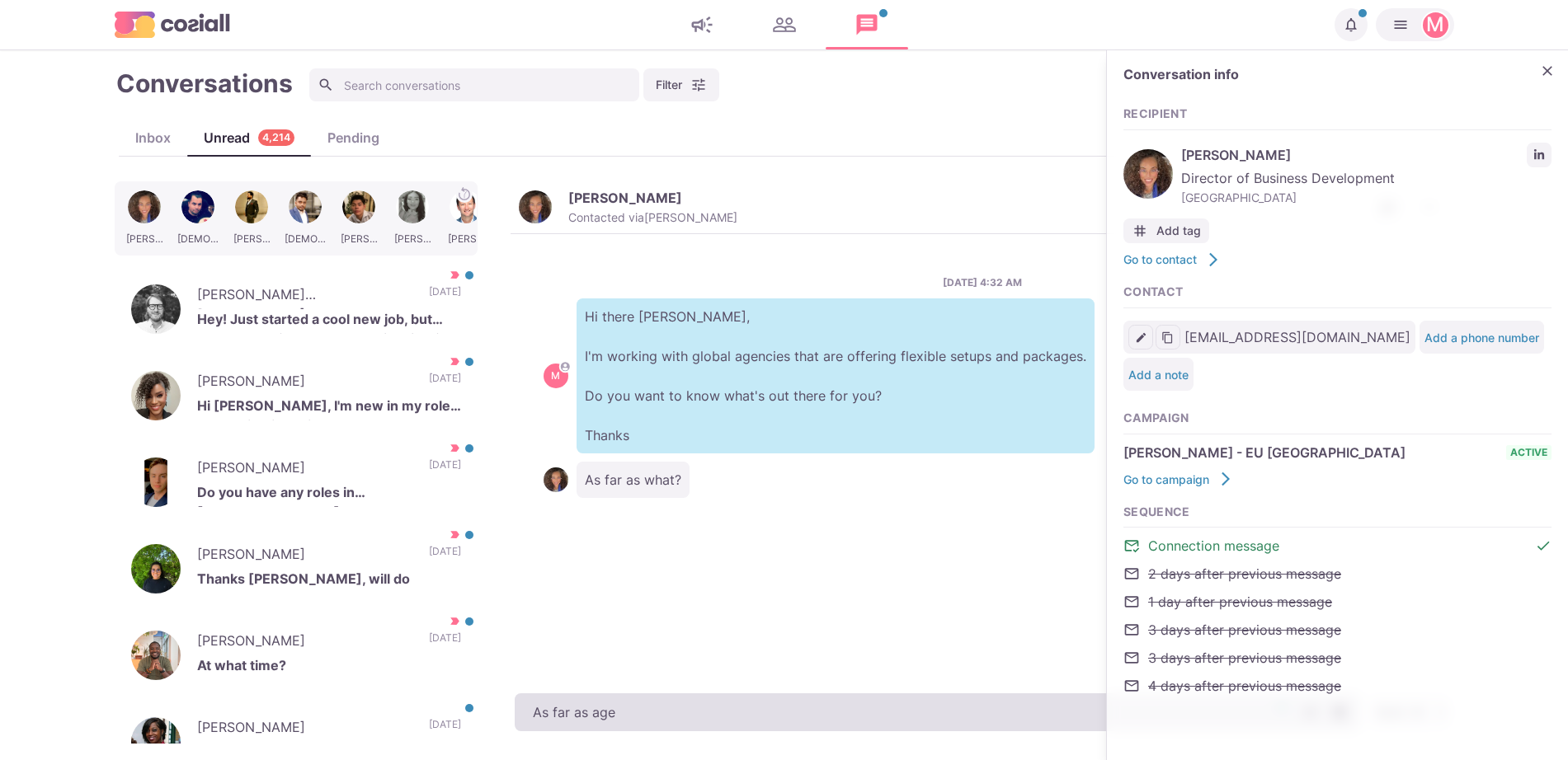
type textarea "As far as agen"
type textarea "x"
type textarea "As far as agenc"
type textarea "x"
type textarea "As far as agency"
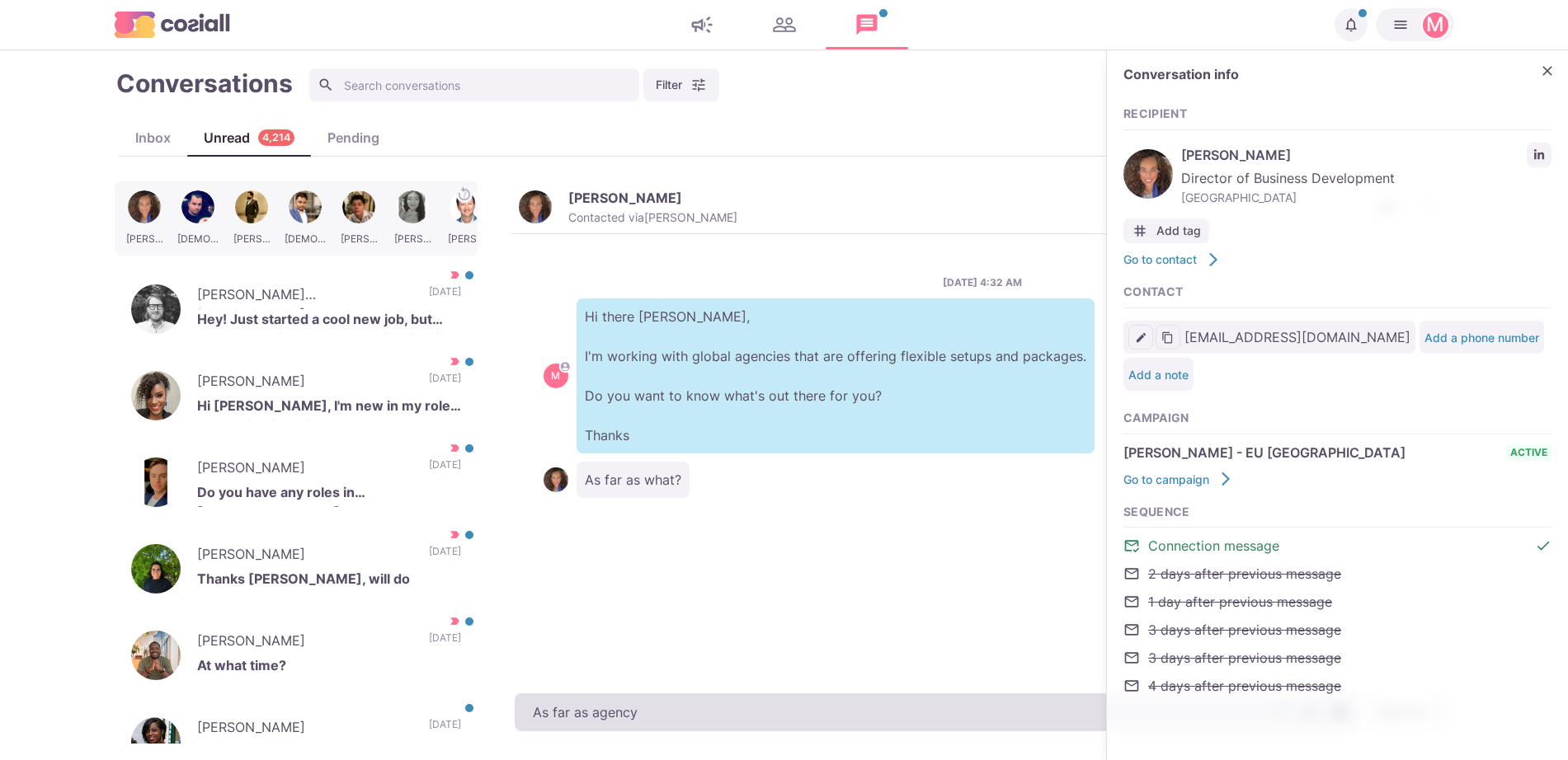
type textarea "x"
type textarea "As far as agency work"
type textarea "x"
type textarea "As far as agency works"
type textarea "x"
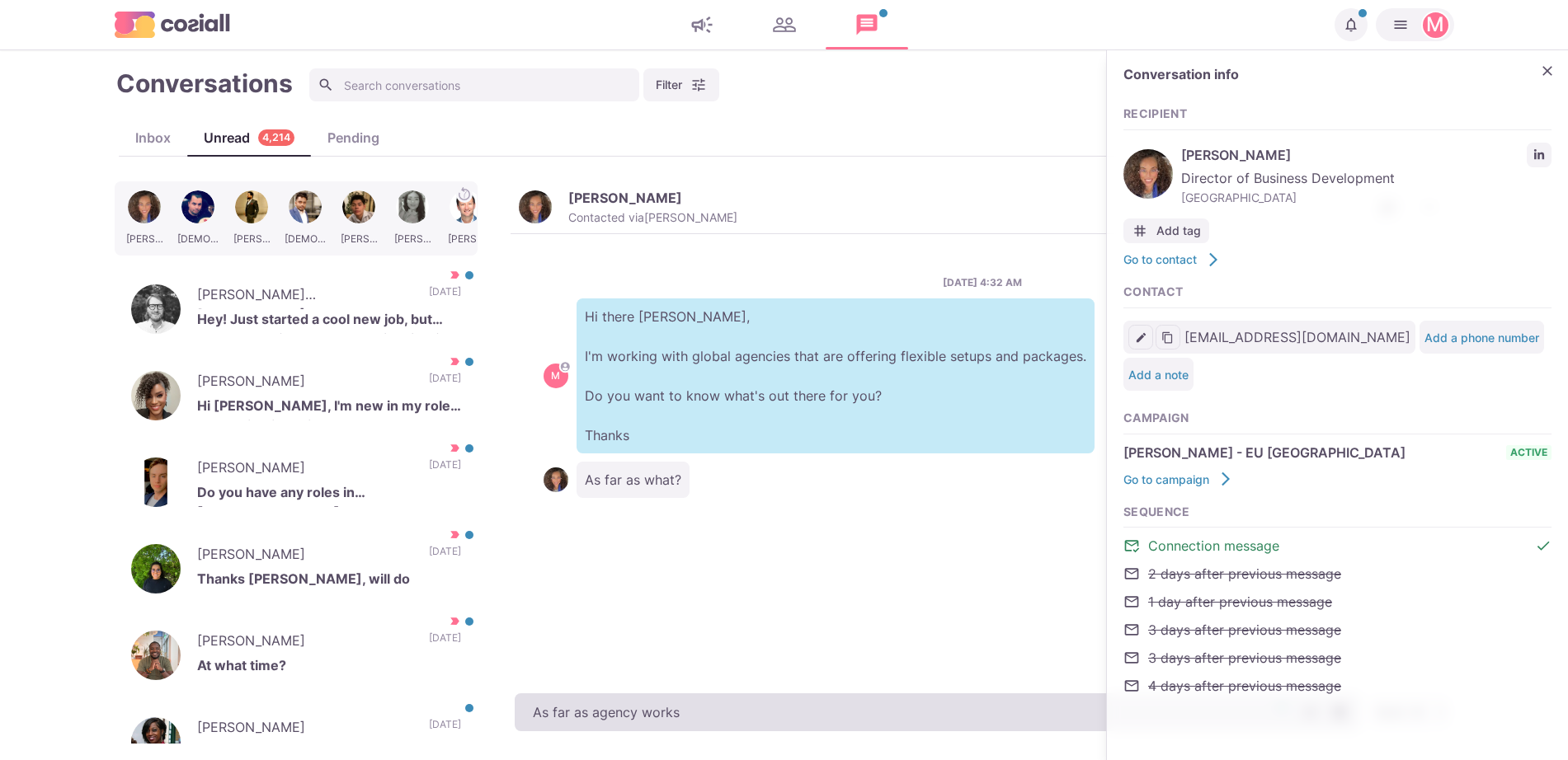
type textarea "As far as agency works"
type textarea "x"
type textarea "As far as agency works"
type textarea "x"
type textarea "As far as agency work"
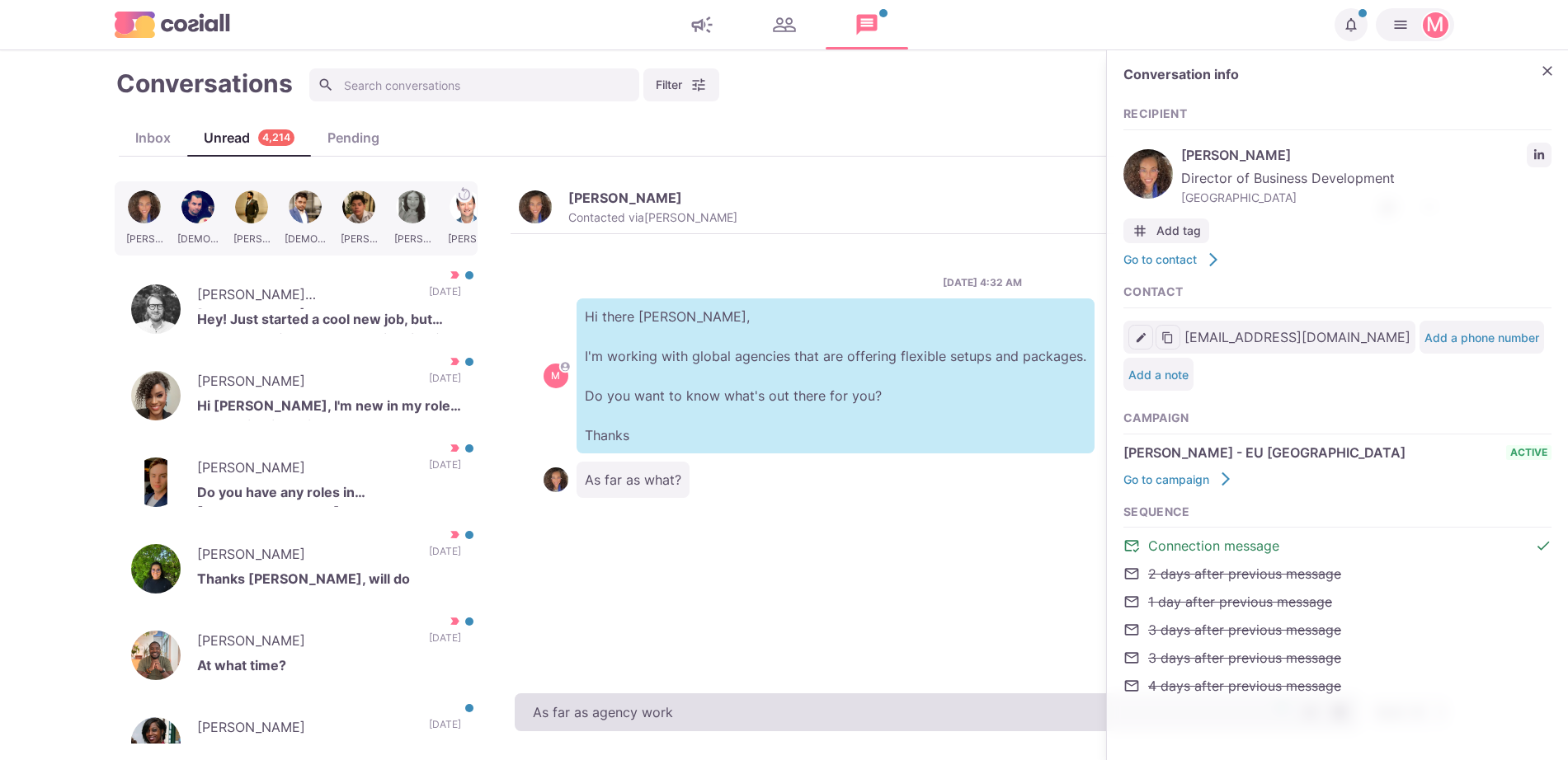
type textarea "x"
type textarea "As far as agency work"
type textarea "x"
type textarea "As far as agency work go"
type textarea "x"
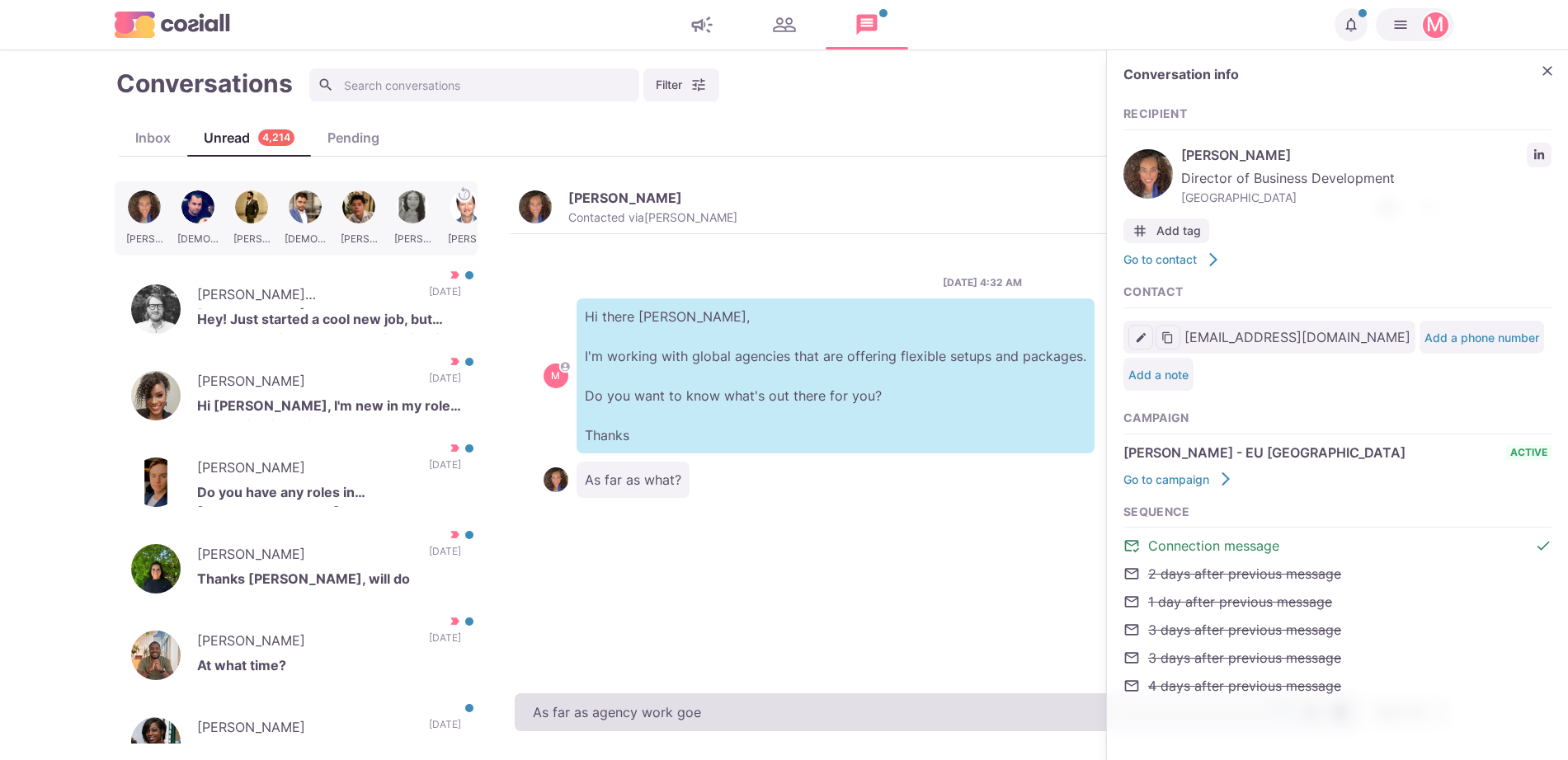
type textarea "As far as agency work goes"
type textarea "x"
type textarea "As far as agency work goes!"
type textarea "x"
type textarea "As far as agency work goes!"
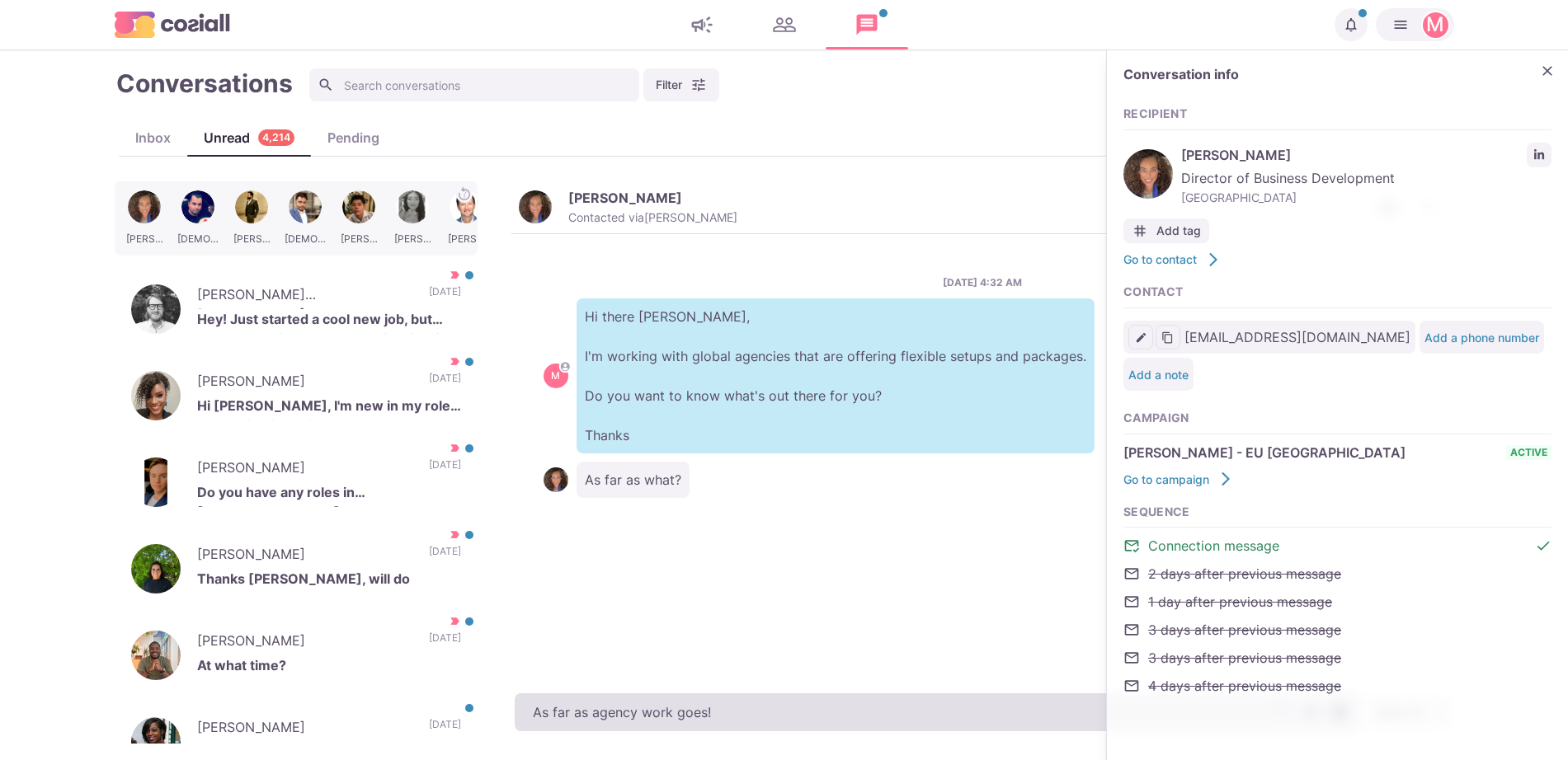
paste textarea "I work with around 500 agencies across the [GEOGRAPHIC_DATA], [GEOGRAPHIC_DATA]…"
type textarea "x"
type textarea "As far as agency work goes! I work with around 500 agencies across the [GEOGRAP…"
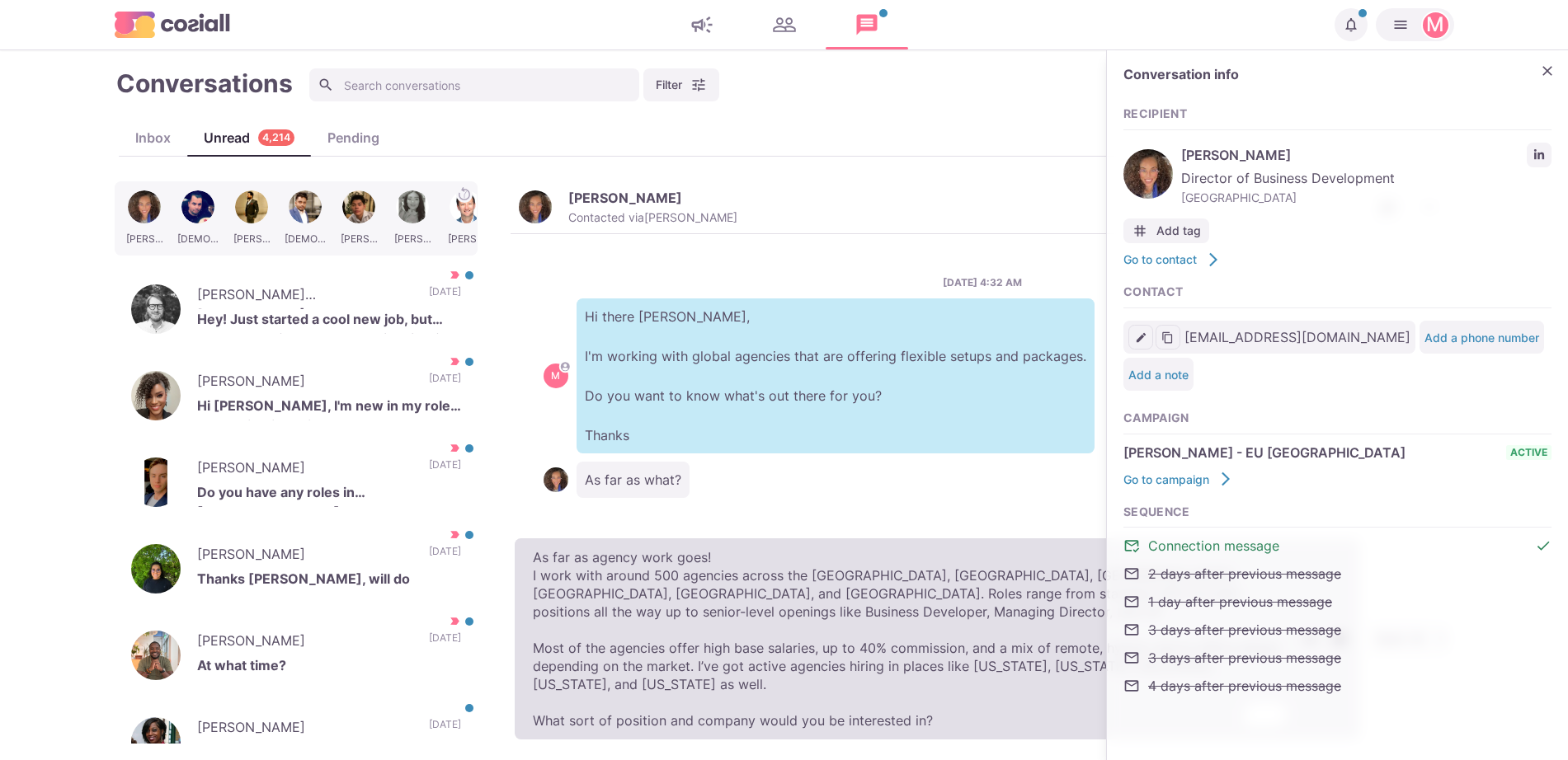
click at [517, 584] on textarea "As far as agency work goes! I work with around 500 agencies across the [GEOGRAP…" at bounding box center [938, 640] width 846 height 202
type textarea "x"
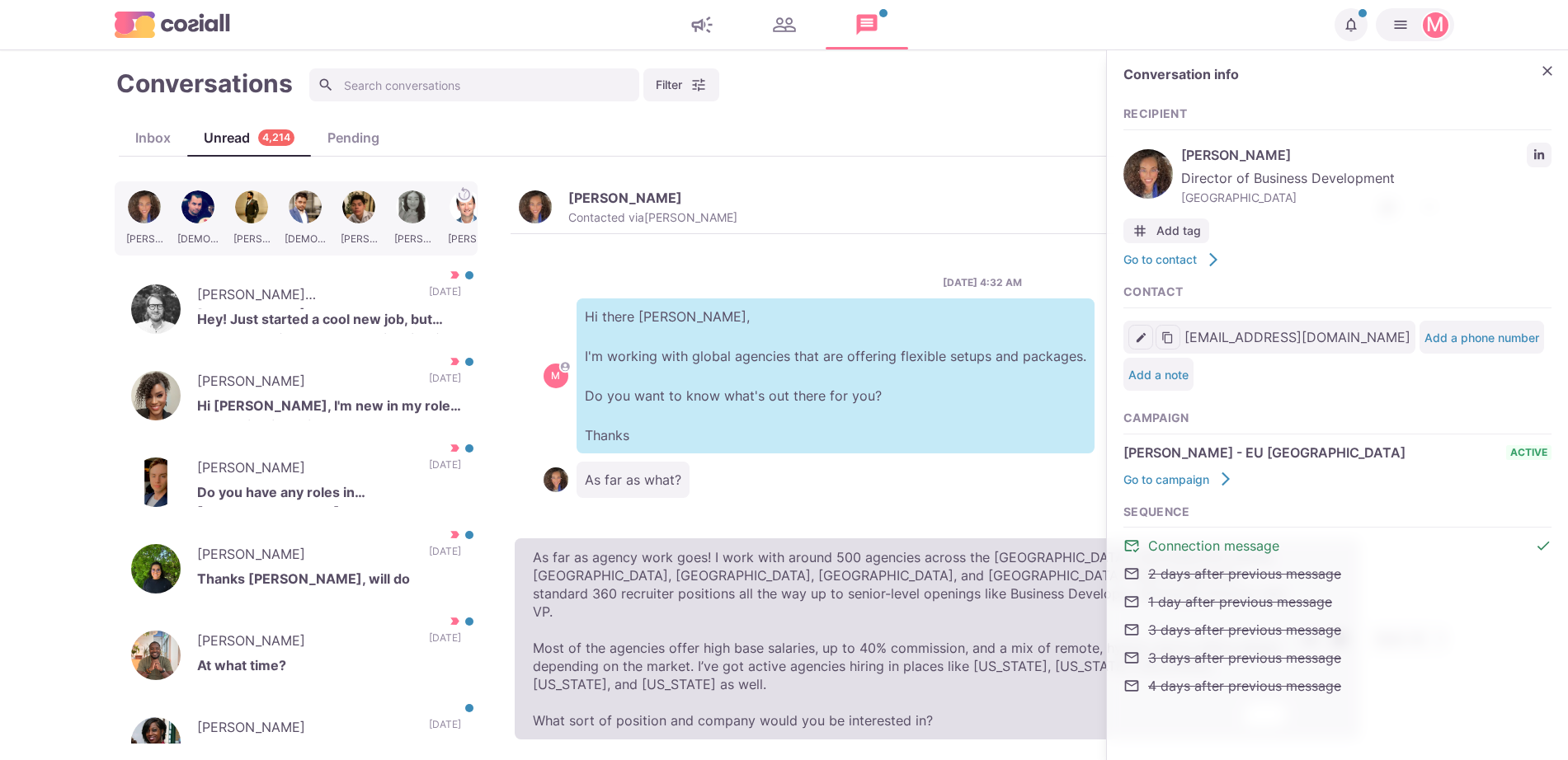
type textarea "As far as agency work goes! I work with around 500 agencies across the [GEOGRAP…"
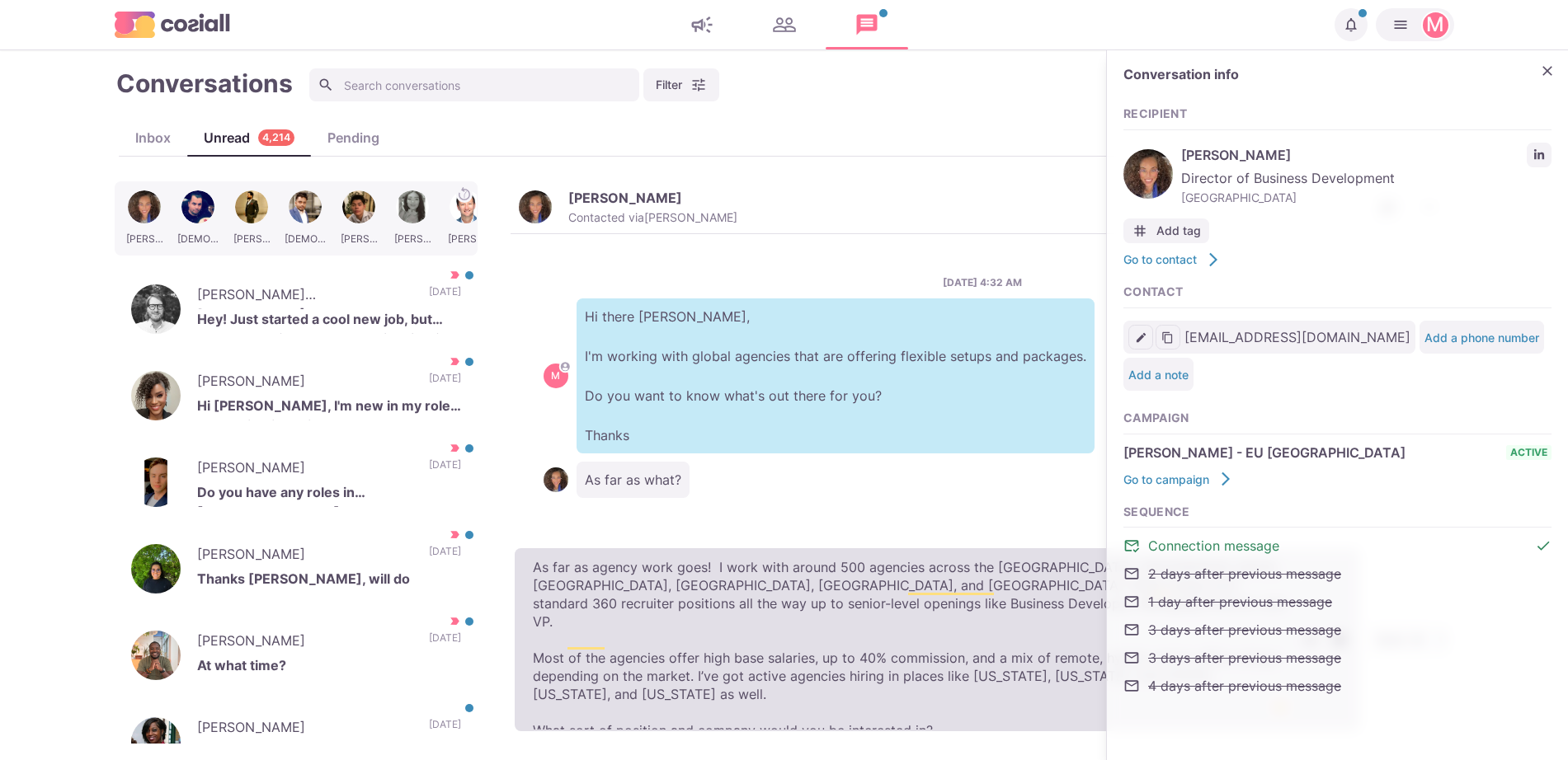
type textarea "x"
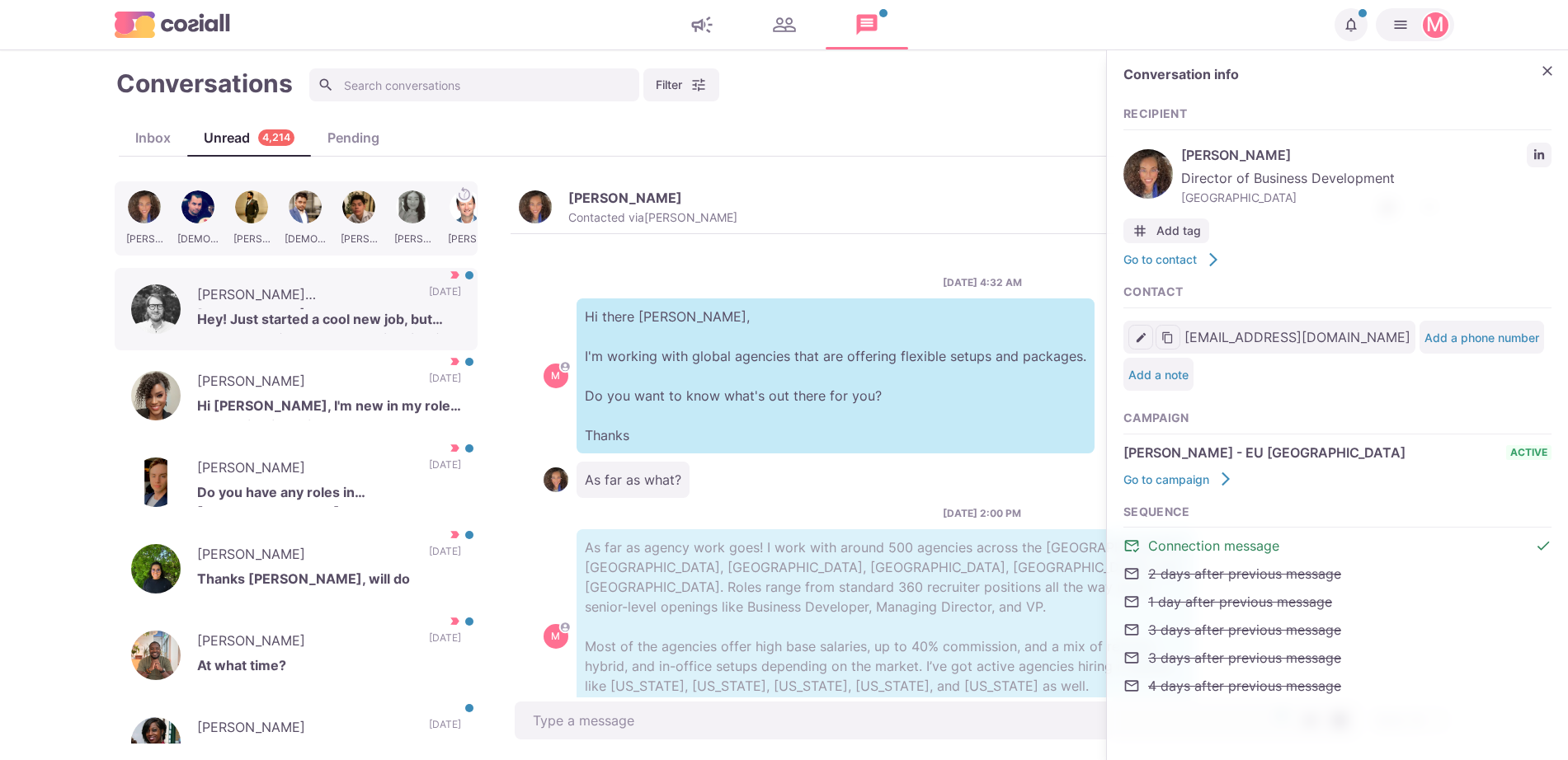
scroll to position [9, 0]
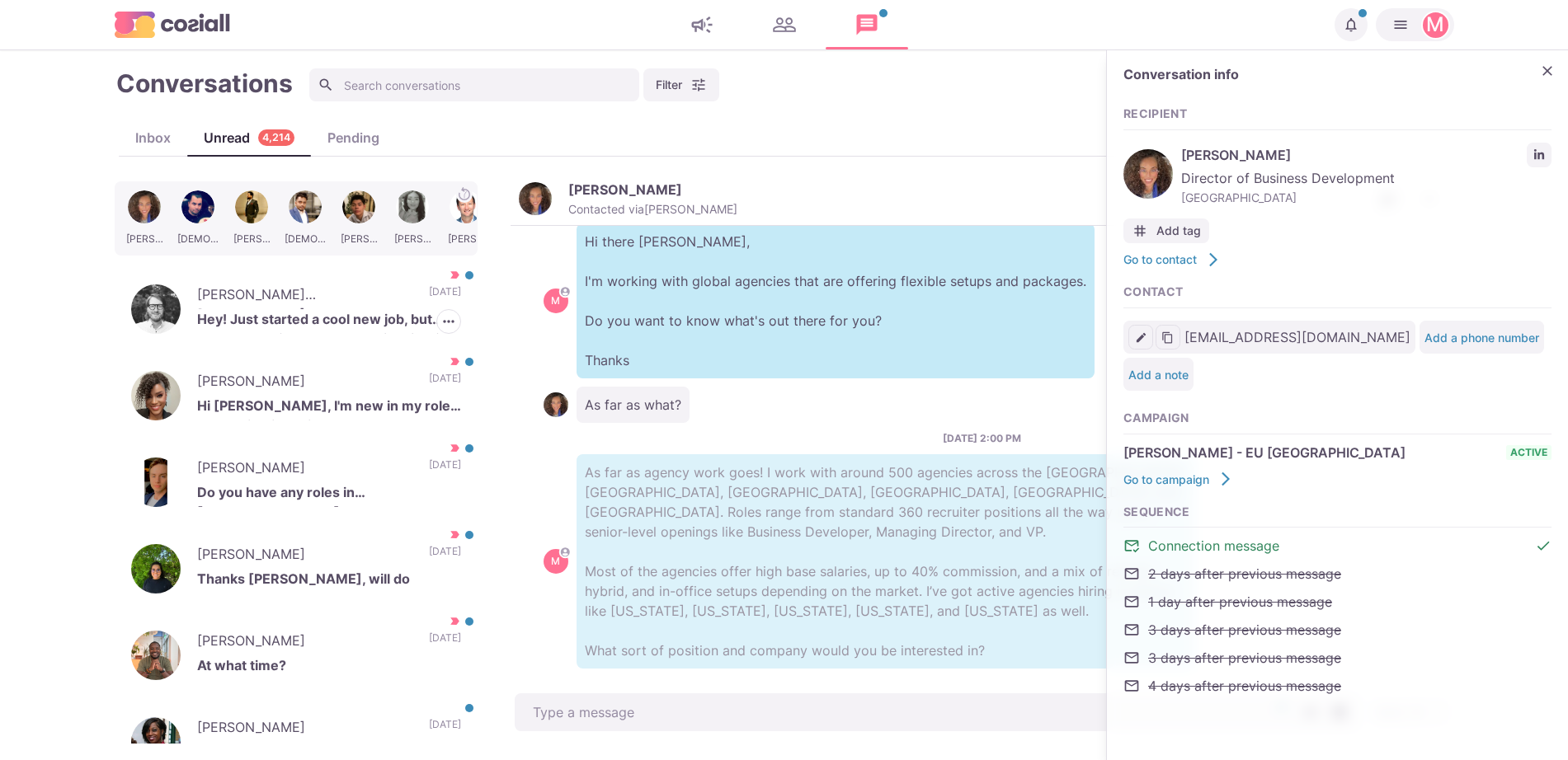
drag, startPoint x: 357, startPoint y: 300, endPoint x: 612, endPoint y: 500, distance: 324.1
click at [357, 301] on p "[PERSON_NAME] [PERSON_NAME]" at bounding box center [304, 298] width 215 height 25
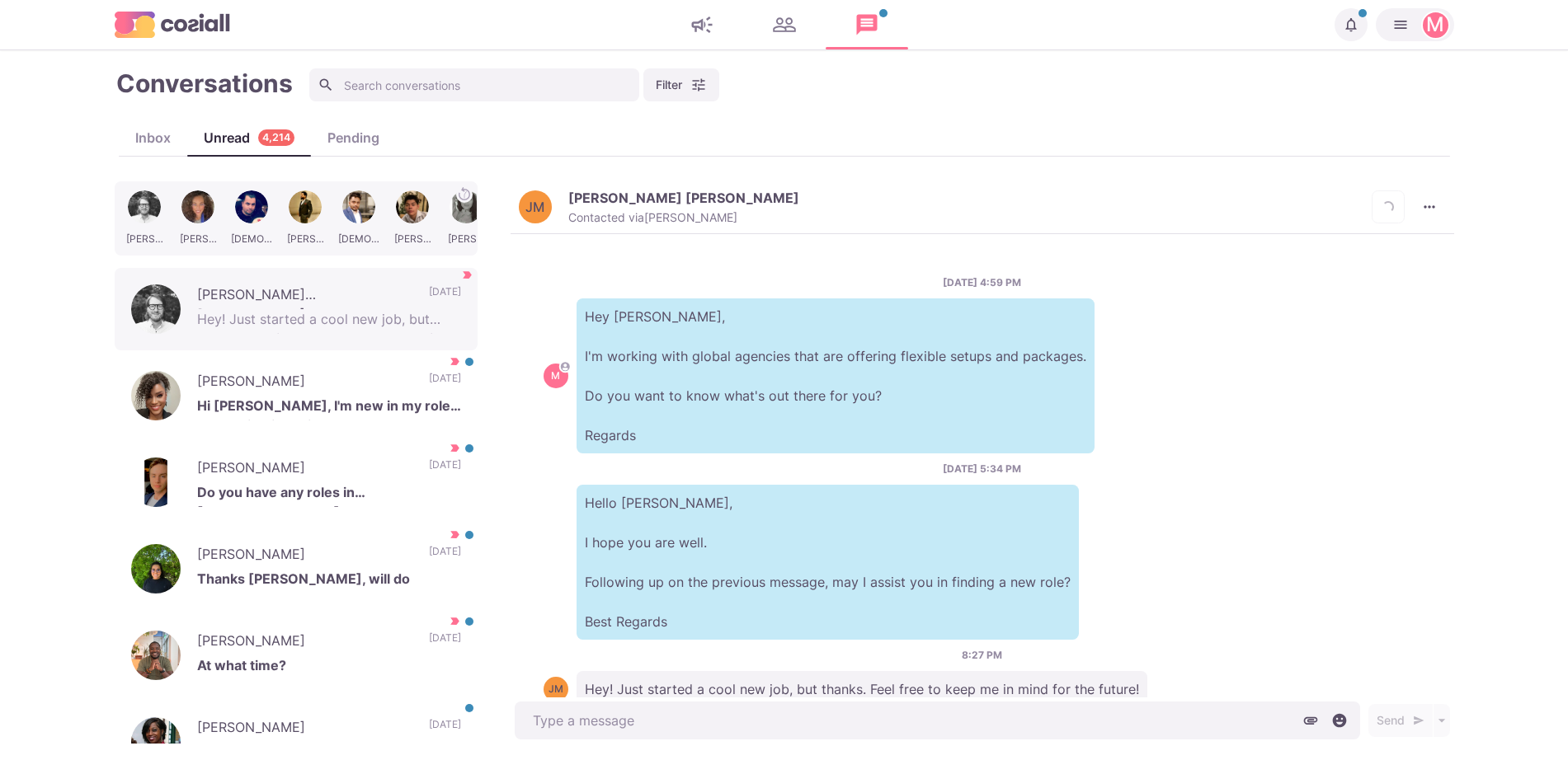
scroll to position [50, 0]
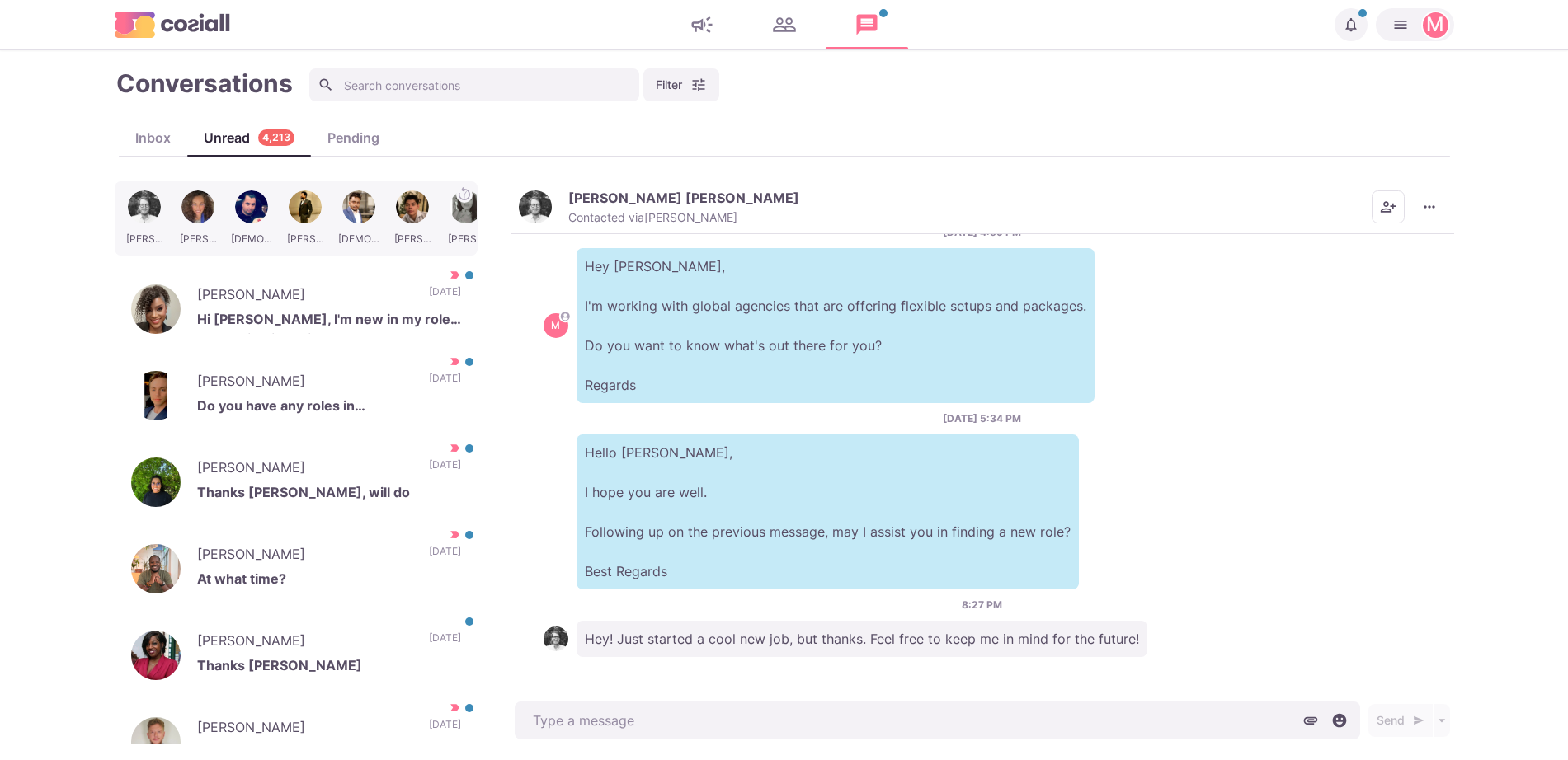
click at [556, 207] on button "[PERSON_NAME] [PERSON_NAME] Contacted via [PERSON_NAME]" at bounding box center [658, 207] width 280 height 36
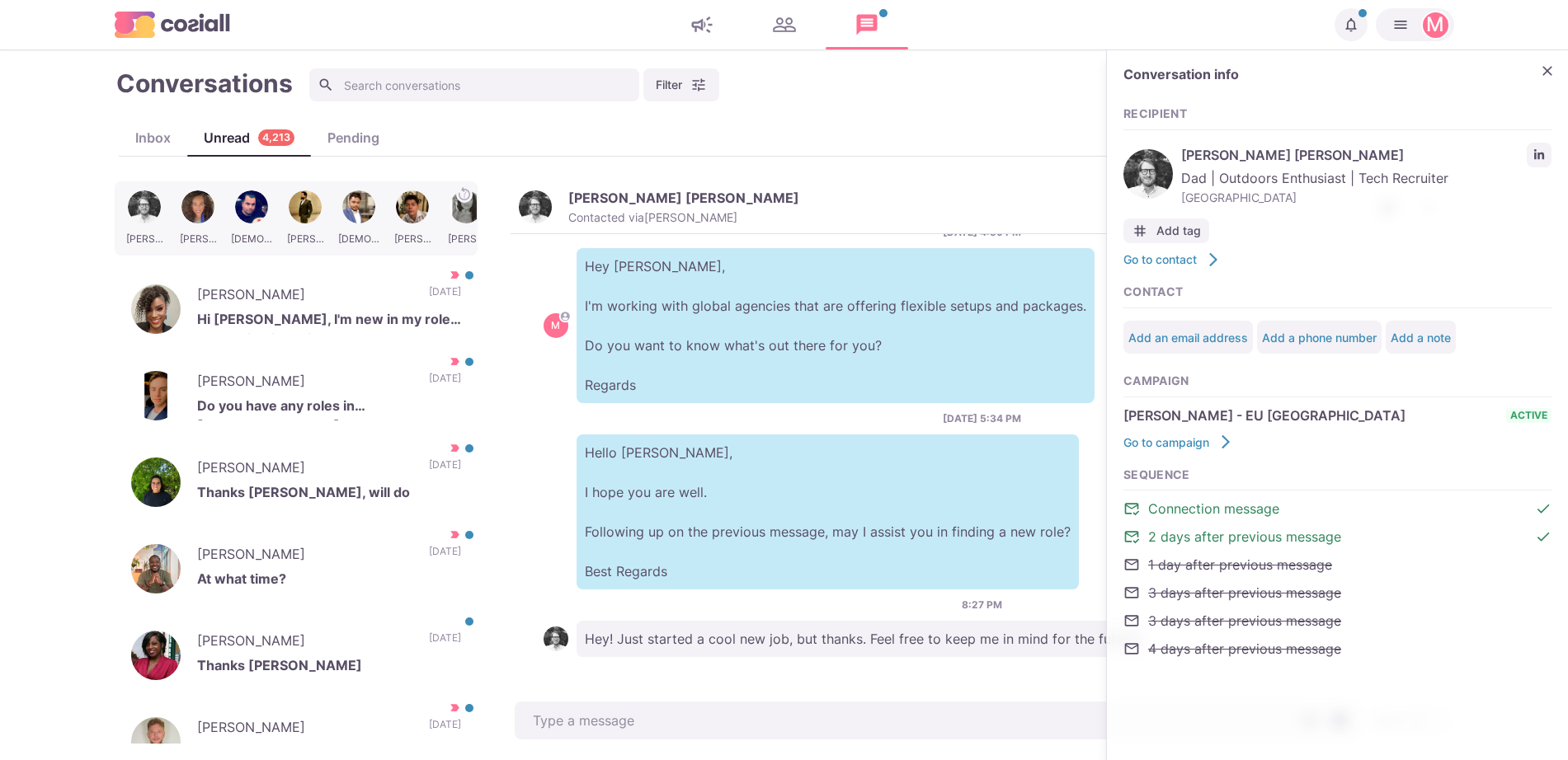
click at [1558, 87] on div "Conversation info Recipient [PERSON_NAME] [PERSON_NAME] Dad | Outdoors Enthusia…" at bounding box center [1338, 371] width 462 height 642
click at [1549, 72] on icon "Close" at bounding box center [1548, 71] width 10 height 10
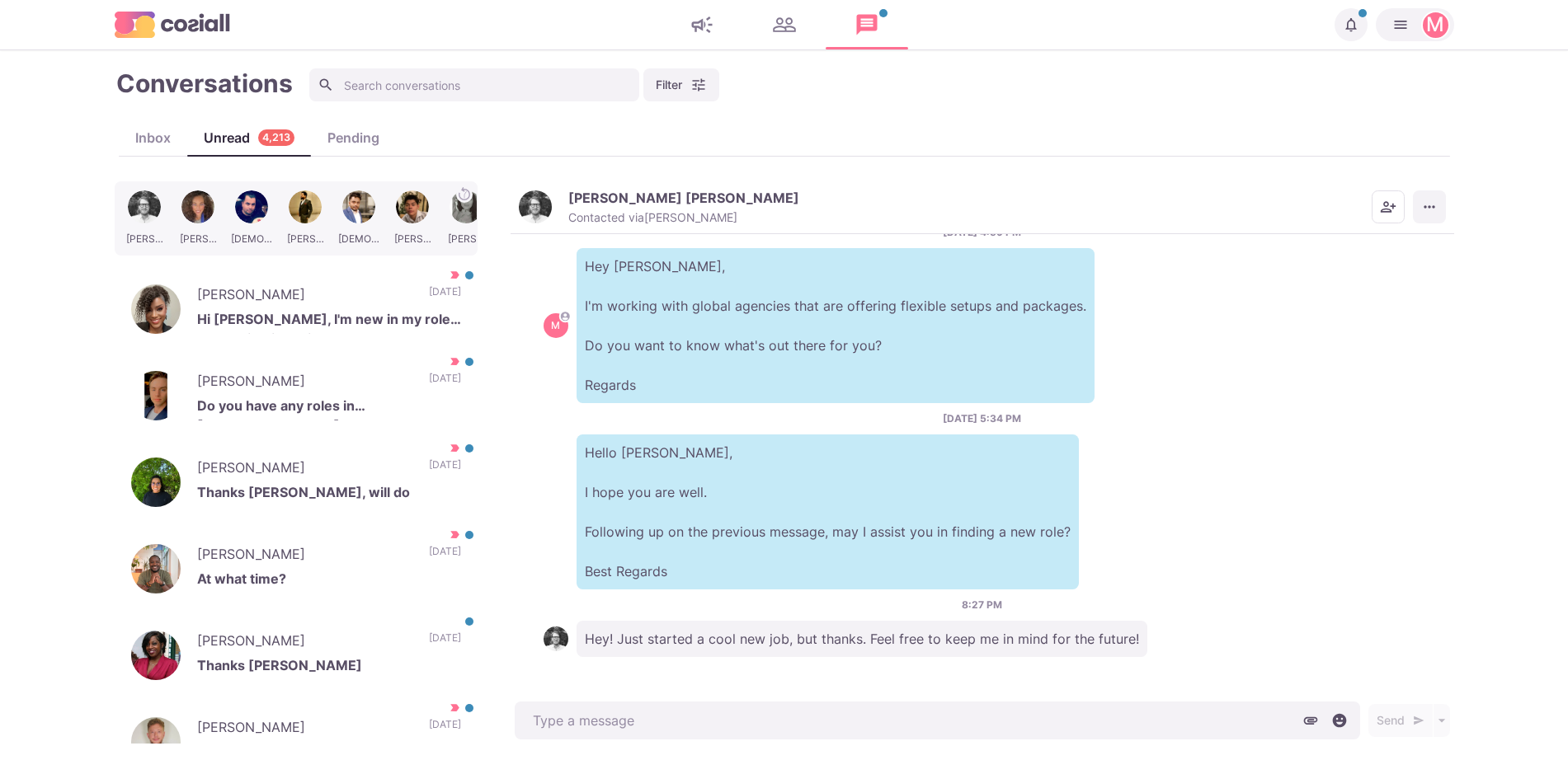
click at [1442, 210] on button "More menu" at bounding box center [1429, 207] width 33 height 33
click at [1370, 273] on button "Mark as Not Important" at bounding box center [1365, 273] width 160 height 25
click at [544, 198] on img "button" at bounding box center [535, 207] width 33 height 33
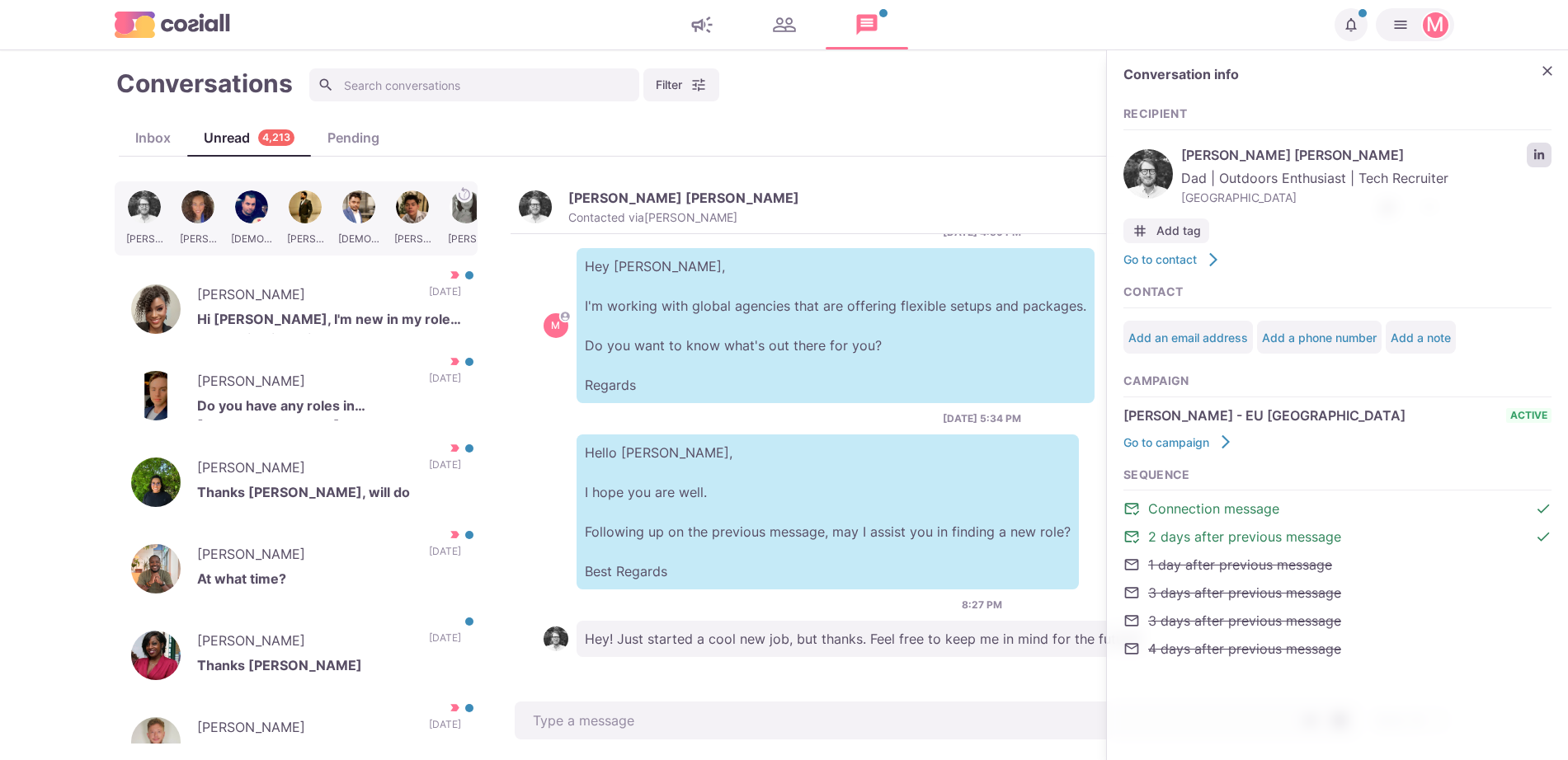
click at [1536, 155] on icon "LinkedIn profile link" at bounding box center [1539, 154] width 10 height 10
type textarea "x"
